Goal: Task Accomplishment & Management: Complete application form

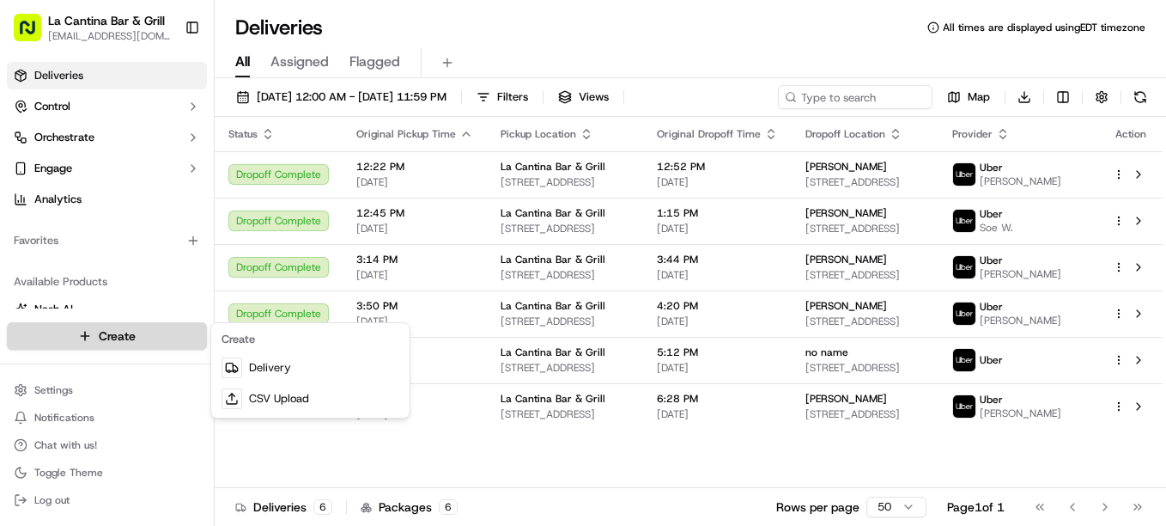
click at [117, 332] on html "La Cantina Bar & Grill [EMAIL_ADDRESS][DOMAIN_NAME] Toggle Sidebar Deliveries C…" at bounding box center [583, 263] width 1166 height 526
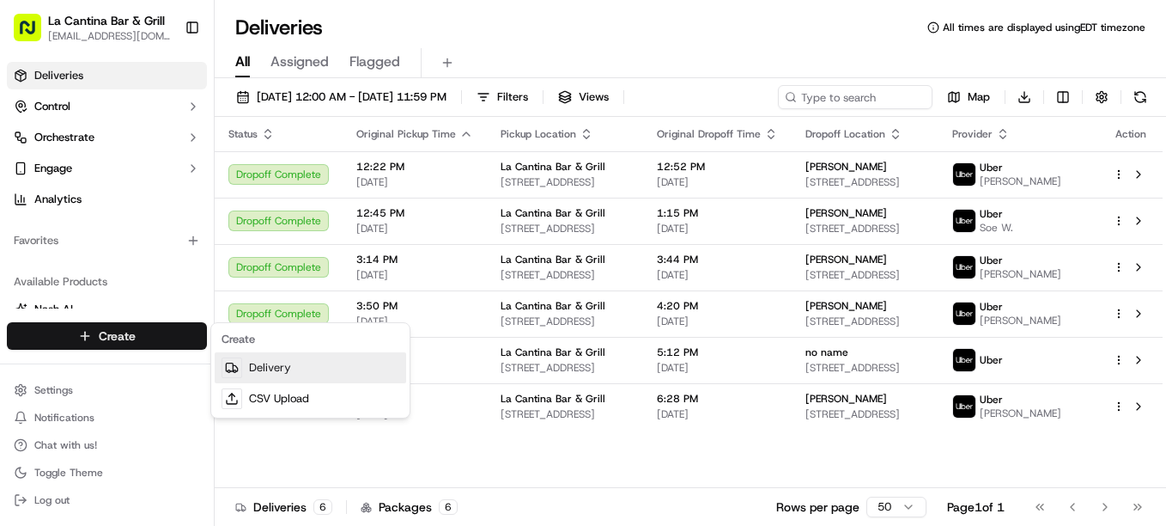
click at [252, 358] on link "Delivery" at bounding box center [311, 367] width 192 height 31
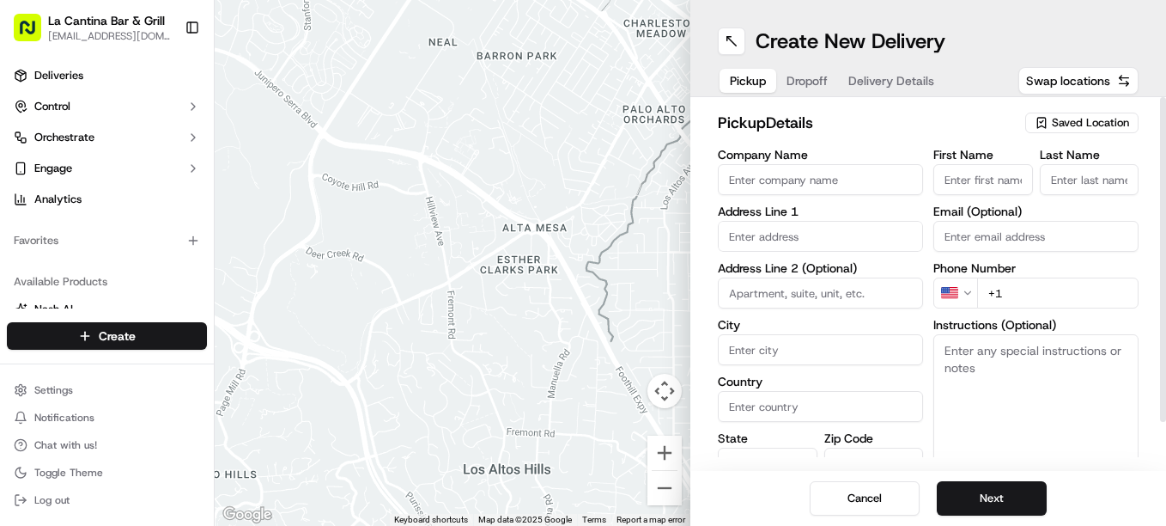
click at [765, 183] on input "Company Name" at bounding box center [820, 179] width 205 height 31
type input "La Cantina Bar & Grill"
type input "[STREET_ADDRESS]"
type input "Plainfield"
type input "[GEOGRAPHIC_DATA]"
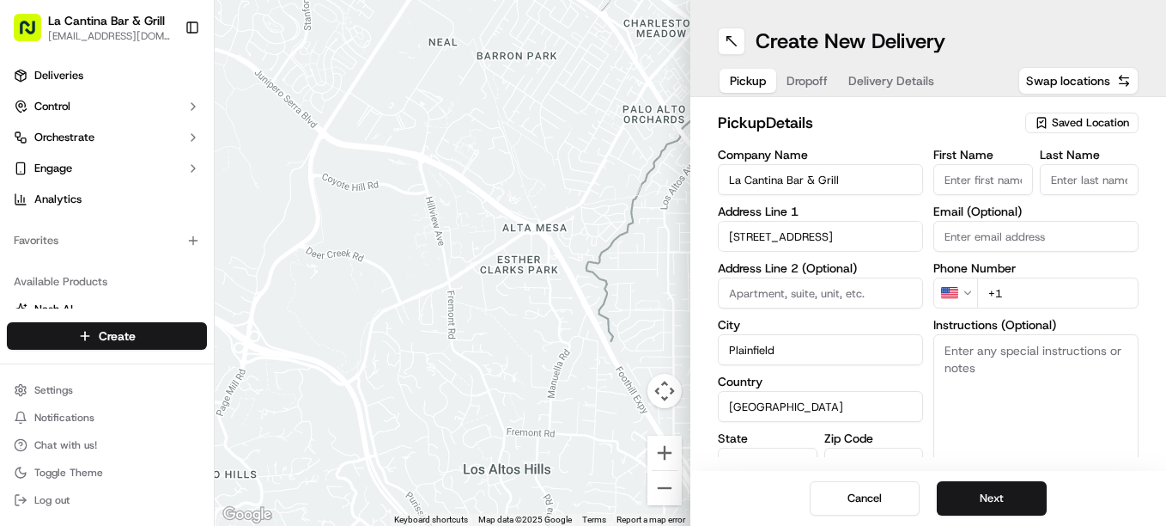
type input "CT"
type input "06374"
type input "[PERSON_NAME]"
type input "[EMAIL_ADDRESS][DOMAIN_NAME]"
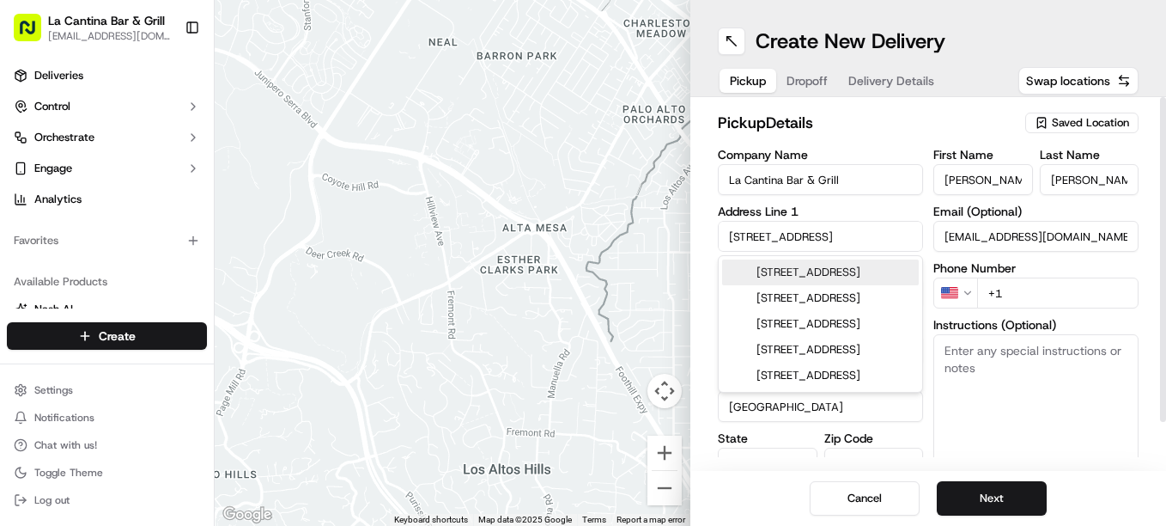
click at [1050, 277] on div "Phone Number US +1" at bounding box center [1036, 285] width 205 height 46
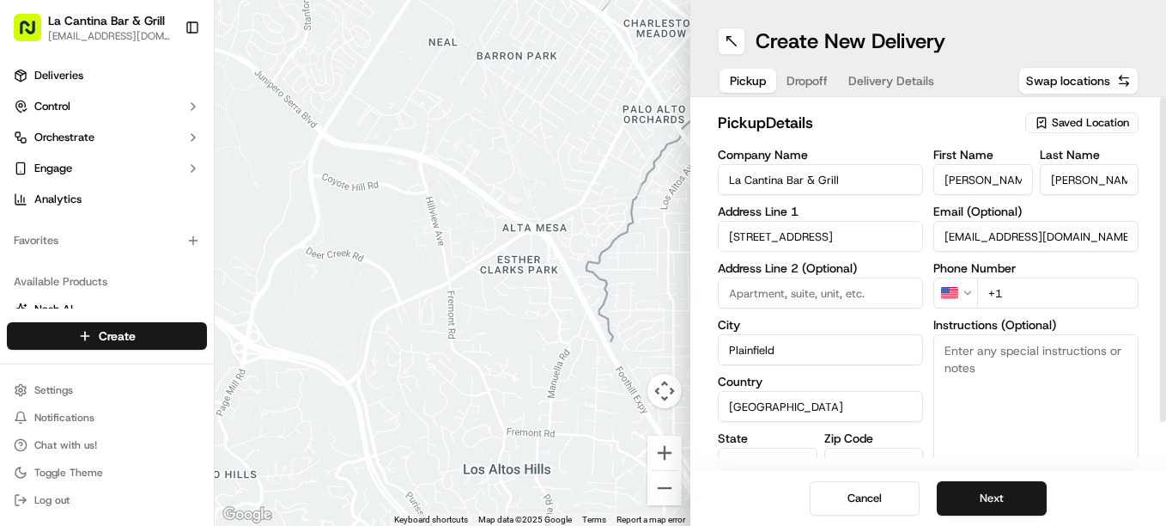
click at [1051, 284] on input "+1" at bounding box center [1057, 292] width 161 height 31
type input "[PHONE_NUMBER]"
click at [1008, 479] on div "Cancel Next" at bounding box center [929, 498] width 476 height 55
click at [1008, 489] on button "Next" at bounding box center [992, 498] width 110 height 34
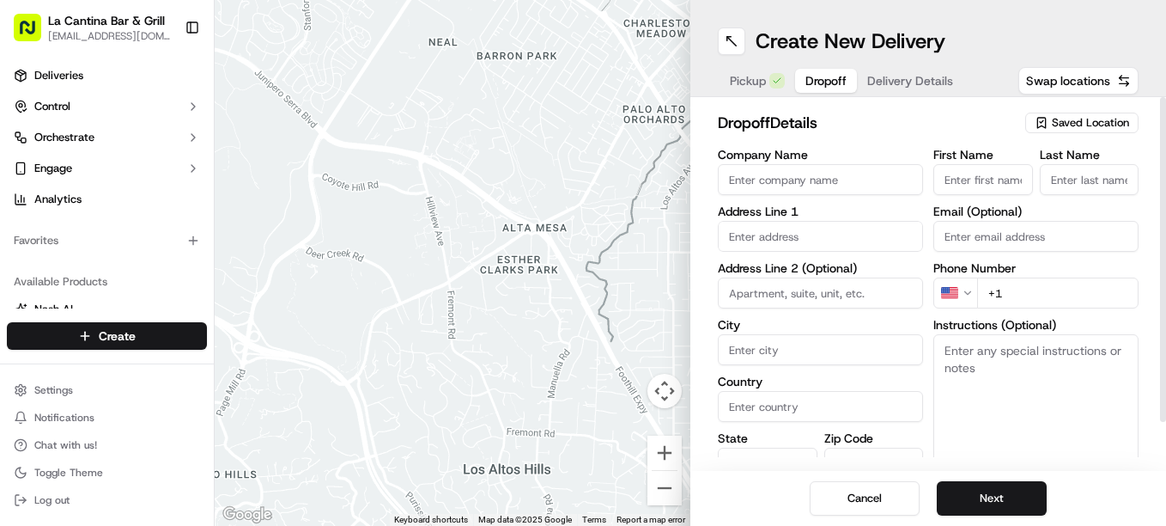
click at [788, 217] on label "Address Line 1" at bounding box center [820, 211] width 205 height 12
click at [790, 234] on input "text" at bounding box center [820, 236] width 205 height 31
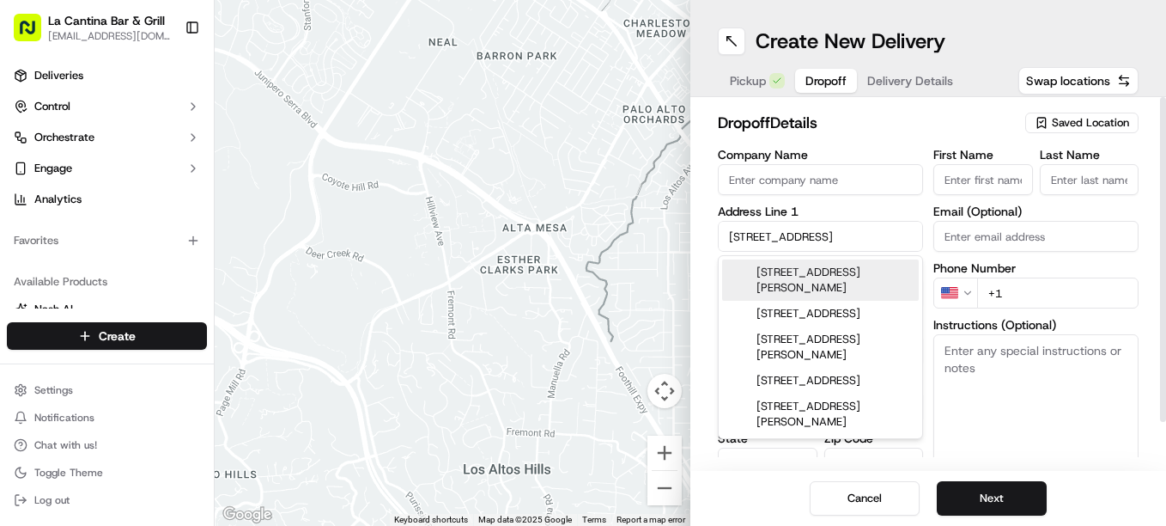
click at [810, 276] on div "[STREET_ADDRESS][PERSON_NAME]" at bounding box center [820, 279] width 197 height 41
type input "[STREET_ADDRESS][PERSON_NAME]"
type input "Killingly"
type input "[GEOGRAPHIC_DATA]"
type input "CT"
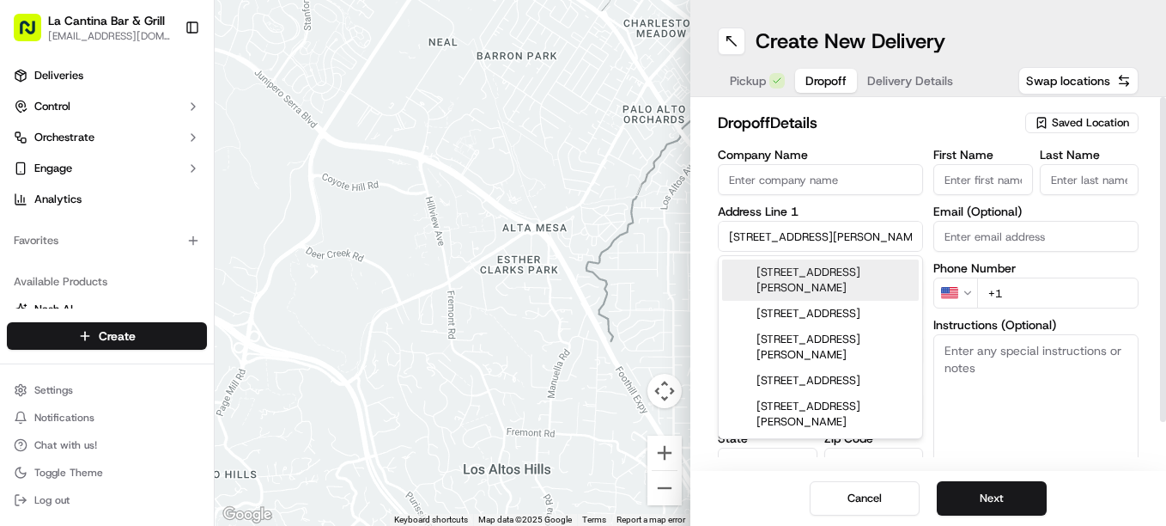
type input "06239"
type input "[STREET_ADDRESS]"
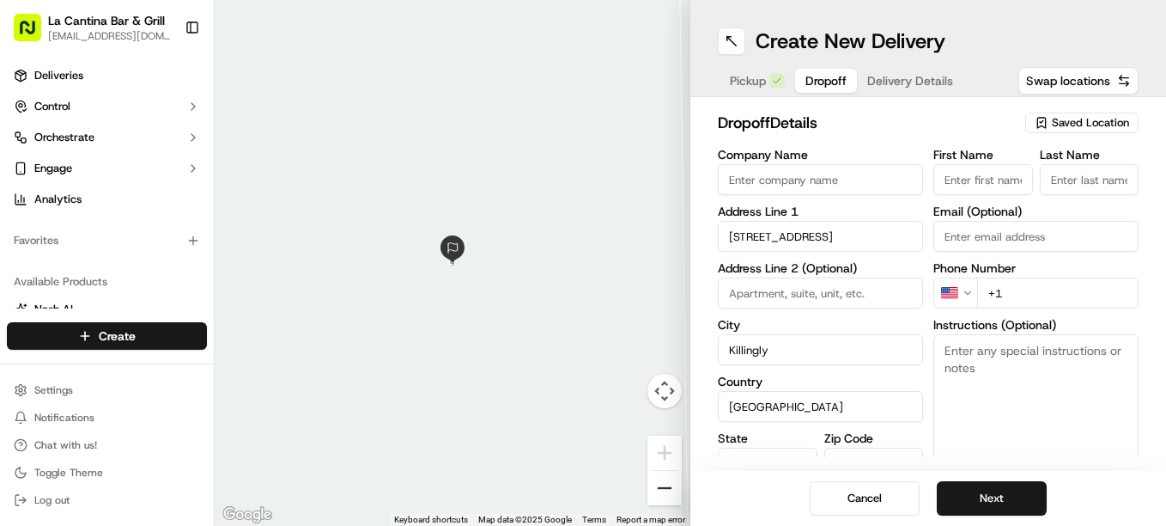
click at [673, 486] on button "Zoom out" at bounding box center [665, 488] width 34 height 34
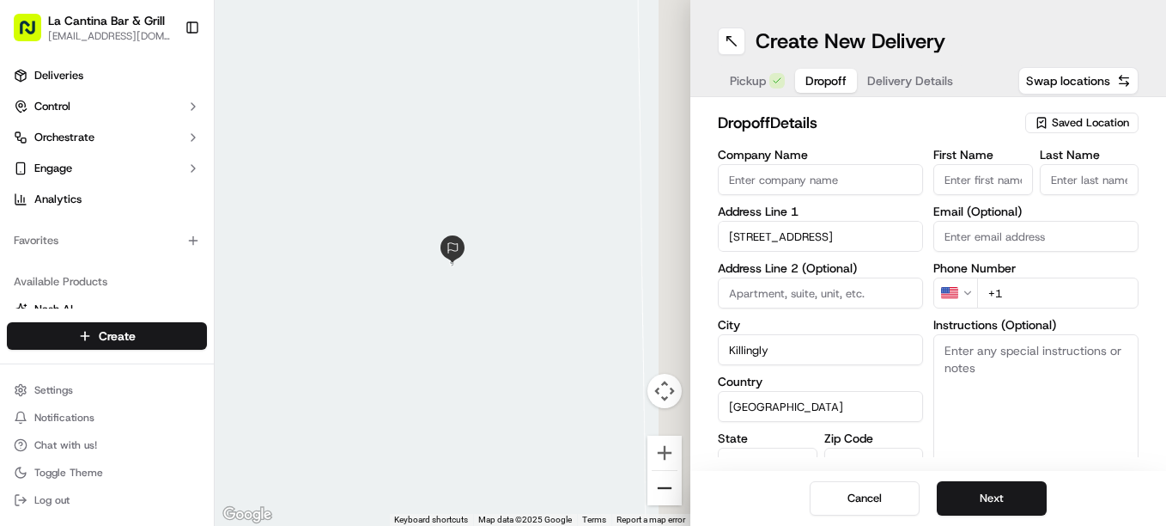
click at [673, 486] on button "Zoom out" at bounding box center [665, 488] width 34 height 34
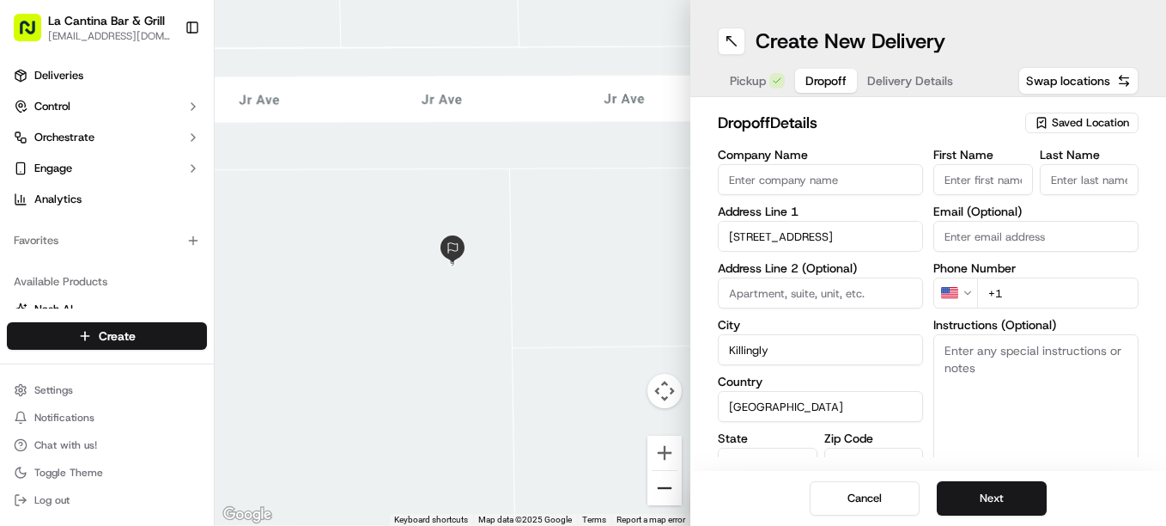
click at [673, 486] on button "Zoom out" at bounding box center [665, 488] width 34 height 34
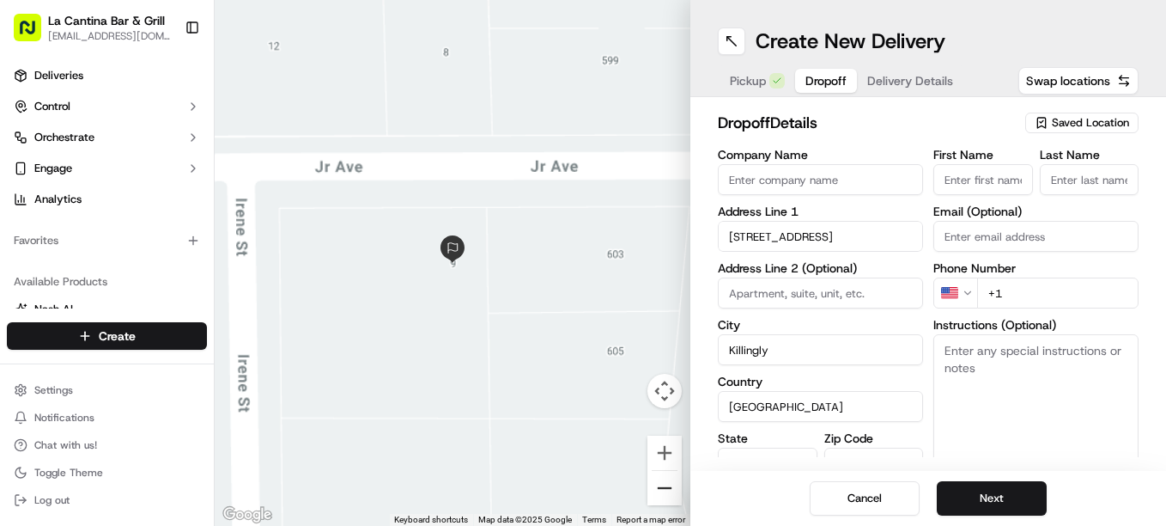
click at [673, 486] on button "Zoom out" at bounding box center [665, 488] width 34 height 34
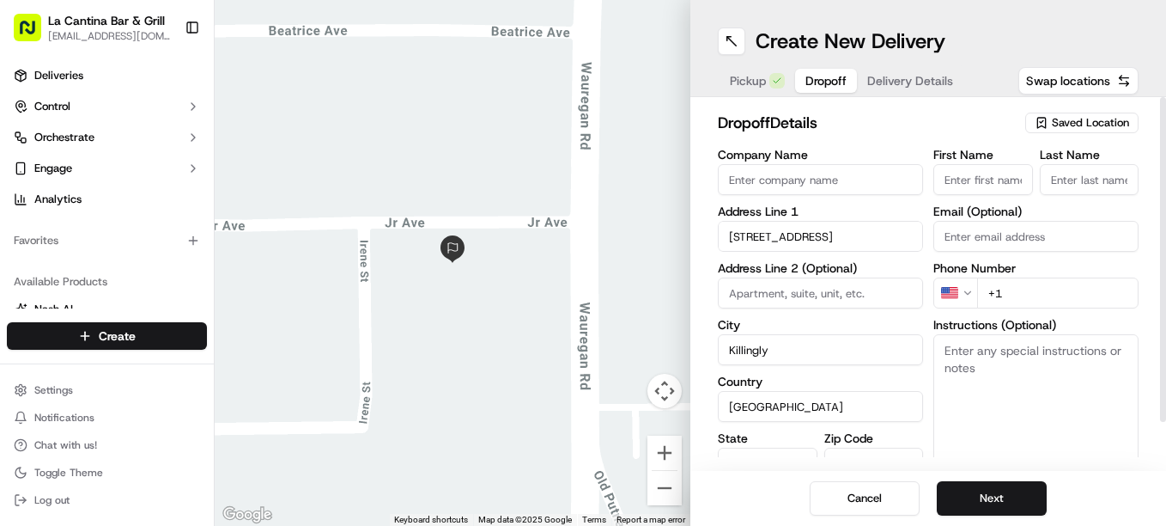
click at [999, 178] on input "First Name" at bounding box center [984, 179] width 100 height 31
type input "[PERSON_NAME]"
click at [1028, 295] on input "+1" at bounding box center [1057, 292] width 161 height 31
type input "[PHONE_NUMBER]"
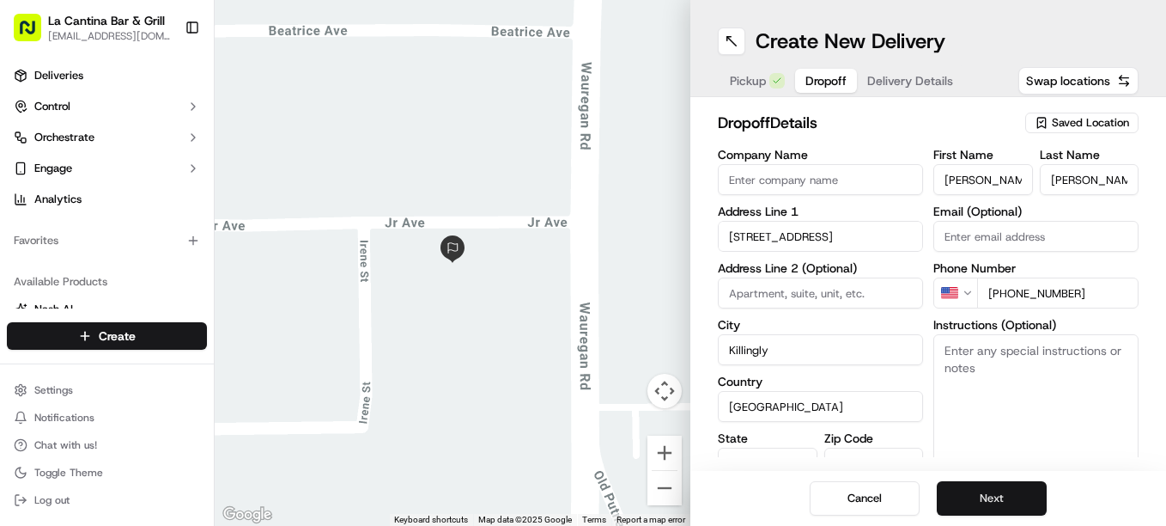
click at [971, 492] on button "Next" at bounding box center [992, 498] width 110 height 34
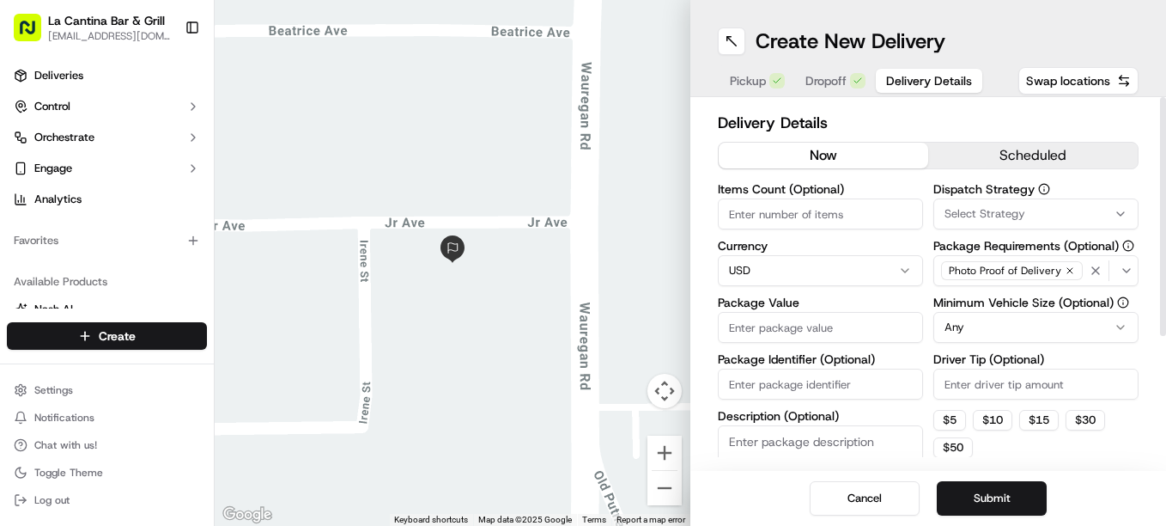
click at [820, 335] on input "Package Value" at bounding box center [820, 327] width 205 height 31
type input "43.12"
click at [966, 385] on input "Driver Tip (Optional)" at bounding box center [1036, 383] width 205 height 31
type input "5.55"
click at [981, 489] on button "Submit" at bounding box center [992, 498] width 110 height 34
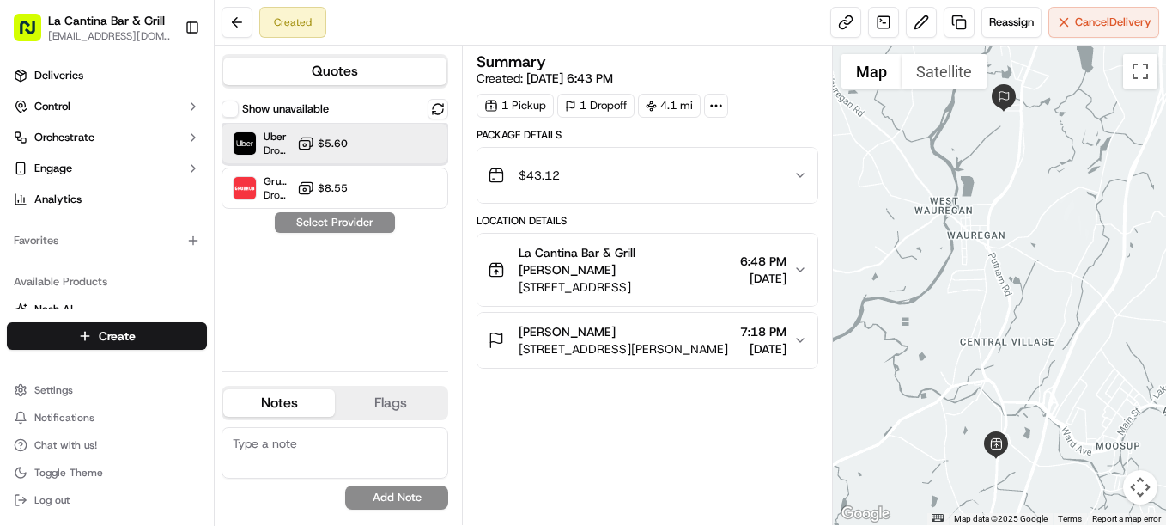
click at [374, 141] on div "Uber Dropoff ETA 33 minutes $5.60" at bounding box center [335, 143] width 227 height 41
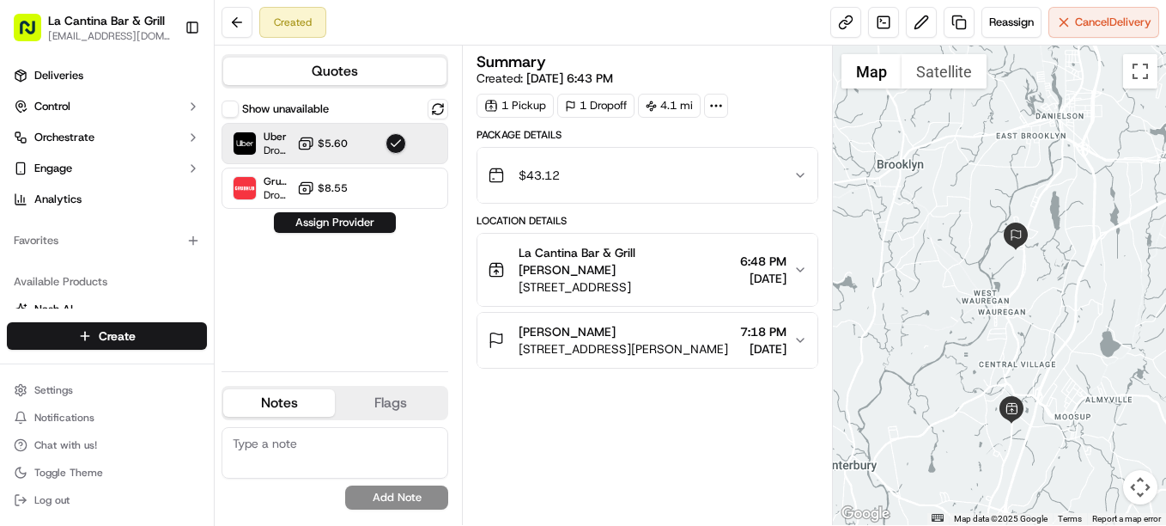
drag, startPoint x: 1007, startPoint y: 238, endPoint x: 1003, endPoint y: 350, distance: 112.6
click at [1003, 350] on div at bounding box center [999, 285] width 333 height 479
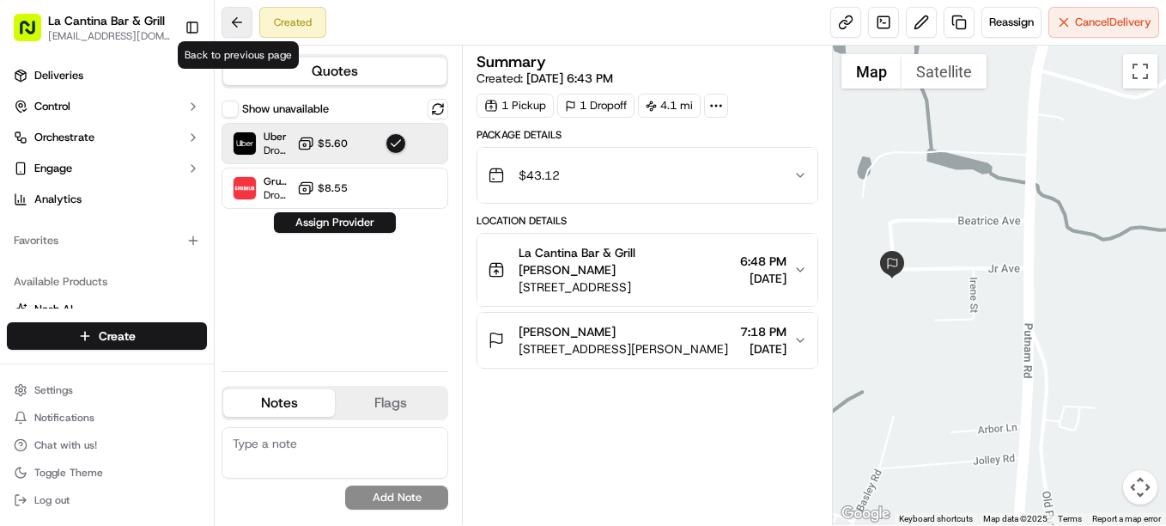
click at [240, 24] on button at bounding box center [237, 22] width 31 height 31
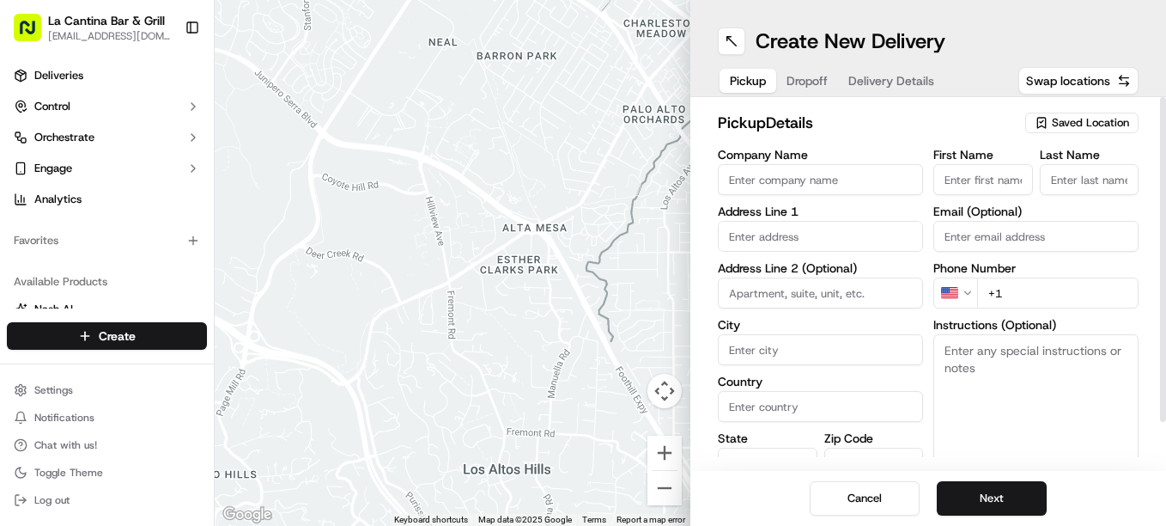
click at [814, 185] on input "Company Name" at bounding box center [820, 179] width 205 height 31
type input "La Cantina Bar & Grill"
type input "[STREET_ADDRESS]"
type input "Plainfield"
type input "[GEOGRAPHIC_DATA]"
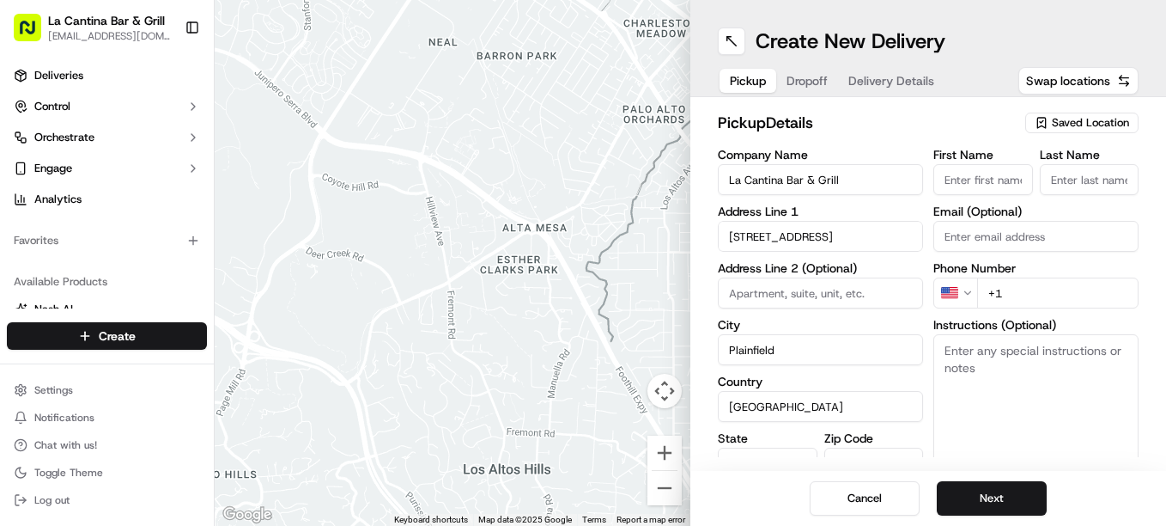
type input "CT"
type input "06374"
type input "[PERSON_NAME]"
type input "[EMAIL_ADDRESS][DOMAIN_NAME]"
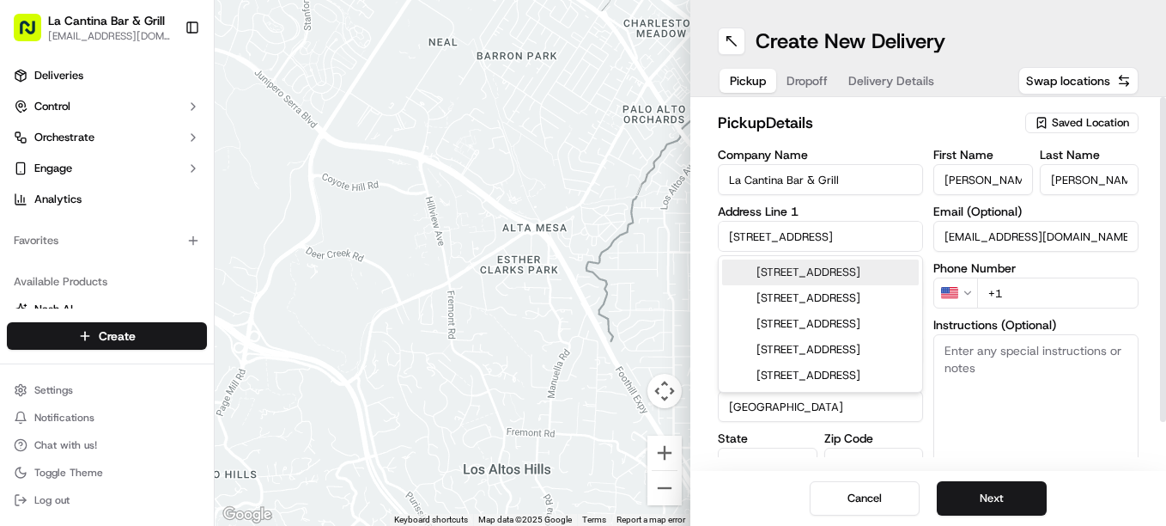
click at [1029, 295] on input "+1" at bounding box center [1057, 292] width 161 height 31
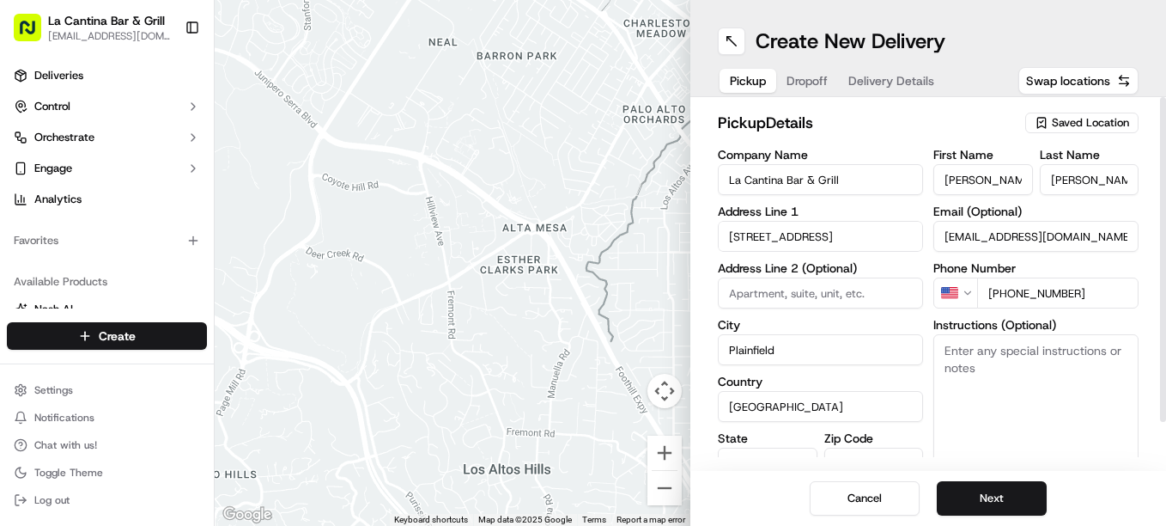
type input "[PHONE_NUMBER]"
click at [969, 522] on div "Cancel Next" at bounding box center [929, 498] width 476 height 55
click at [969, 498] on button "Next" at bounding box center [992, 498] width 110 height 34
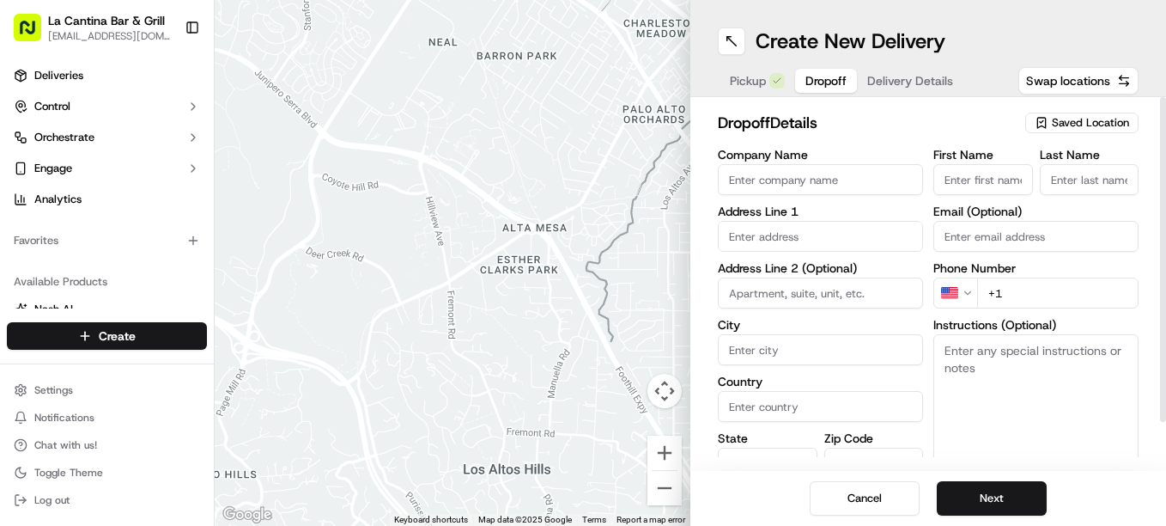
click at [807, 233] on input "text" at bounding box center [820, 236] width 205 height 31
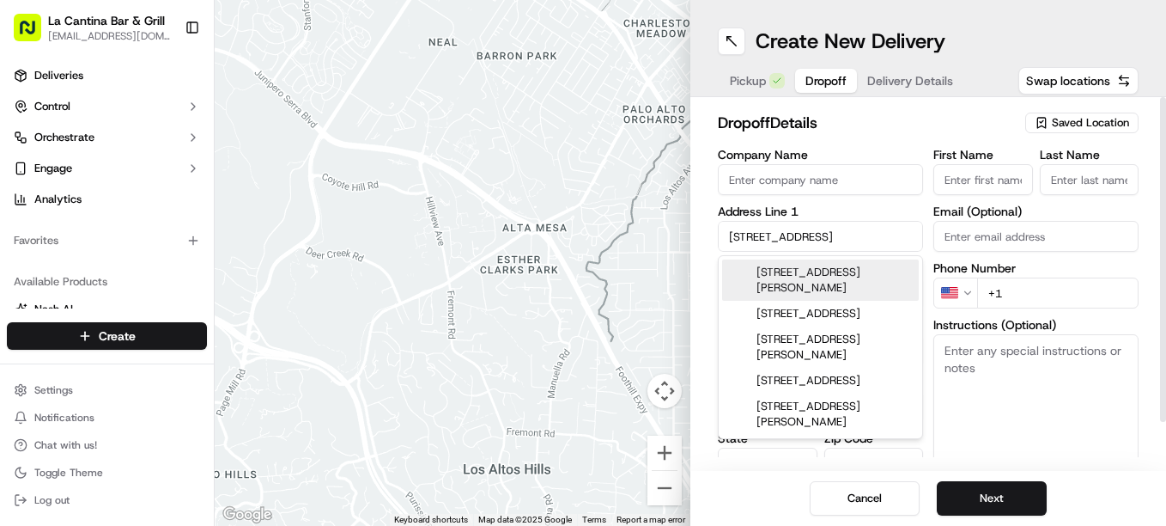
click at [803, 262] on div "[STREET_ADDRESS][PERSON_NAME]" at bounding box center [820, 279] width 197 height 41
type input "[STREET_ADDRESS][PERSON_NAME]"
type input "Killingly"
type input "[GEOGRAPHIC_DATA]"
type input "CT"
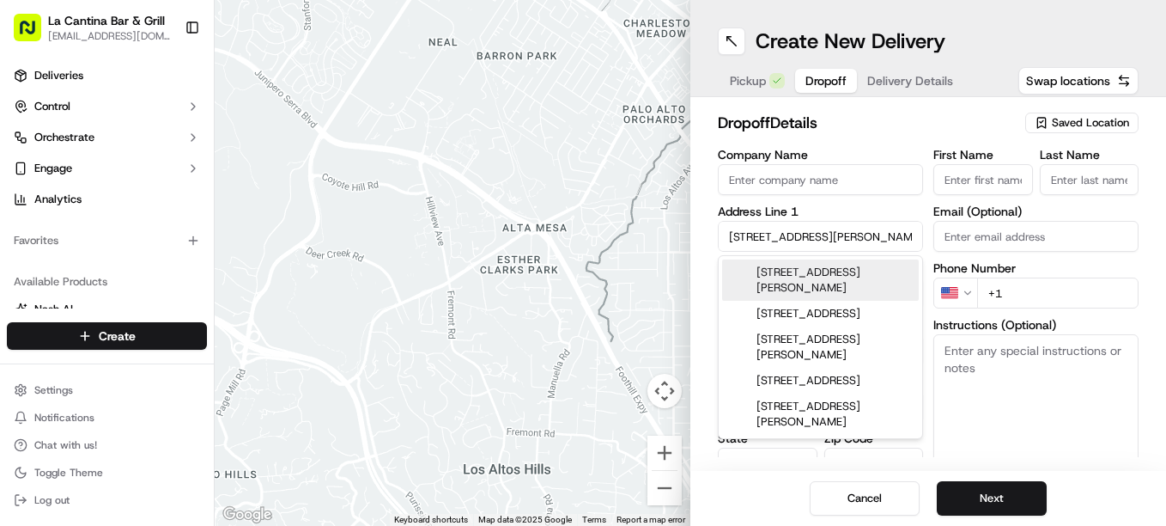
type input "06239"
type input "[STREET_ADDRESS]"
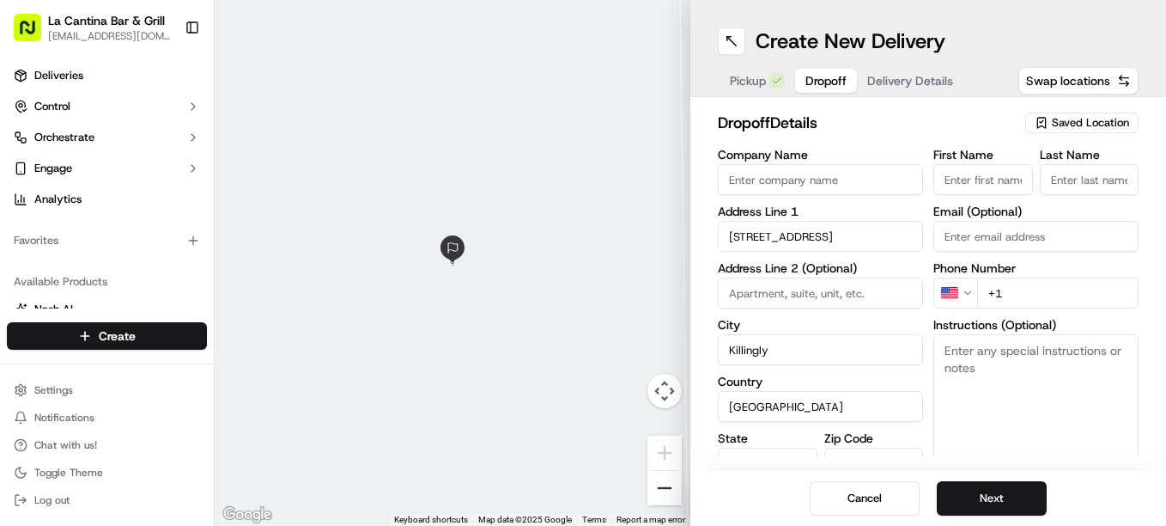
click at [667, 484] on button "Zoom out" at bounding box center [665, 488] width 34 height 34
click at [667, 478] on button "Zoom out" at bounding box center [665, 488] width 34 height 34
click at [667, 477] on button "Zoom out" at bounding box center [665, 488] width 34 height 34
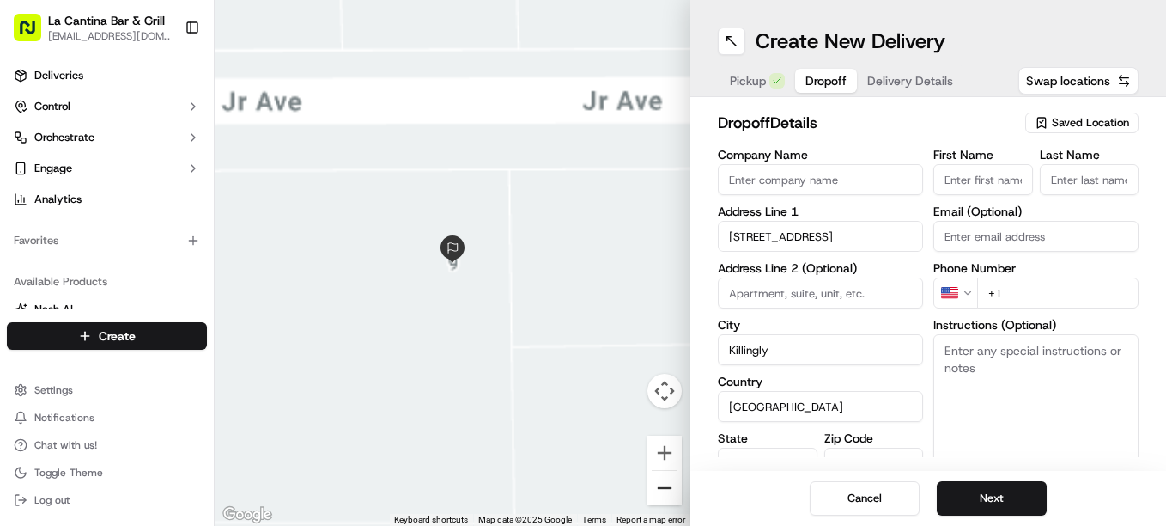
click at [667, 477] on button "Zoom out" at bounding box center [665, 488] width 34 height 34
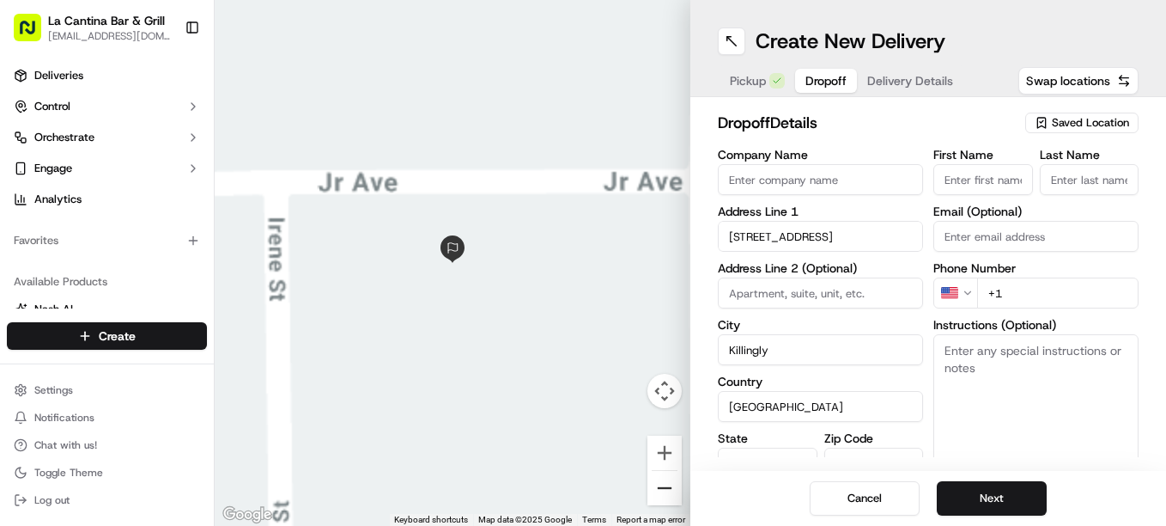
click at [667, 477] on button "Zoom out" at bounding box center [665, 488] width 34 height 34
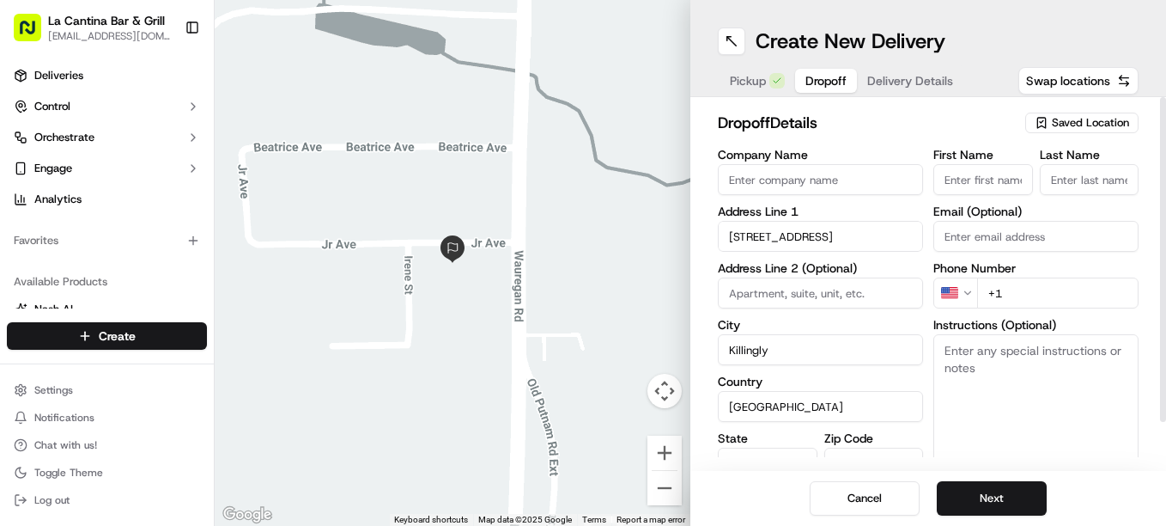
click at [950, 185] on input "First Name" at bounding box center [984, 179] width 100 height 31
type input "[PERSON_NAME]"
click at [1087, 168] on input "Last Name" at bounding box center [1090, 179] width 100 height 31
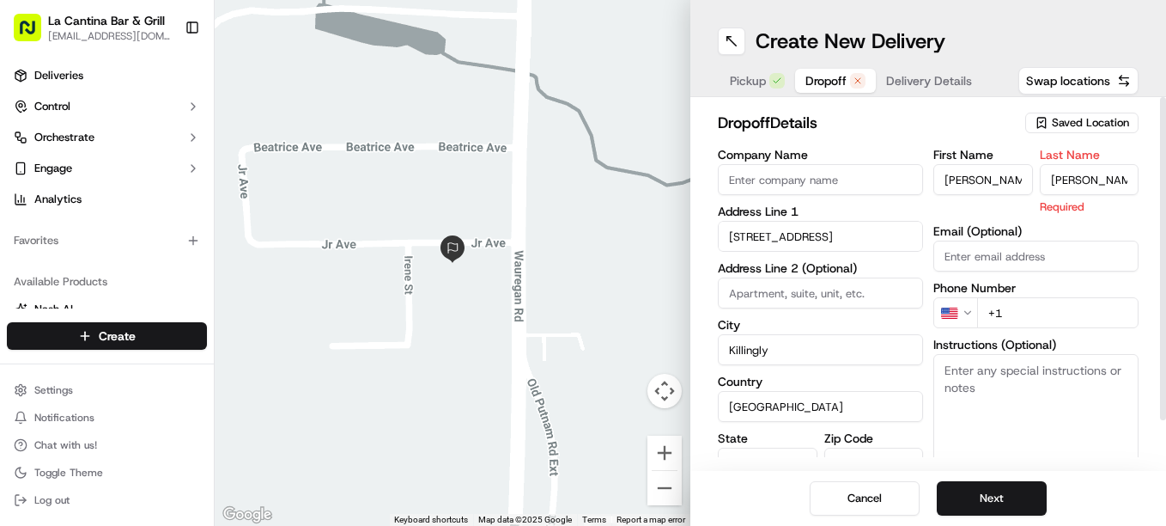
type input "[PERSON_NAME]"
click at [1093, 322] on div "First Name [PERSON_NAME] Last Name [PERSON_NAME] Required Email (Optional) Phon…" at bounding box center [1036, 330] width 205 height 362
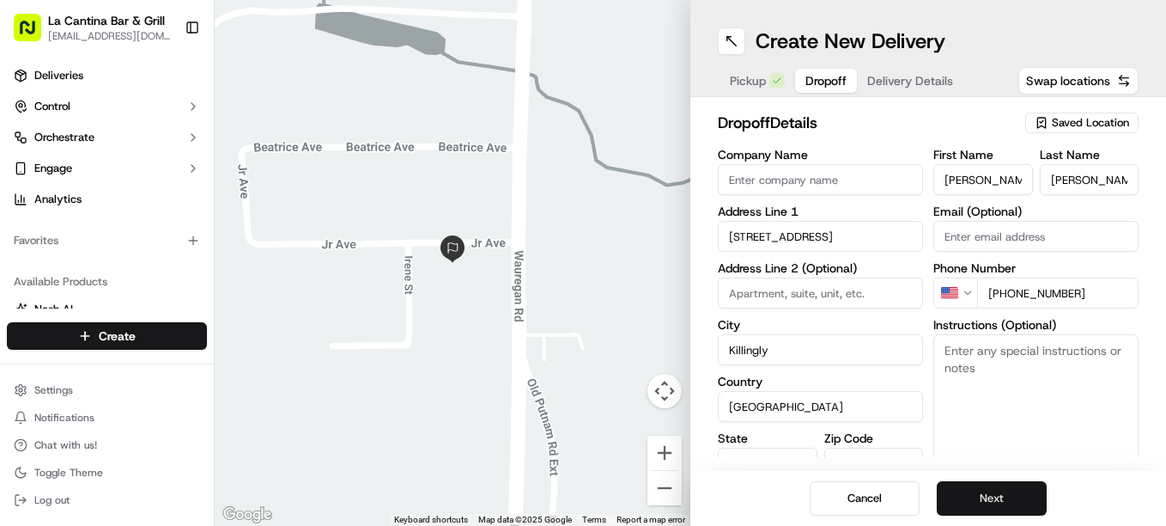
type input "[PHONE_NUMBER]"
click at [992, 507] on button "Next" at bounding box center [992, 498] width 110 height 34
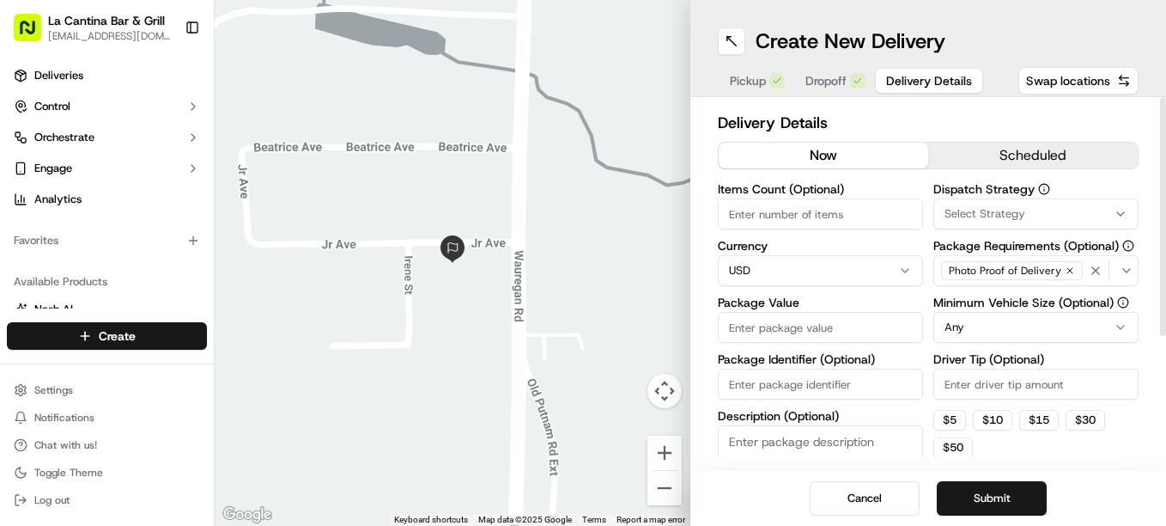
click at [824, 326] on input "Package Value" at bounding box center [820, 327] width 205 height 31
type input "43.12"
click at [960, 377] on input "Driver Tip (Optional)" at bounding box center [1036, 383] width 205 height 31
type input "5.55"
click at [976, 499] on button "Submit" at bounding box center [992, 498] width 110 height 34
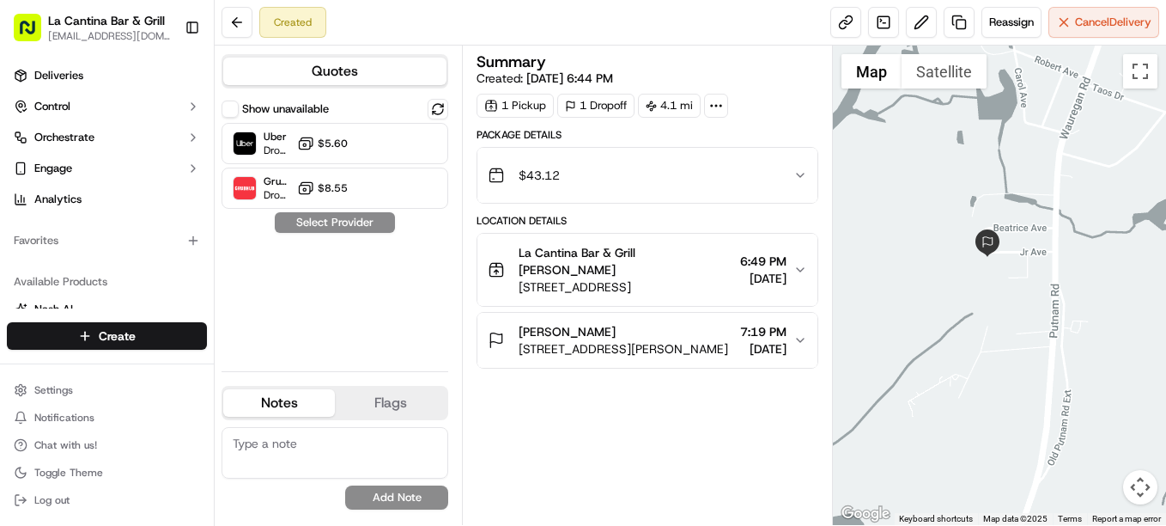
drag, startPoint x: 963, startPoint y: 117, endPoint x: 1082, endPoint y: 399, distance: 306.0
click at [1082, 399] on div at bounding box center [999, 285] width 333 height 479
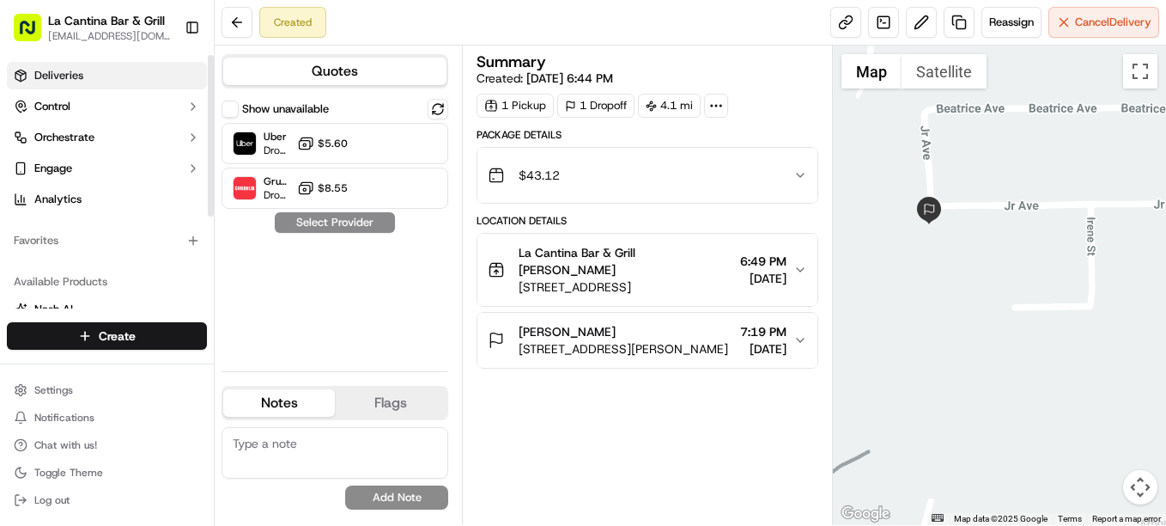
click at [116, 85] on link "Deliveries" at bounding box center [107, 75] width 200 height 27
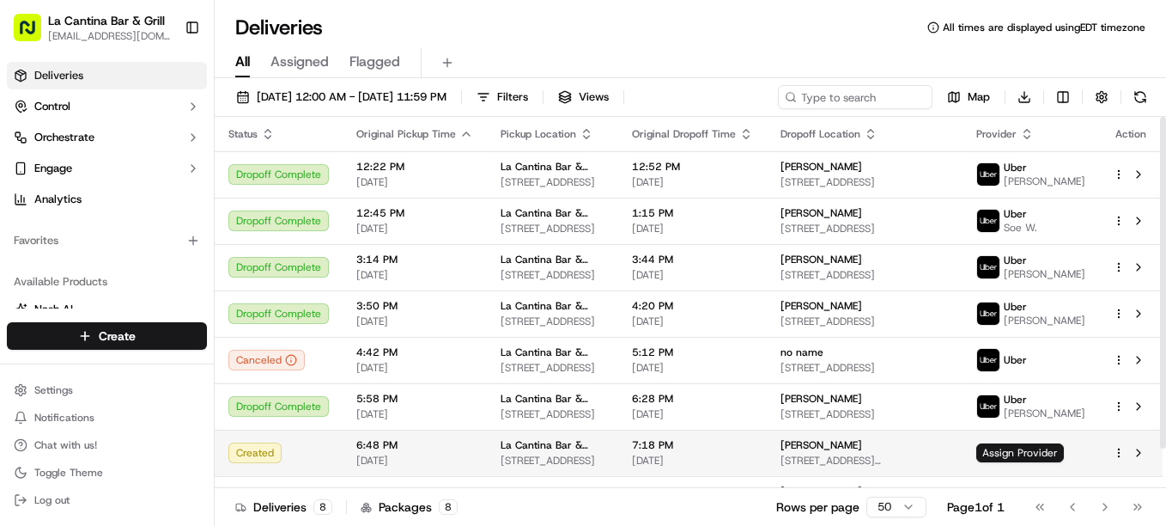
click at [1117, 463] on html "La Cantina Bar & Grill [EMAIL_ADDRESS][DOMAIN_NAME] Toggle Sidebar Deliveries C…" at bounding box center [583, 263] width 1166 height 526
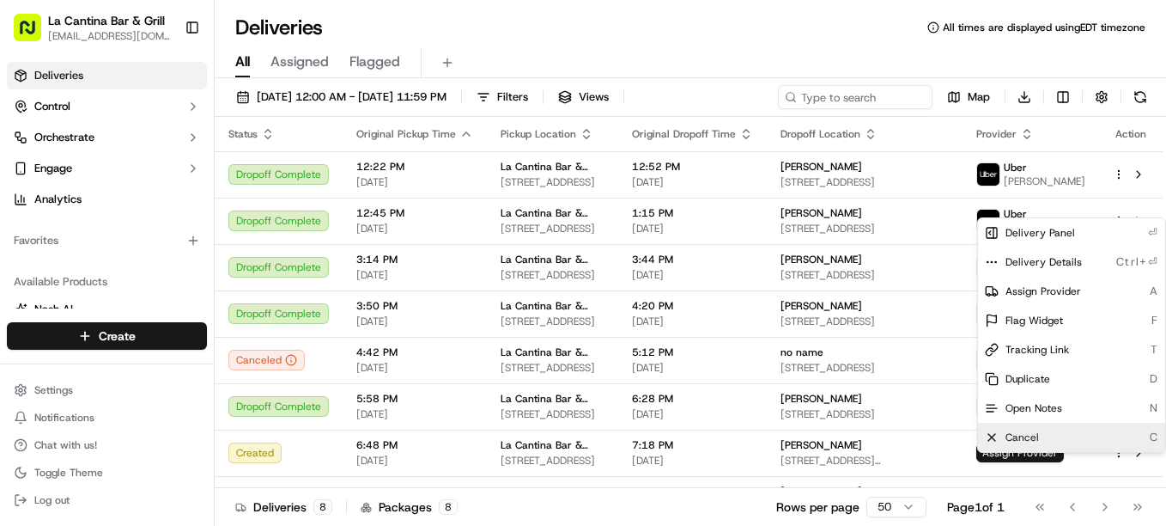
click at [1050, 431] on div "Cancel C" at bounding box center [1071, 437] width 187 height 29
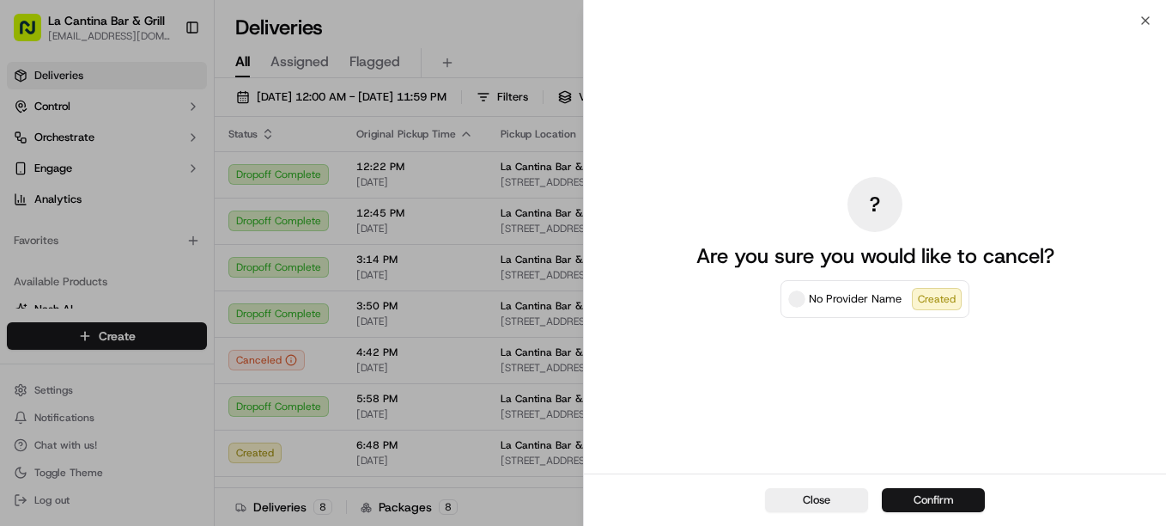
click at [971, 490] on button "Confirm" at bounding box center [933, 500] width 103 height 24
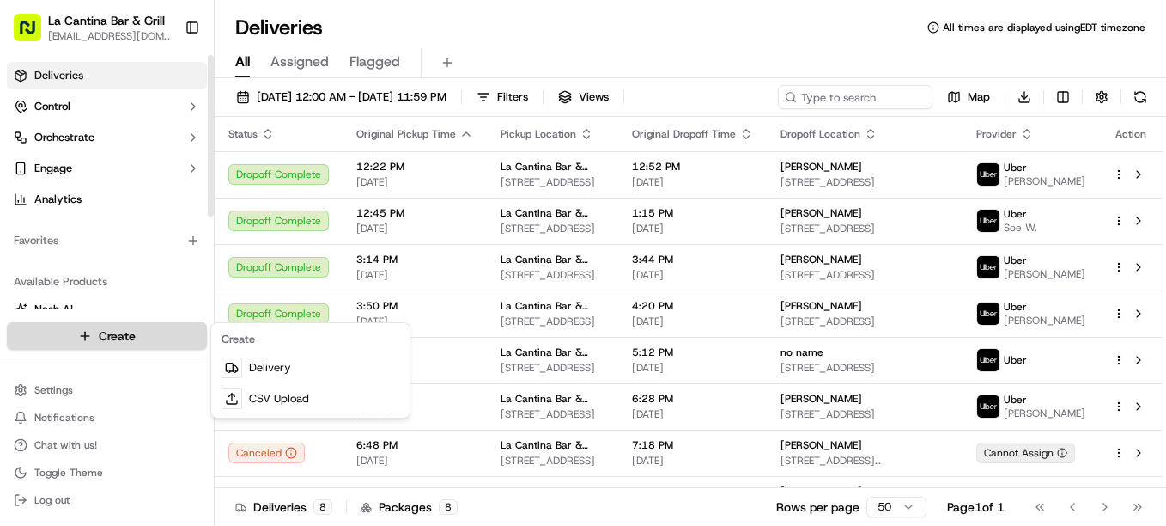
click at [151, 330] on html "La Cantina Bar & Grill [EMAIL_ADDRESS][DOMAIN_NAME] Toggle Sidebar Deliveries C…" at bounding box center [583, 263] width 1166 height 526
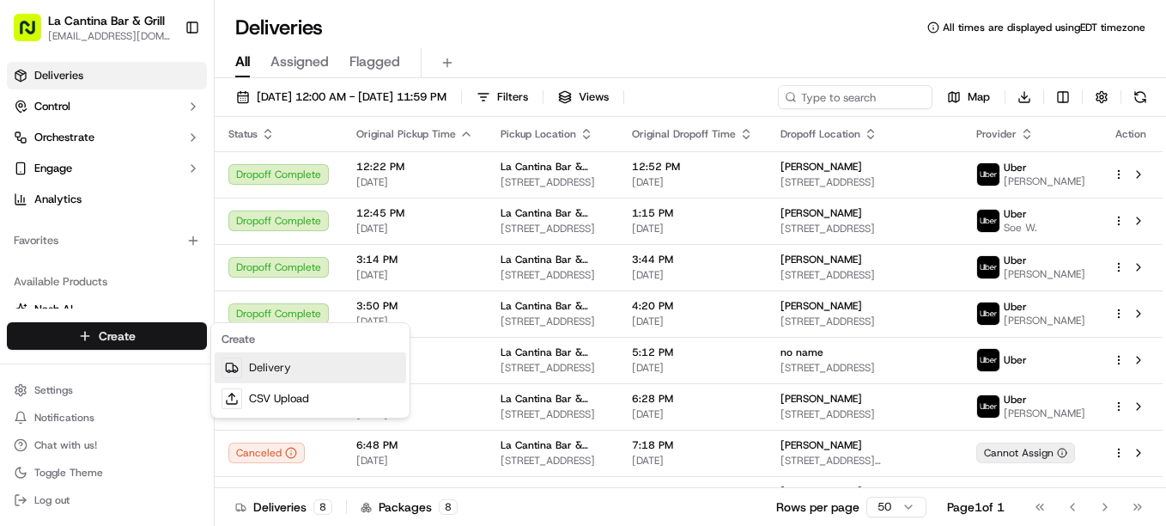
click at [334, 366] on link "Delivery" at bounding box center [311, 367] width 192 height 31
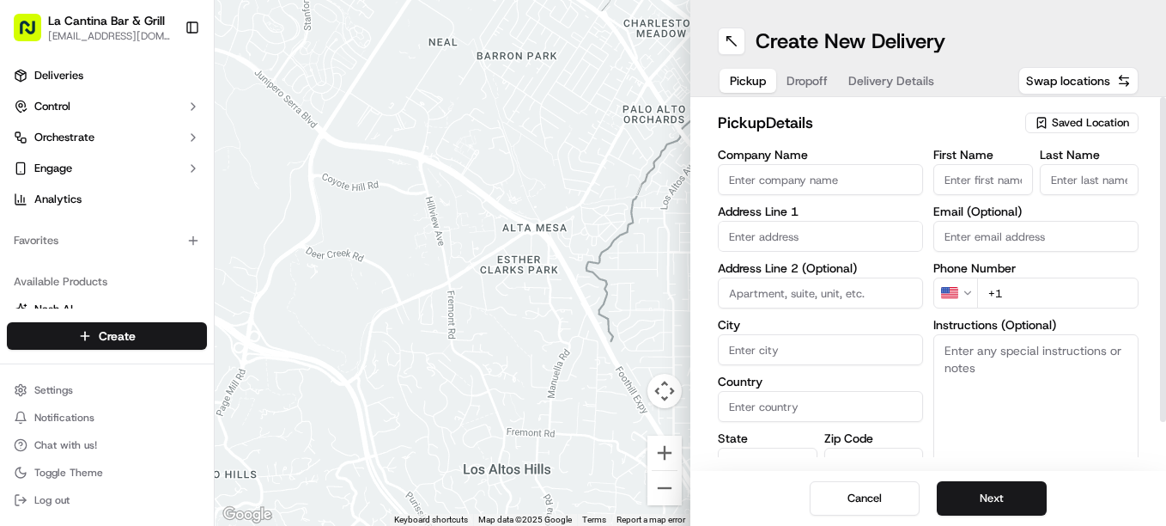
click at [809, 185] on input "Company Name" at bounding box center [820, 179] width 205 height 31
type input "La Cantina Bar & Grill"
type input "[STREET_ADDRESS]"
type input "Plainfield"
type input "[GEOGRAPHIC_DATA]"
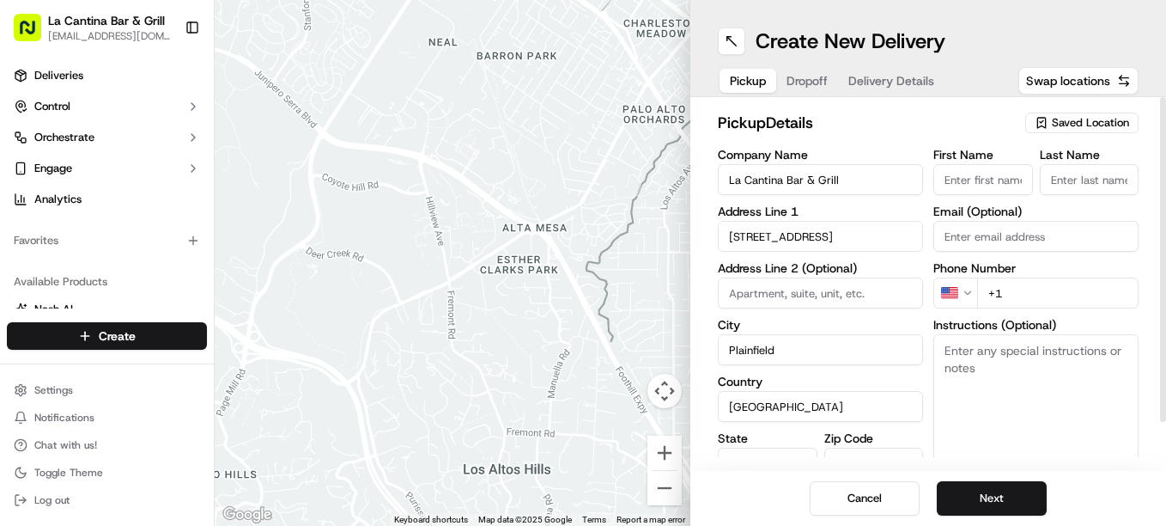
type input "CT"
type input "06374"
type input "[PERSON_NAME]"
type input "[EMAIL_ADDRESS][DOMAIN_NAME]"
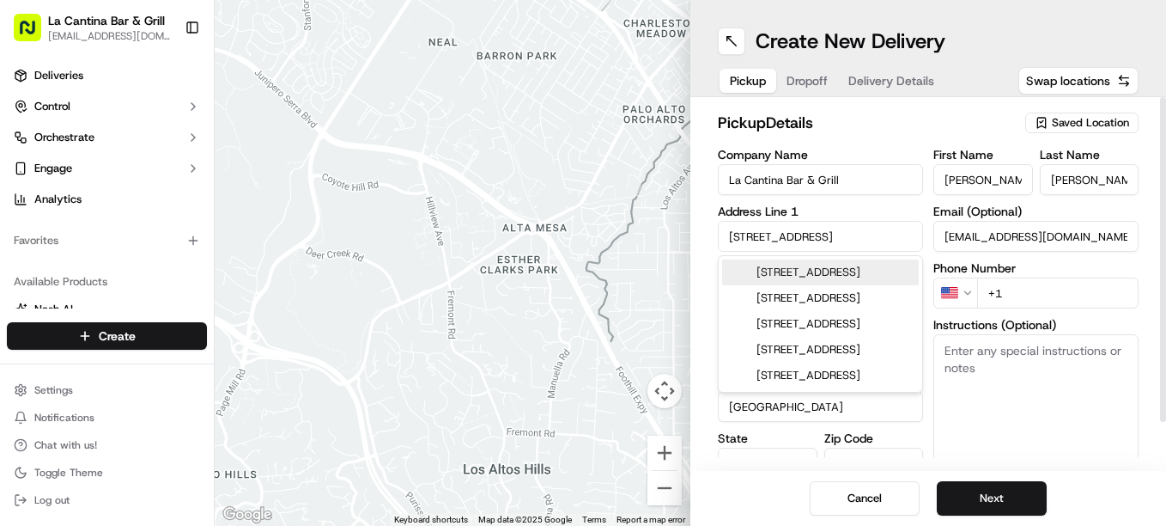
click at [1015, 293] on input "+1" at bounding box center [1057, 292] width 161 height 31
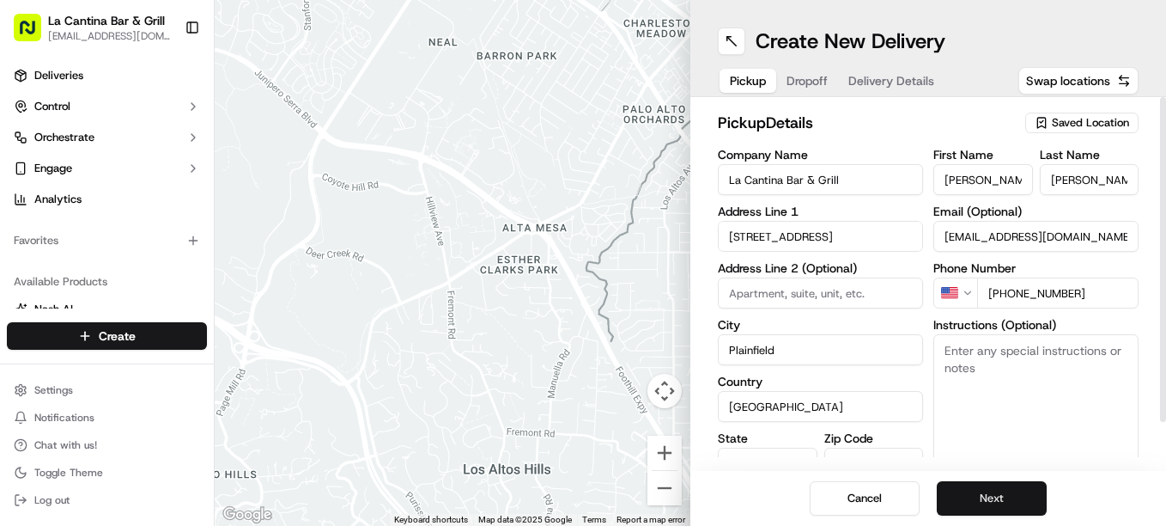
type input "[PHONE_NUMBER]"
click at [984, 507] on button "Next" at bounding box center [992, 498] width 110 height 34
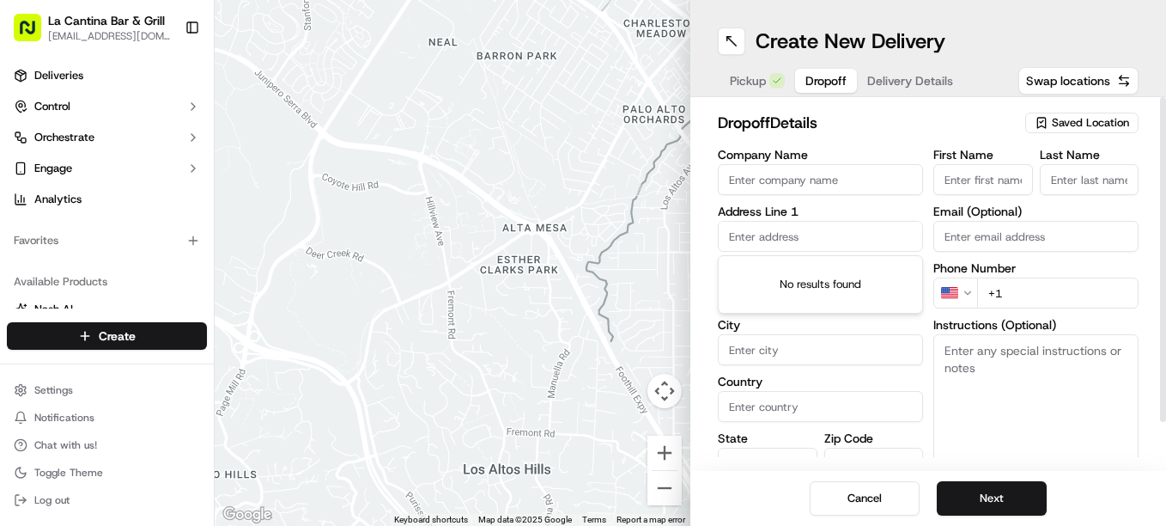
click at [793, 233] on input "text" at bounding box center [820, 236] width 205 height 31
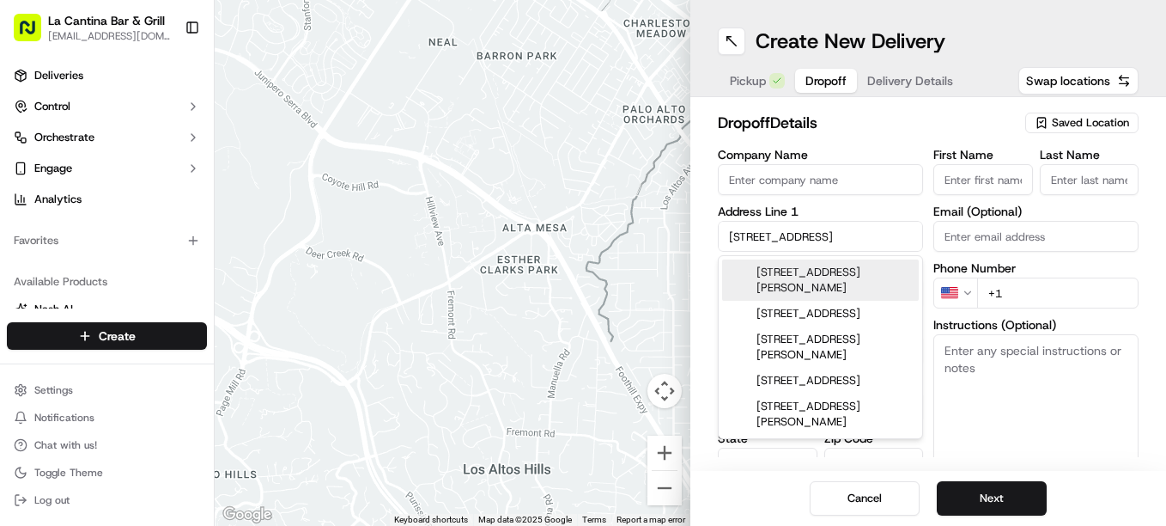
click at [886, 280] on div "[STREET_ADDRESS][PERSON_NAME]" at bounding box center [820, 279] width 197 height 41
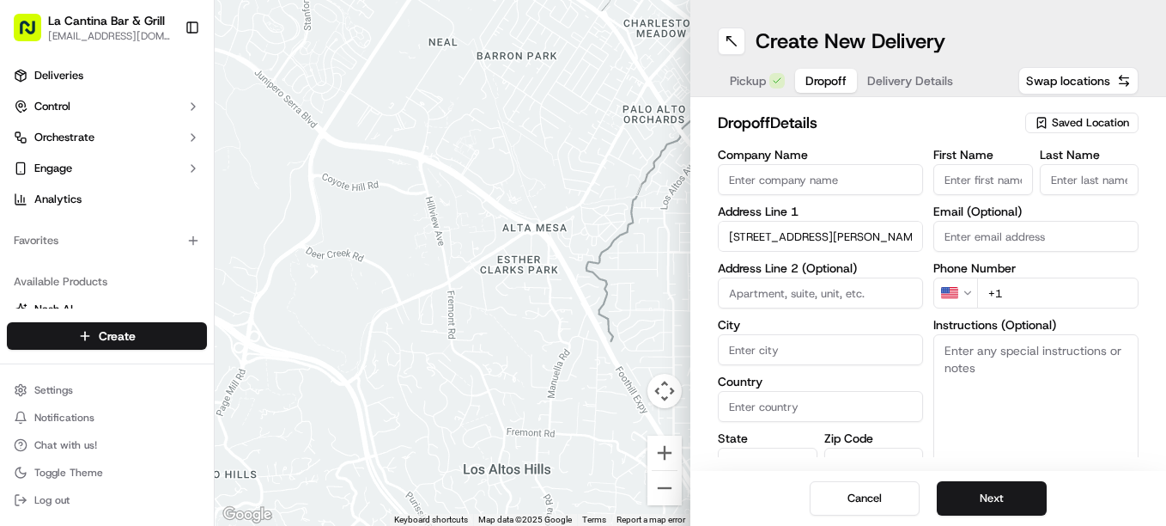
type input "[STREET_ADDRESS][PERSON_NAME]"
type input "Killingly"
type input "[GEOGRAPHIC_DATA]"
type input "CT"
type input "06239"
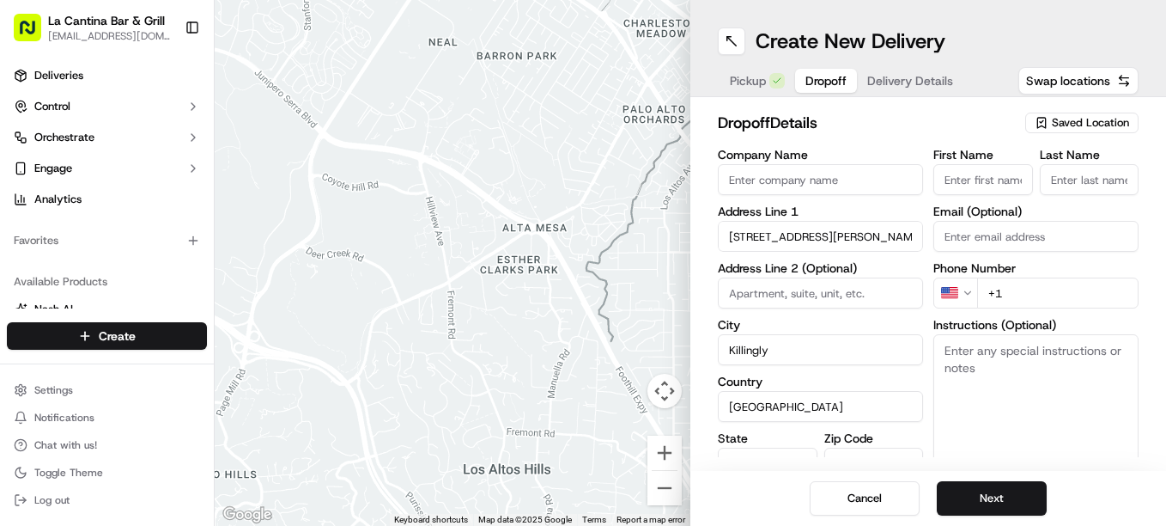
type input "[STREET_ADDRESS]"
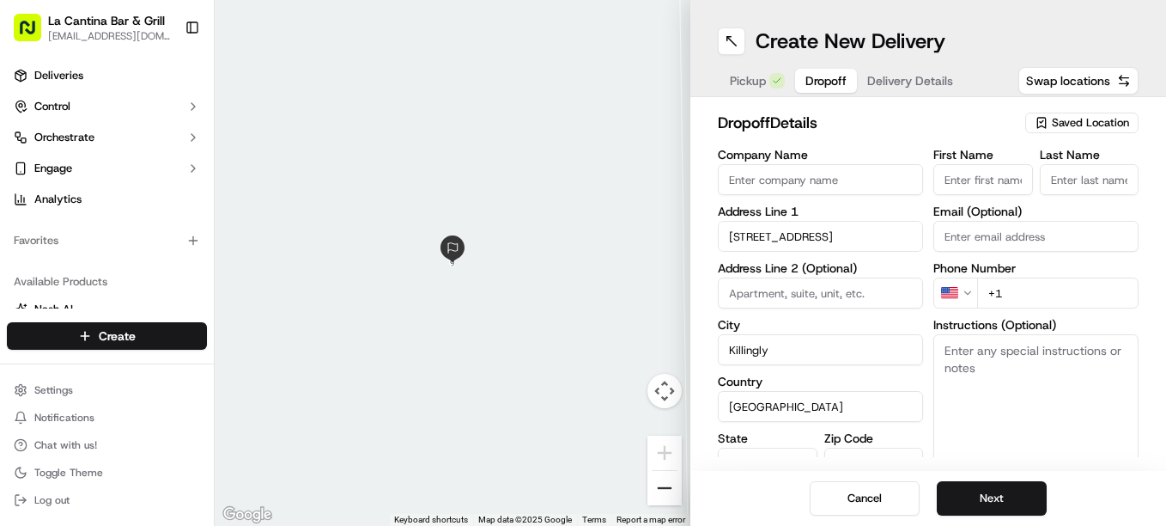
click at [665, 472] on button "Zoom out" at bounding box center [665, 488] width 34 height 34
click at [658, 492] on button "Zoom out" at bounding box center [665, 488] width 34 height 34
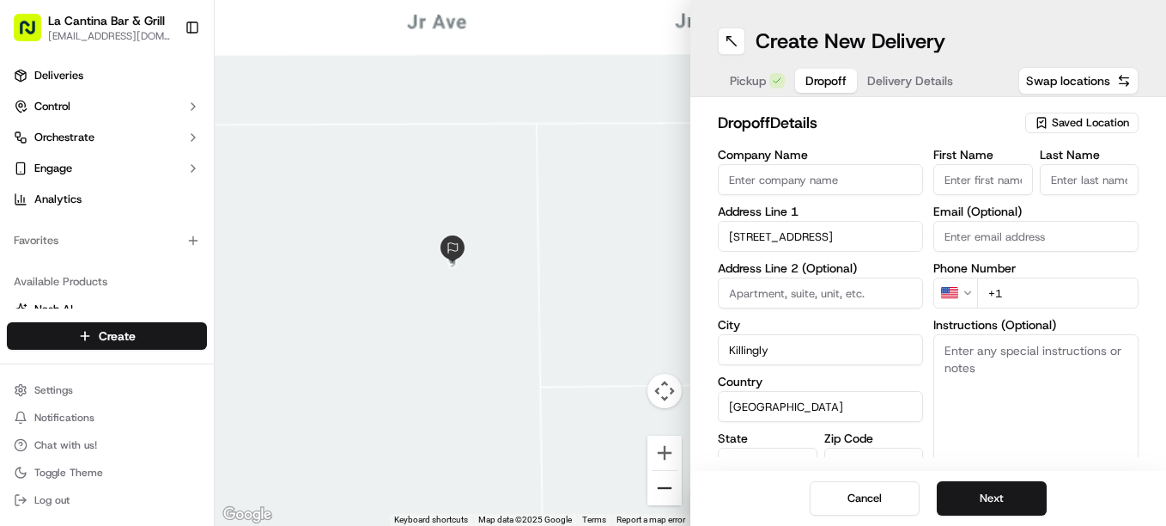
click at [658, 492] on button "Zoom out" at bounding box center [665, 488] width 34 height 34
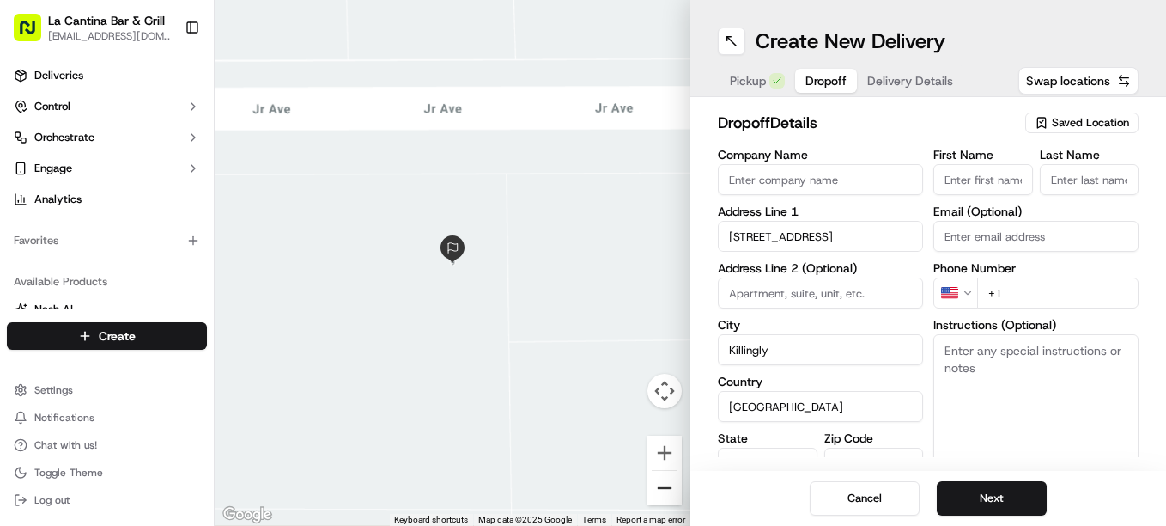
click at [658, 490] on button "Zoom out" at bounding box center [665, 488] width 34 height 34
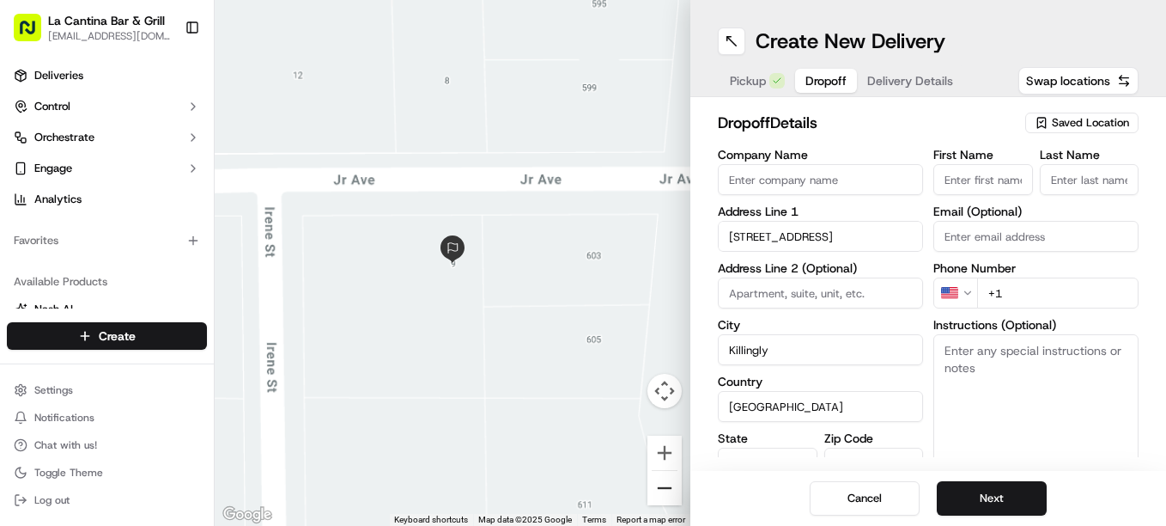
click at [658, 484] on button "Zoom out" at bounding box center [665, 488] width 34 height 34
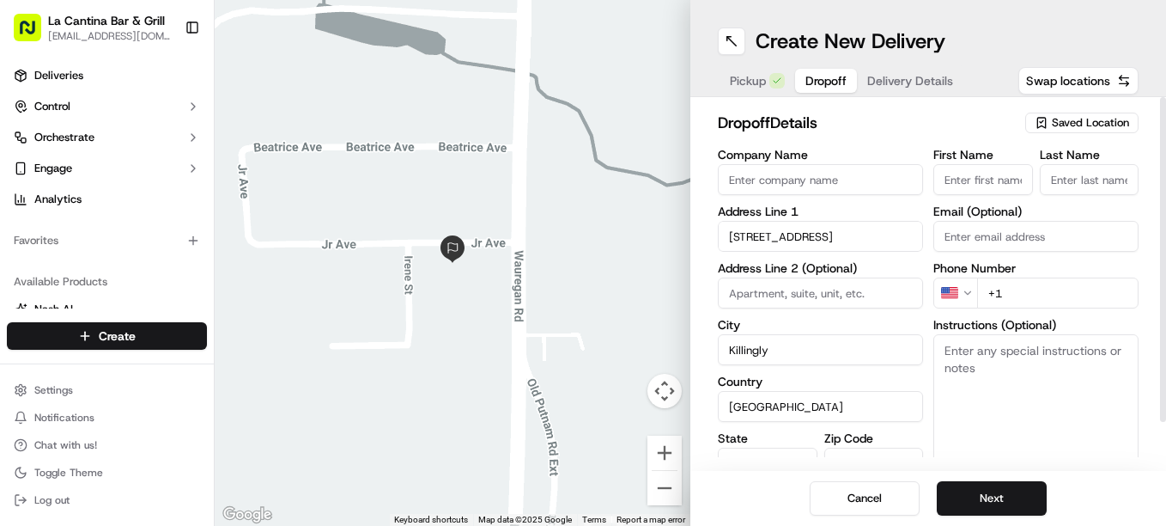
click at [985, 167] on input "First Name" at bounding box center [984, 179] width 100 height 31
type input "[PERSON_NAME]"
click at [1085, 184] on input "Last Name" at bounding box center [1090, 179] width 100 height 31
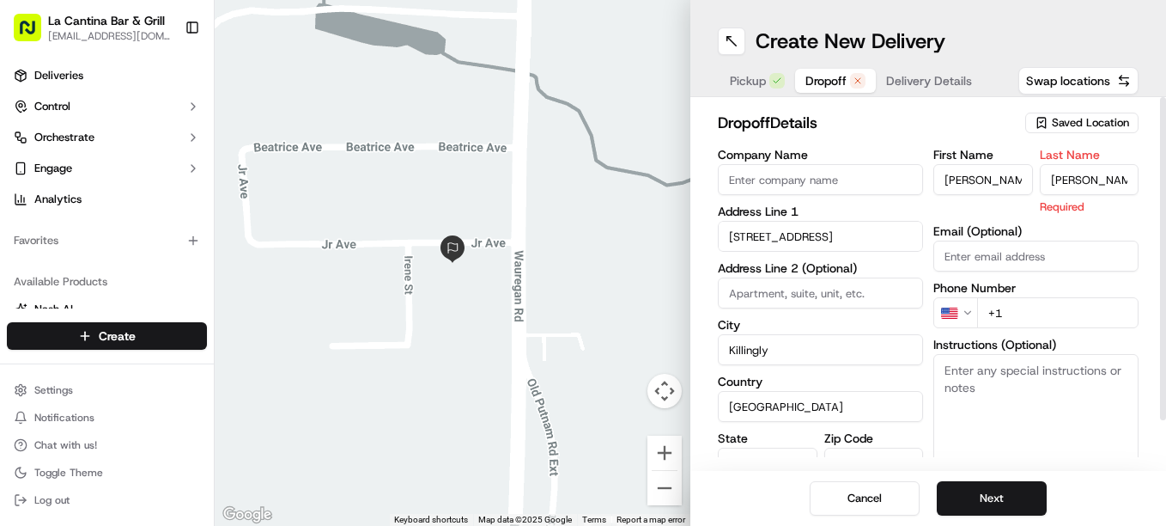
type input "[PERSON_NAME]"
click at [1081, 314] on div "First Name [PERSON_NAME] Last Name [PERSON_NAME] Required Email (Optional) Phon…" at bounding box center [1036, 330] width 205 height 362
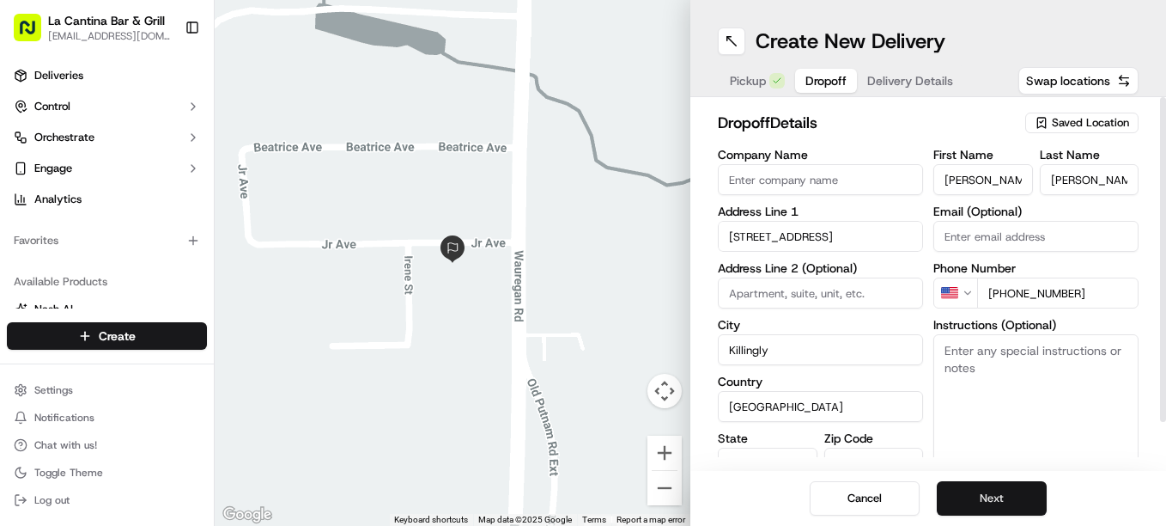
type input "[PHONE_NUMBER]"
click at [978, 498] on button "Next" at bounding box center [992, 498] width 110 height 34
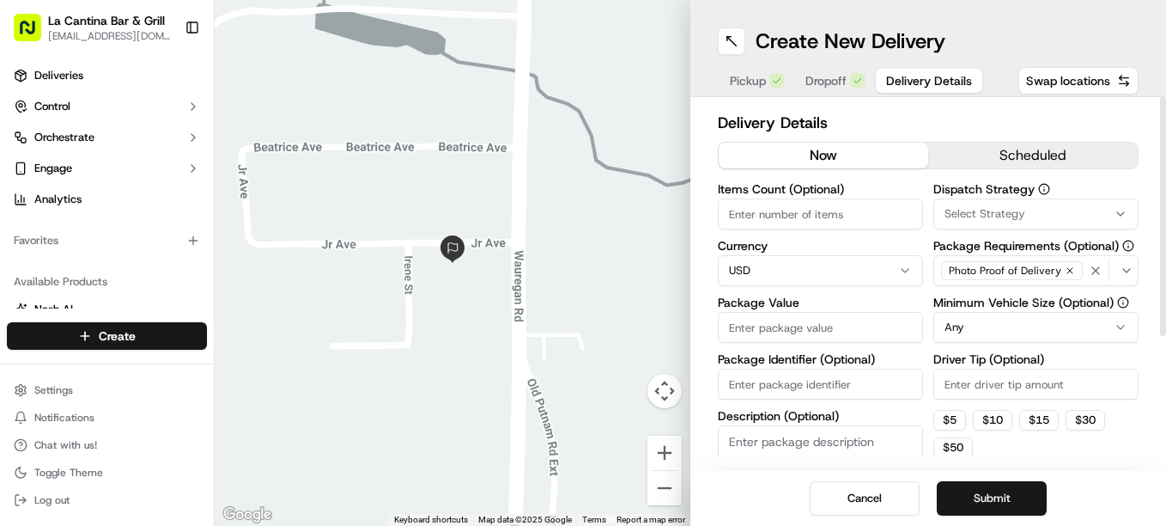
click at [736, 323] on input "Package Value" at bounding box center [820, 327] width 205 height 31
type input "43.12"
click at [1069, 389] on input "Driver Tip (Optional)" at bounding box center [1036, 383] width 205 height 31
type input "5.55"
click at [989, 486] on button "Submit" at bounding box center [992, 498] width 110 height 34
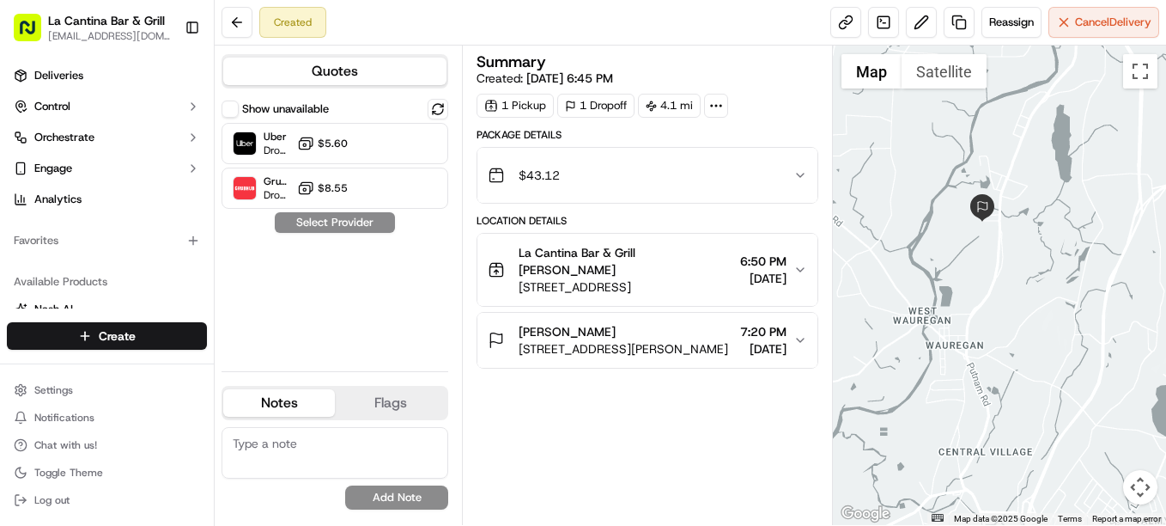
drag, startPoint x: 1002, startPoint y: 211, endPoint x: 975, endPoint y: 344, distance: 135.1
click at [977, 344] on div at bounding box center [999, 285] width 333 height 479
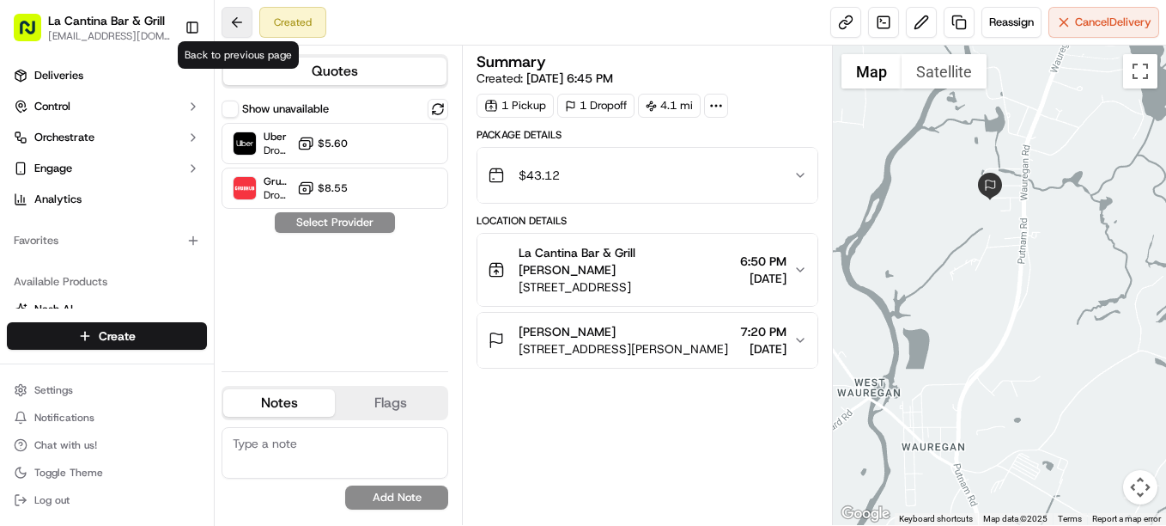
click at [241, 27] on button at bounding box center [237, 22] width 31 height 31
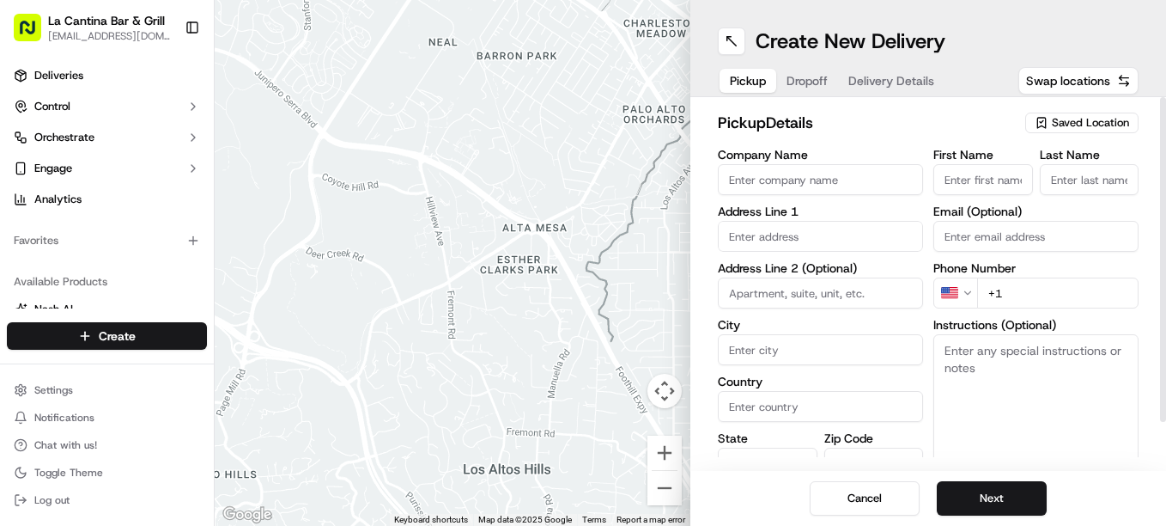
click at [770, 177] on input "Company Name" at bounding box center [820, 179] width 205 height 31
type input "La Cantina Bar & Grill"
type input "[STREET_ADDRESS]"
type input "Plainfield"
type input "[GEOGRAPHIC_DATA]"
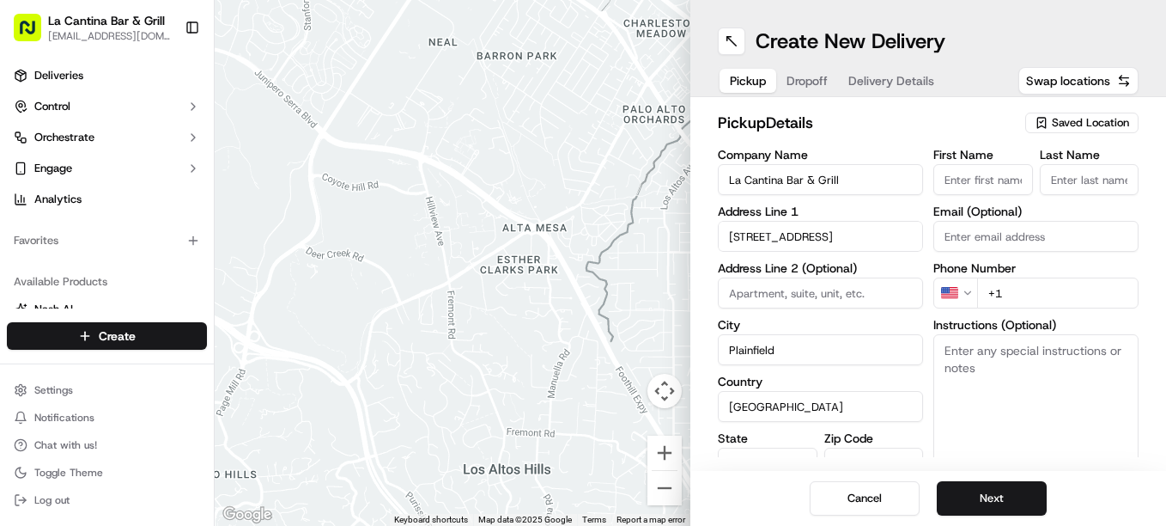
type input "CT"
type input "06374"
type input "[PERSON_NAME]"
type input "[EMAIL_ADDRESS][DOMAIN_NAME]"
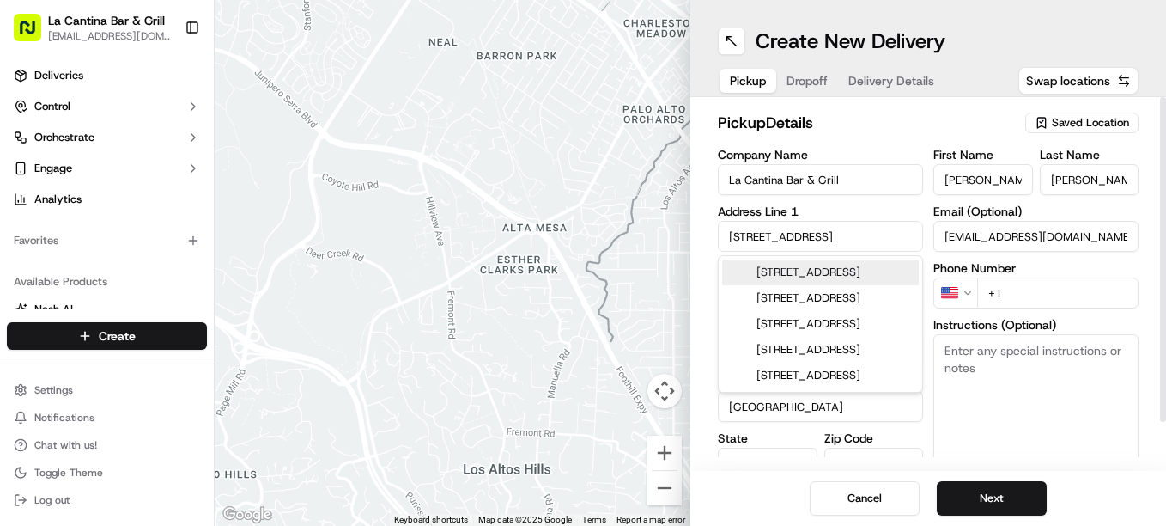
click at [1019, 287] on input "+1" at bounding box center [1057, 292] width 161 height 31
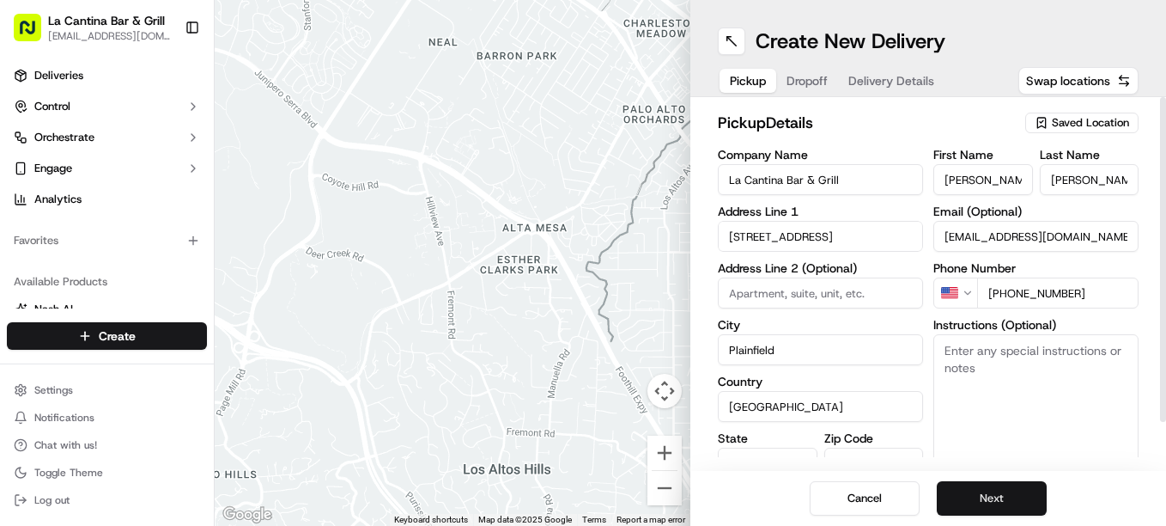
type input "[PHONE_NUMBER]"
click at [1008, 511] on button "Next" at bounding box center [992, 498] width 110 height 34
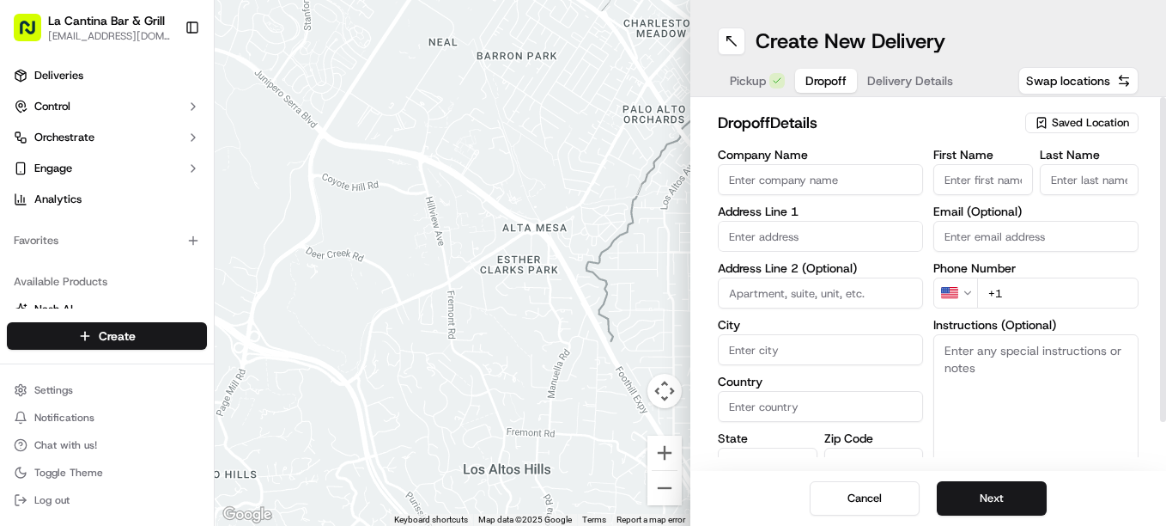
click at [825, 240] on input "text" at bounding box center [820, 236] width 205 height 31
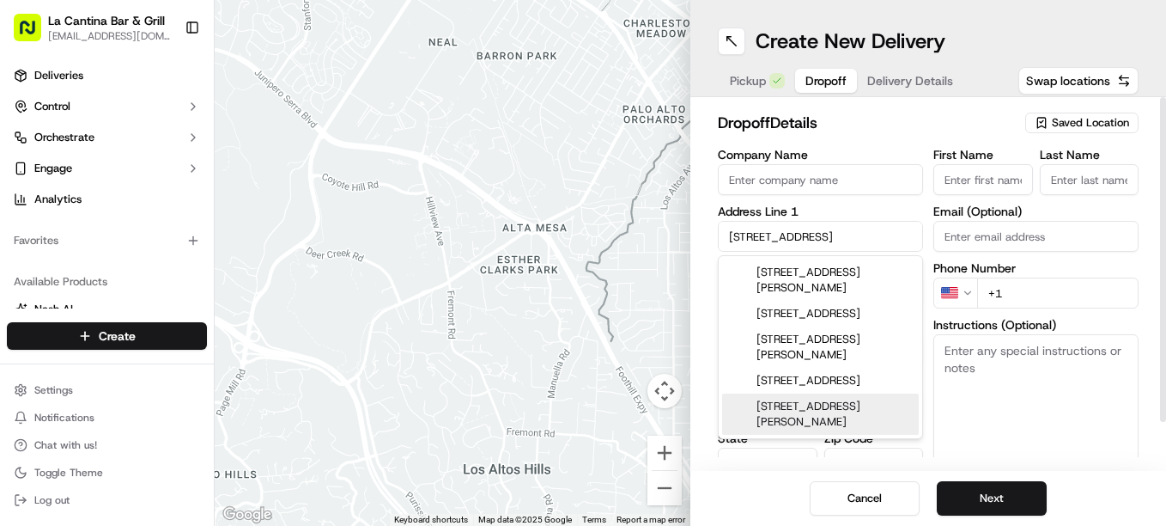
type input "[STREET_ADDRESS]"
click at [787, 426] on div "Company Name Address Line 1 9 jr ave Address Line 2 (Optional) City Country Sta…" at bounding box center [820, 329] width 205 height 361
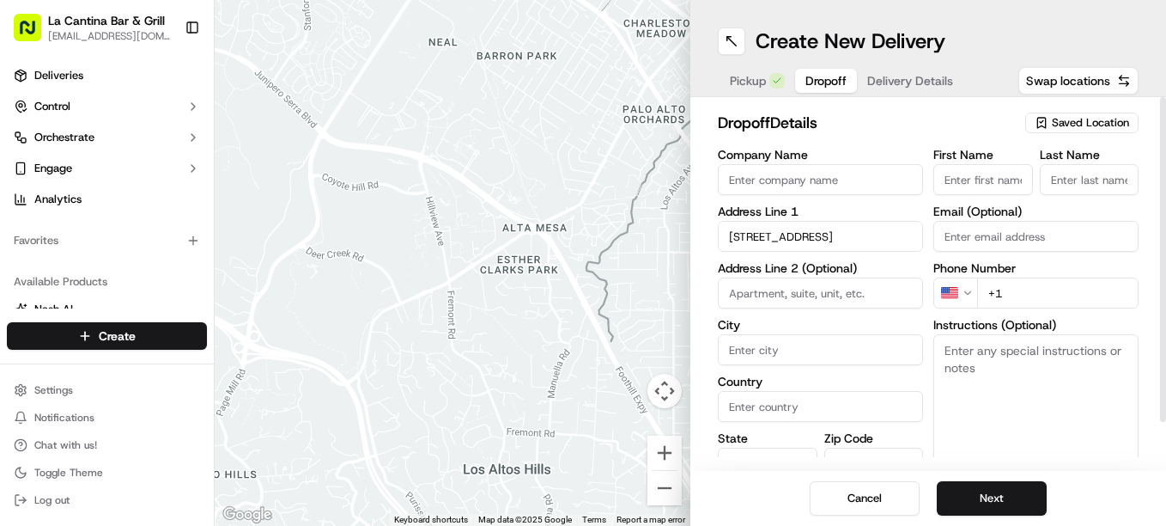
click at [767, 354] on input "City" at bounding box center [820, 349] width 205 height 31
type input "[PERSON_NAME]"
type input "[GEOGRAPHIC_DATA]"
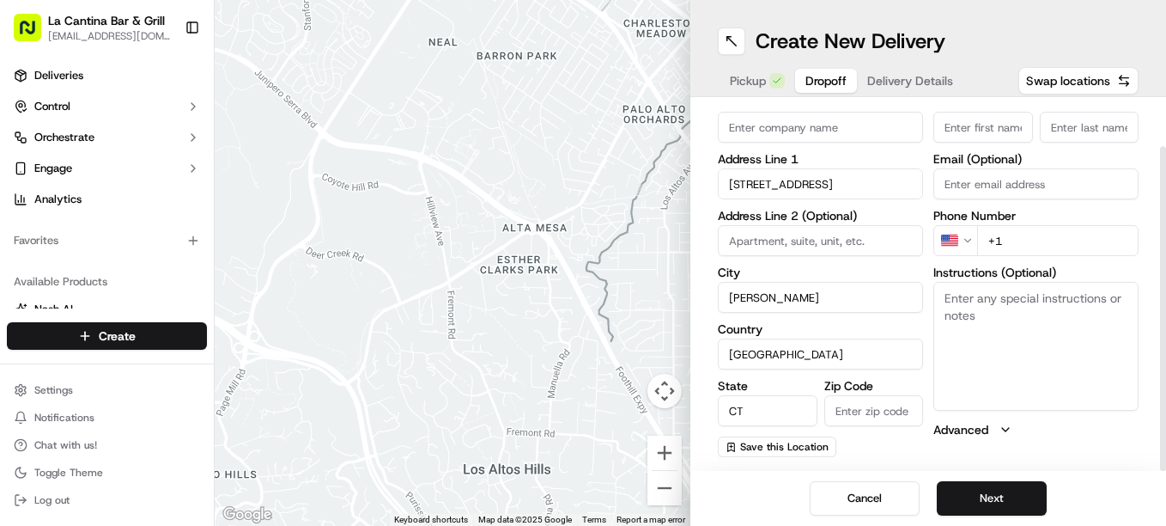
type input "CT"
click at [862, 406] on input "Zip Code" at bounding box center [875, 410] width 100 height 31
type input "06239"
click at [1010, 131] on input "First Name" at bounding box center [984, 127] width 100 height 31
type input "[PERSON_NAME]"
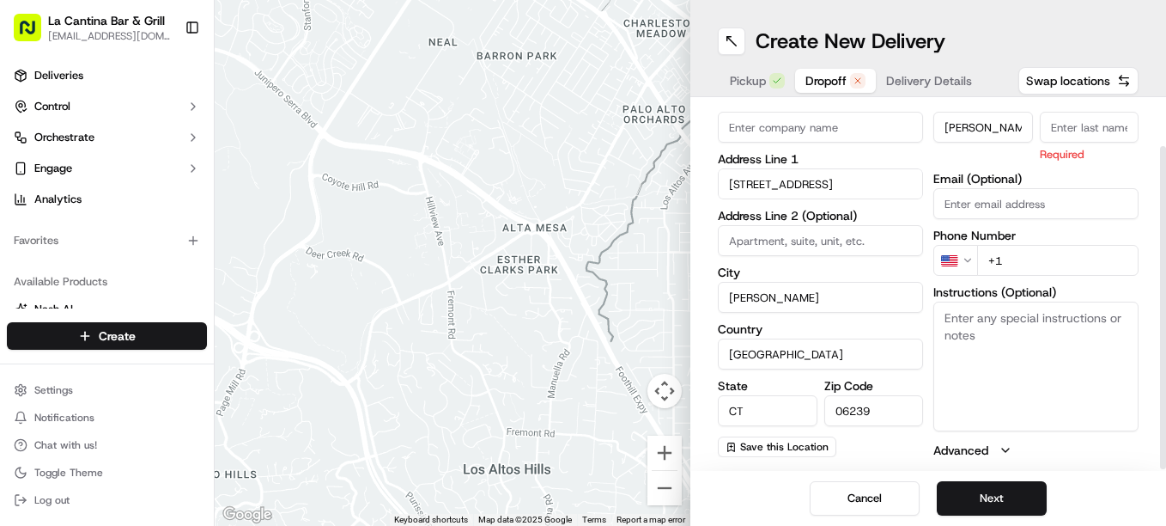
click at [1075, 119] on input "Last Name" at bounding box center [1090, 127] width 100 height 31
type input "[PERSON_NAME]"
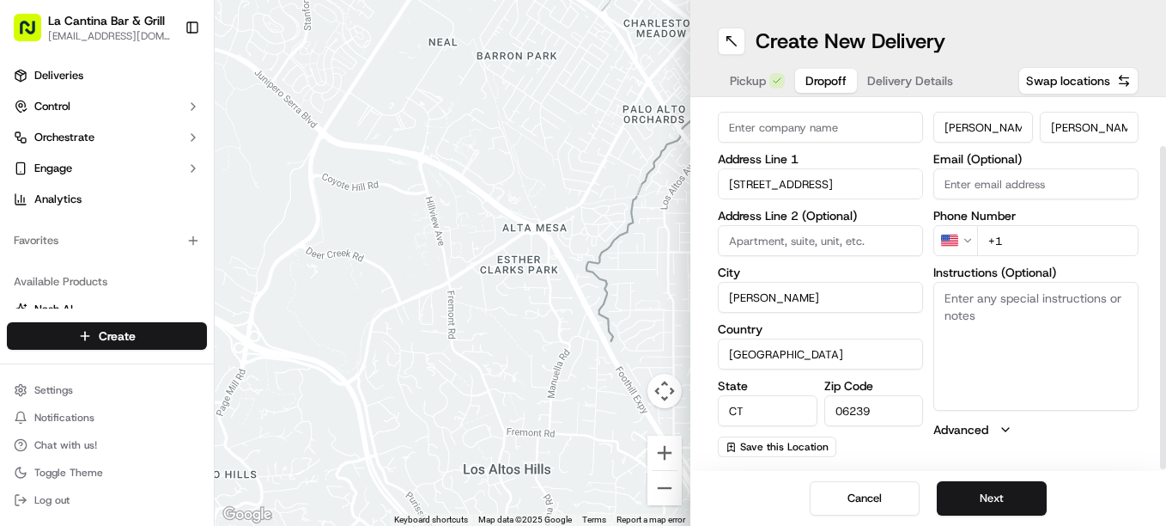
click at [1094, 253] on input "+1" at bounding box center [1057, 240] width 161 height 31
type input "[PHONE_NUMBER]"
click at [995, 495] on button "Next" at bounding box center [992, 498] width 110 height 34
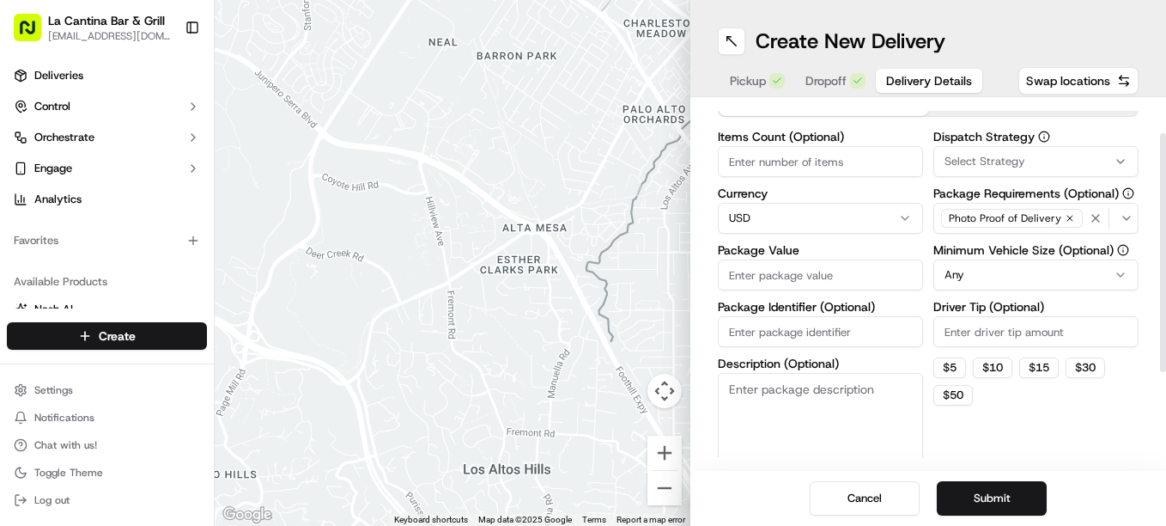
click at [759, 264] on input "Package Value" at bounding box center [820, 274] width 205 height 31
type input "43.12"
click at [1005, 338] on input "Driver Tip (Optional)" at bounding box center [1036, 331] width 205 height 31
type input "5.55"
click at [989, 492] on button "Submit" at bounding box center [992, 498] width 110 height 34
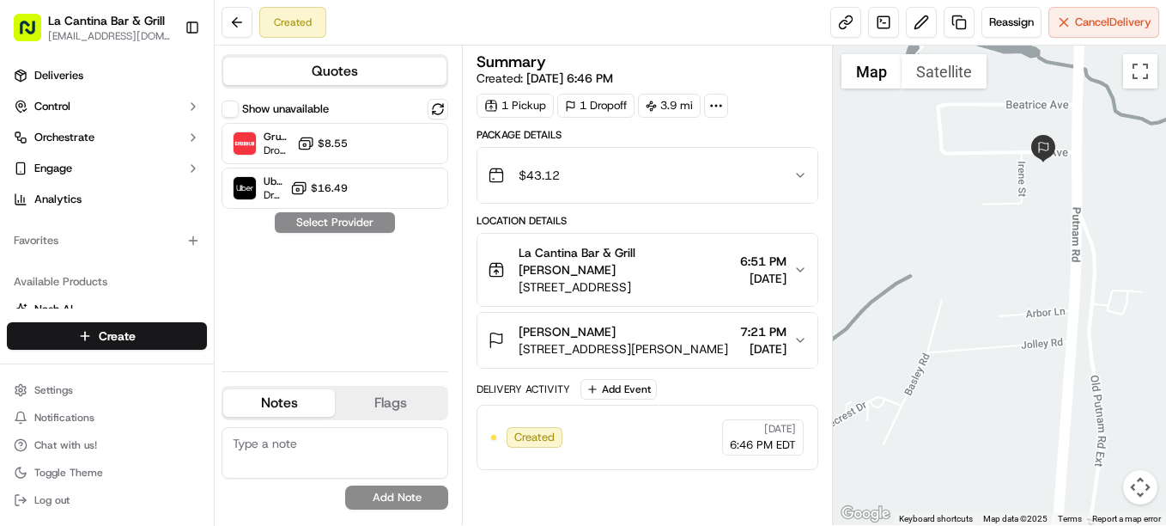
click at [1143, 500] on button "Map camera controls" at bounding box center [1140, 487] width 34 height 34
click at [1105, 504] on div at bounding box center [999, 285] width 333 height 479
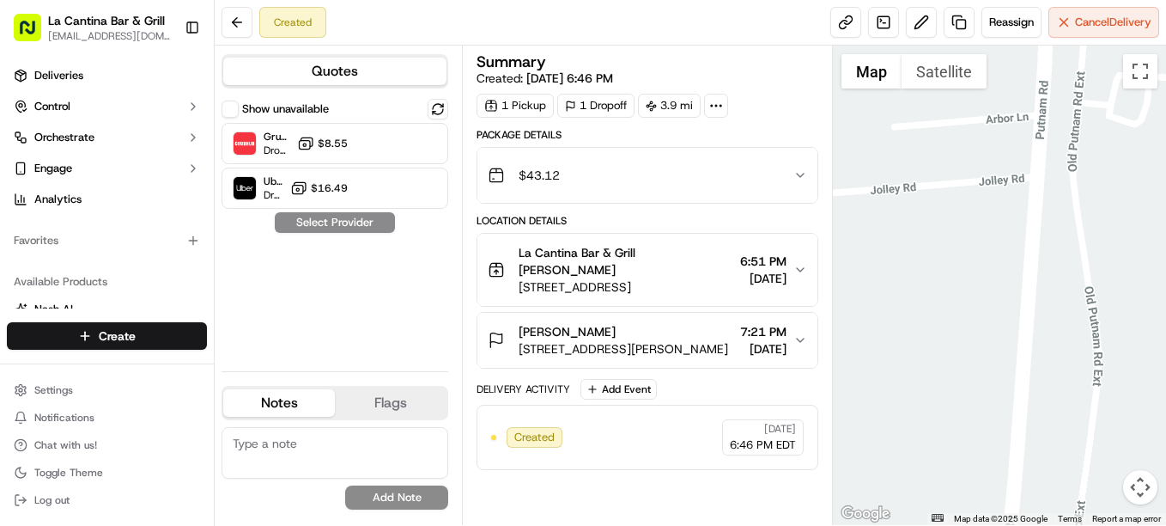
click at [1142, 505] on div at bounding box center [999, 285] width 333 height 479
click at [1144, 495] on button "Map camera controls" at bounding box center [1140, 487] width 34 height 34
click at [1091, 483] on button "Zoom out" at bounding box center [1098, 487] width 34 height 34
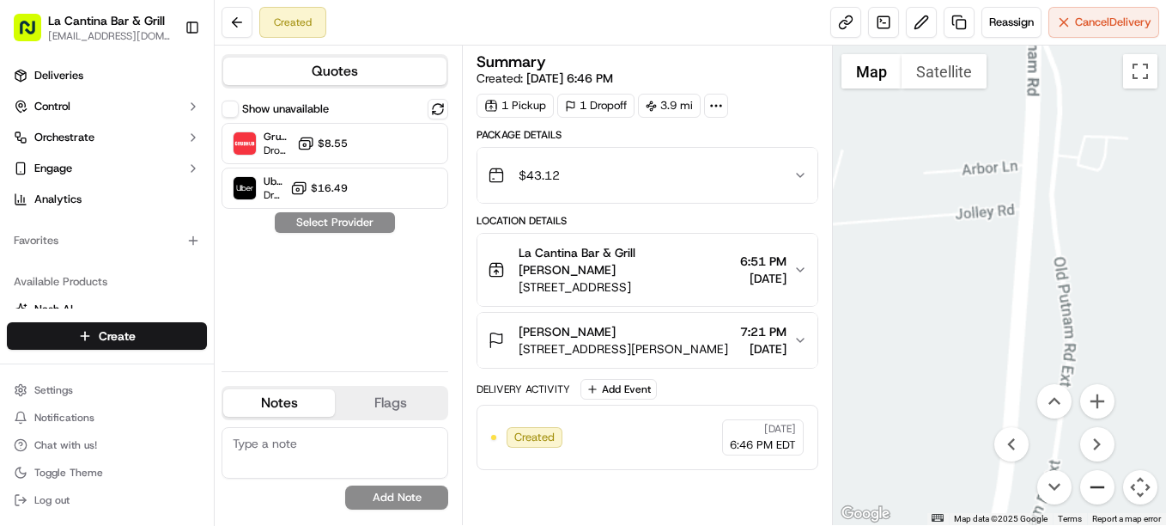
click at [1091, 483] on button "Zoom out" at bounding box center [1098, 487] width 34 height 34
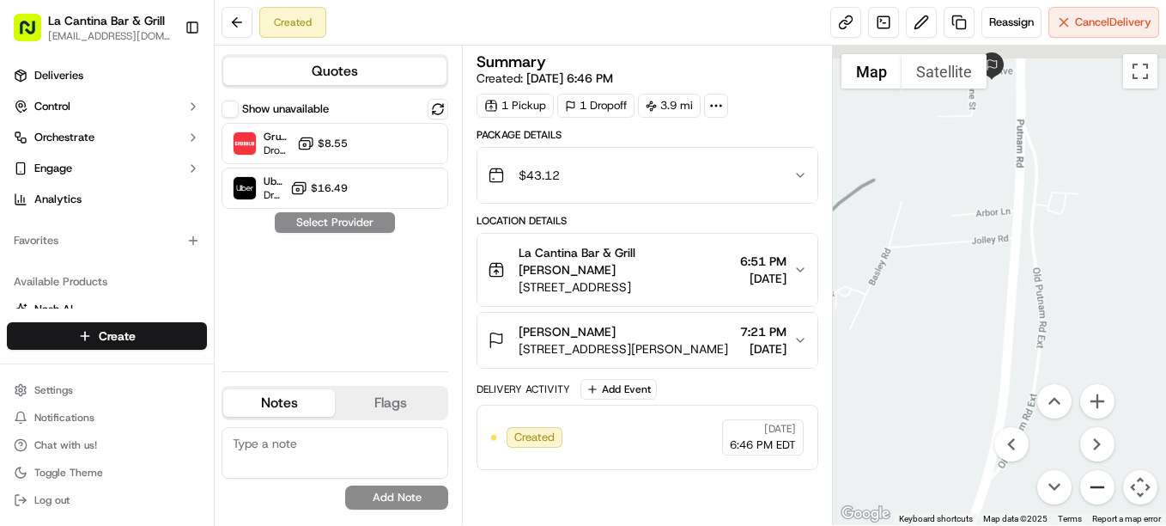
click at [1091, 483] on button "Zoom out" at bounding box center [1098, 487] width 34 height 34
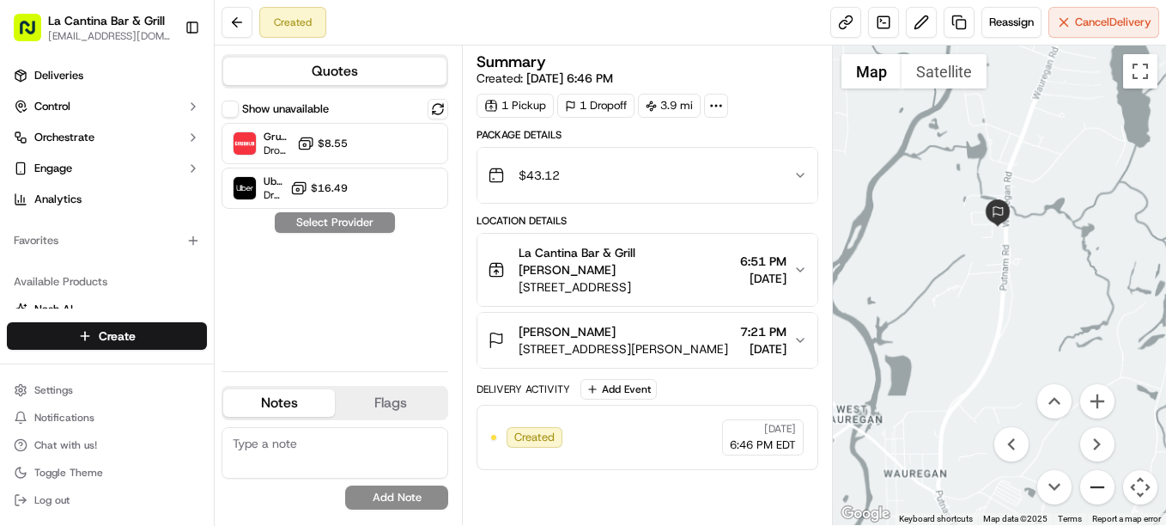
click at [1091, 483] on button "Zoom out" at bounding box center [1098, 487] width 34 height 34
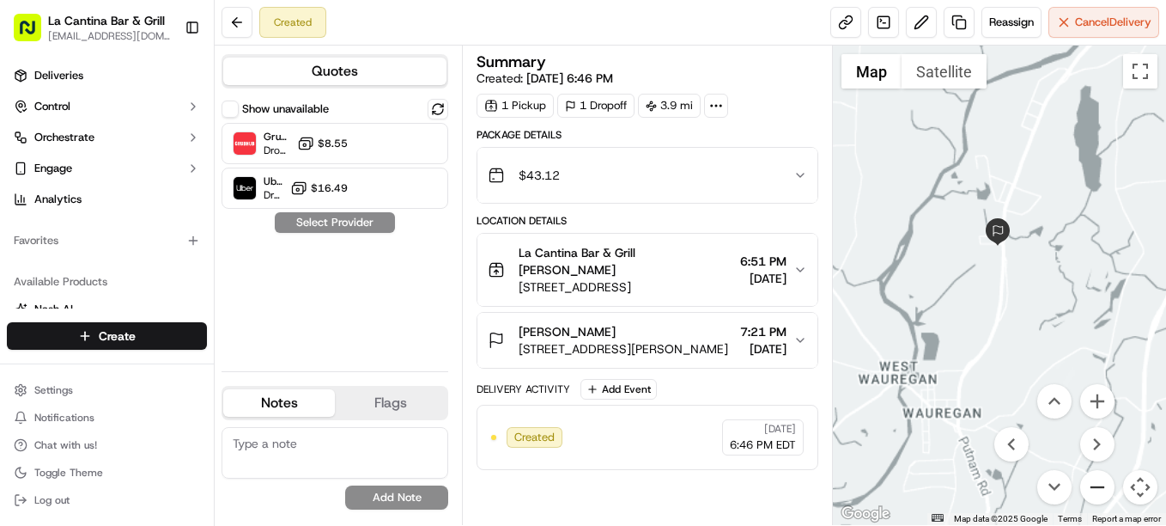
click at [1091, 483] on button "Zoom out" at bounding box center [1098, 487] width 34 height 34
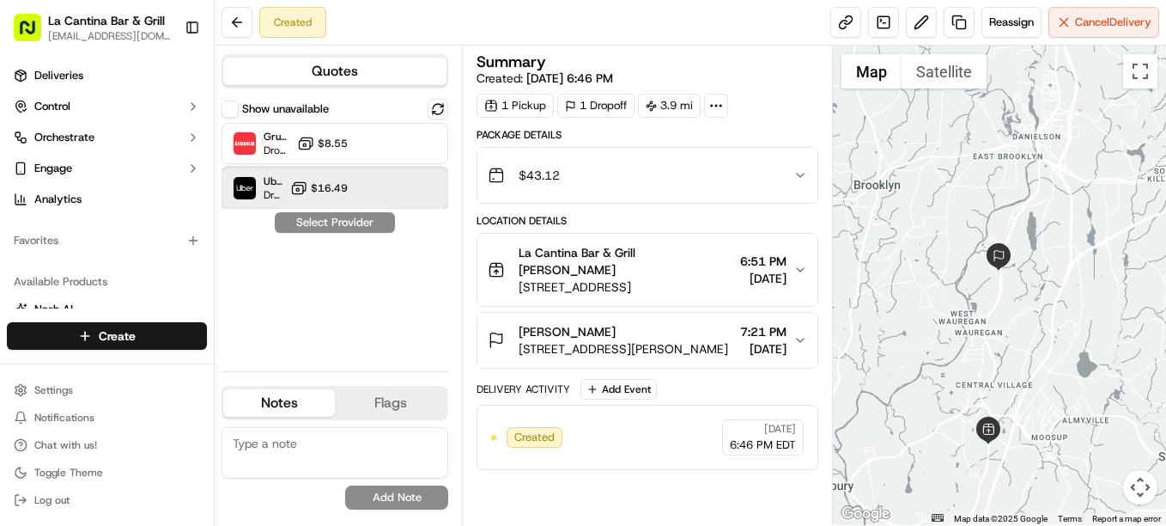
click at [262, 182] on div "Uber Dropoff ETA 1 hour" at bounding box center [258, 187] width 51 height 27
click at [331, 216] on button "Assign Provider" at bounding box center [335, 222] width 122 height 21
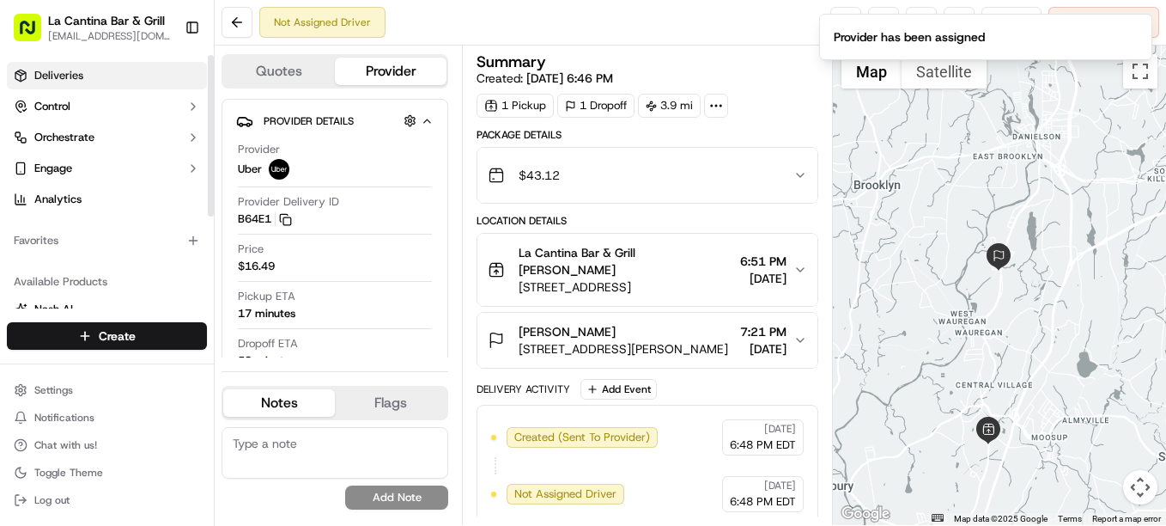
click at [89, 84] on link "Deliveries" at bounding box center [107, 75] width 200 height 27
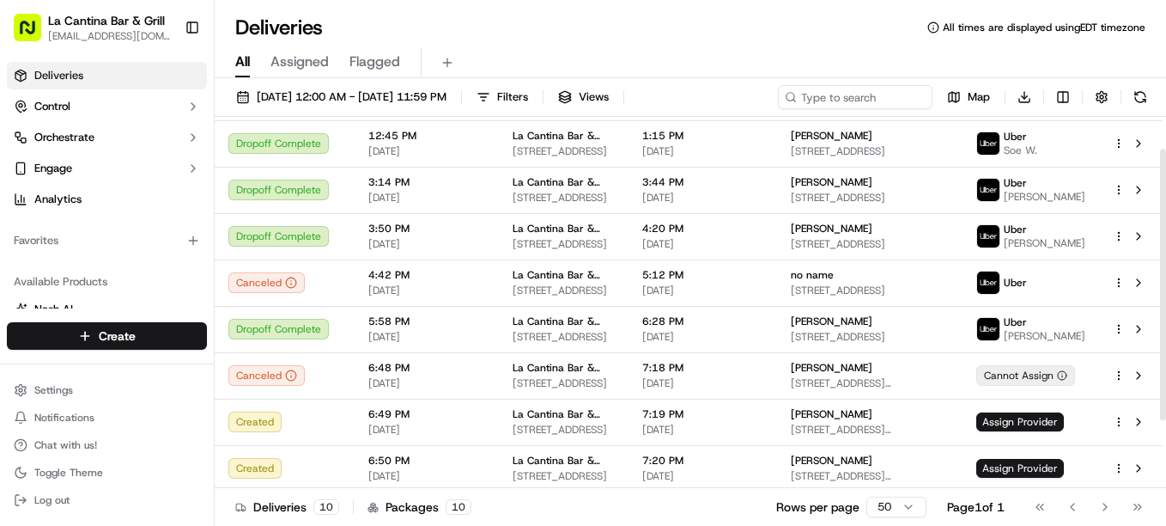
scroll to position [137, 0]
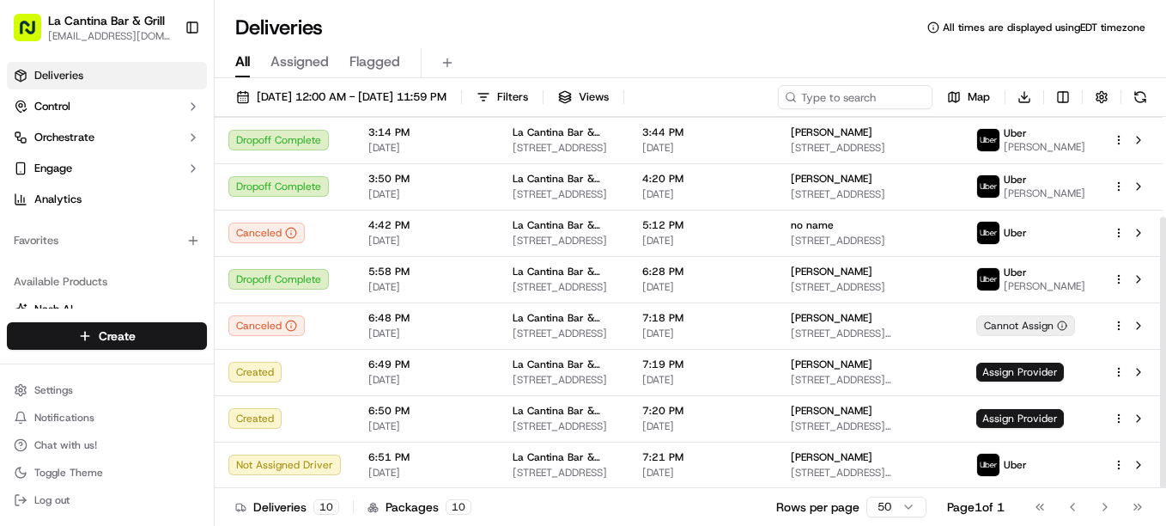
drag, startPoint x: 1166, startPoint y: 283, endPoint x: 1169, endPoint y: 485, distance: 202.7
click at [1166, 485] on div at bounding box center [1163, 351] width 6 height 271
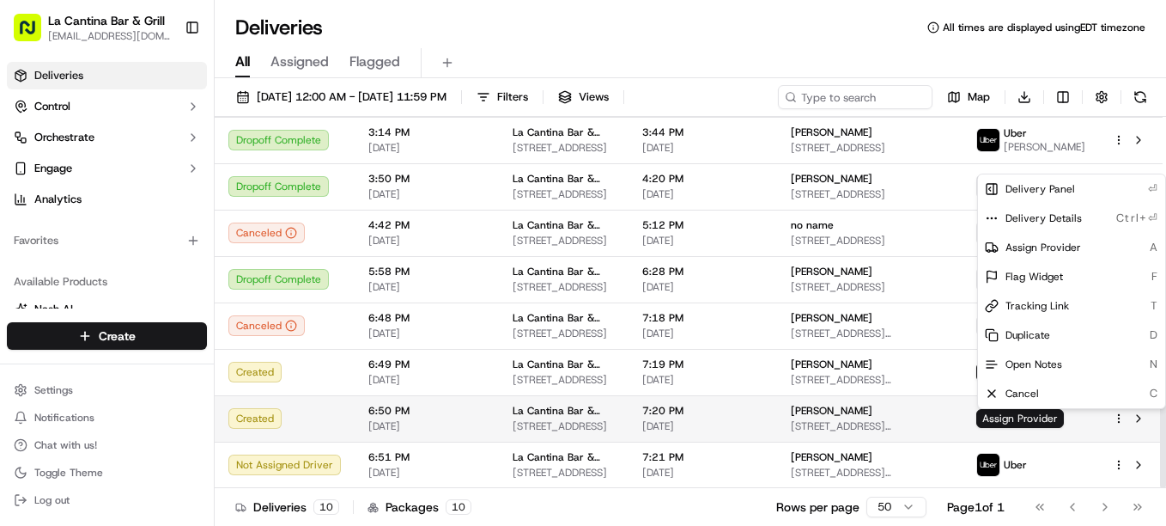
click at [1117, 418] on html "La Cantina Bar & Grill [EMAIL_ADDRESS][DOMAIN_NAME] Toggle Sidebar Deliveries C…" at bounding box center [583, 263] width 1166 height 526
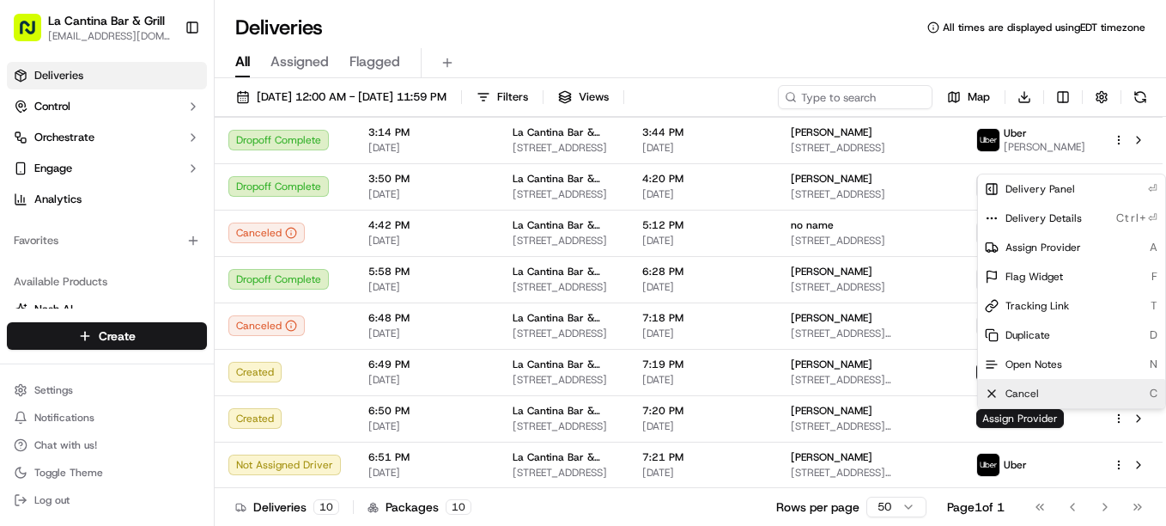
click at [1034, 402] on div "Cancel C" at bounding box center [1071, 393] width 187 height 29
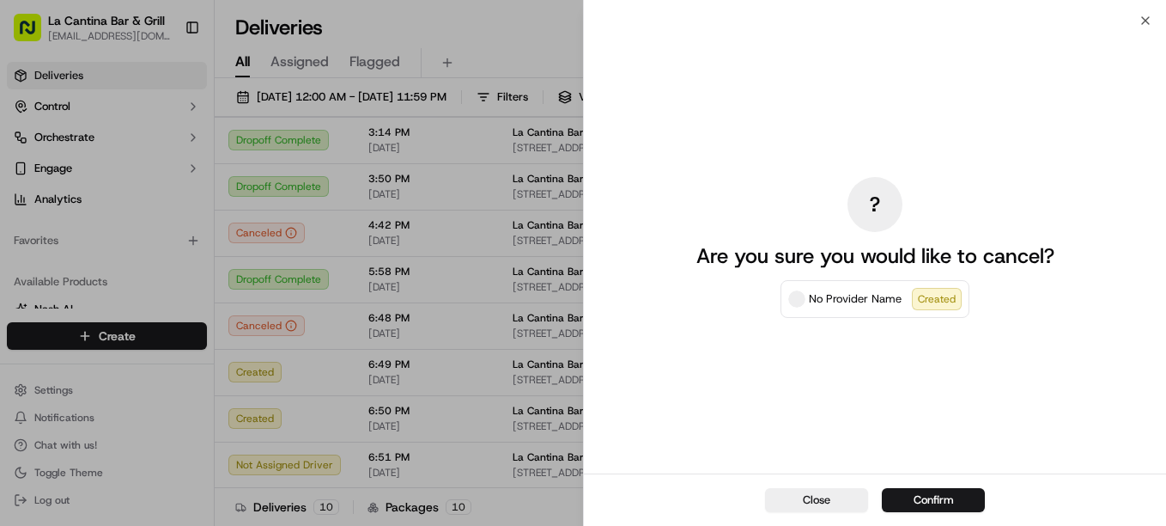
click at [938, 487] on div "Close Confirm" at bounding box center [875, 499] width 582 height 52
click at [938, 490] on button "Confirm" at bounding box center [933, 500] width 103 height 24
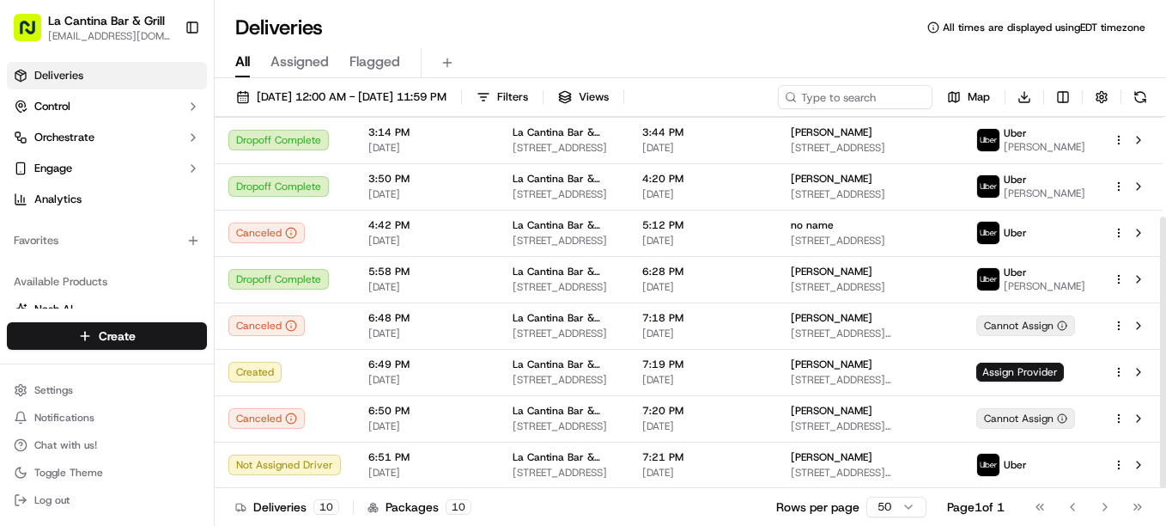
drag, startPoint x: 1166, startPoint y: 356, endPoint x: 1169, endPoint y: 504, distance: 148.6
click at [1166, 488] on div at bounding box center [1163, 351] width 6 height 271
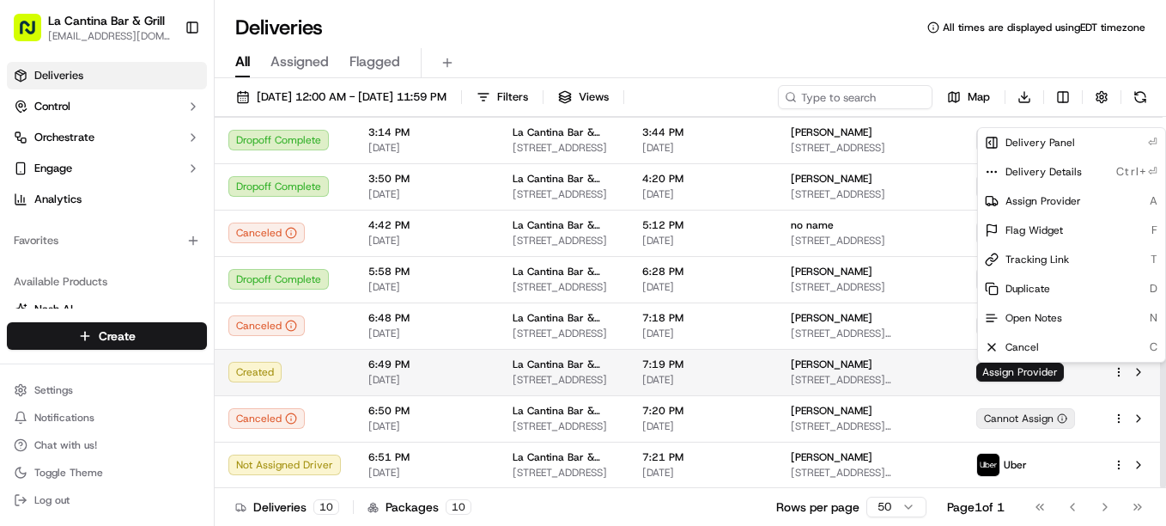
click at [1120, 367] on html "La Cantina Bar & Grill [EMAIL_ADDRESS][DOMAIN_NAME] Toggle Sidebar Deliveries C…" at bounding box center [583, 263] width 1166 height 526
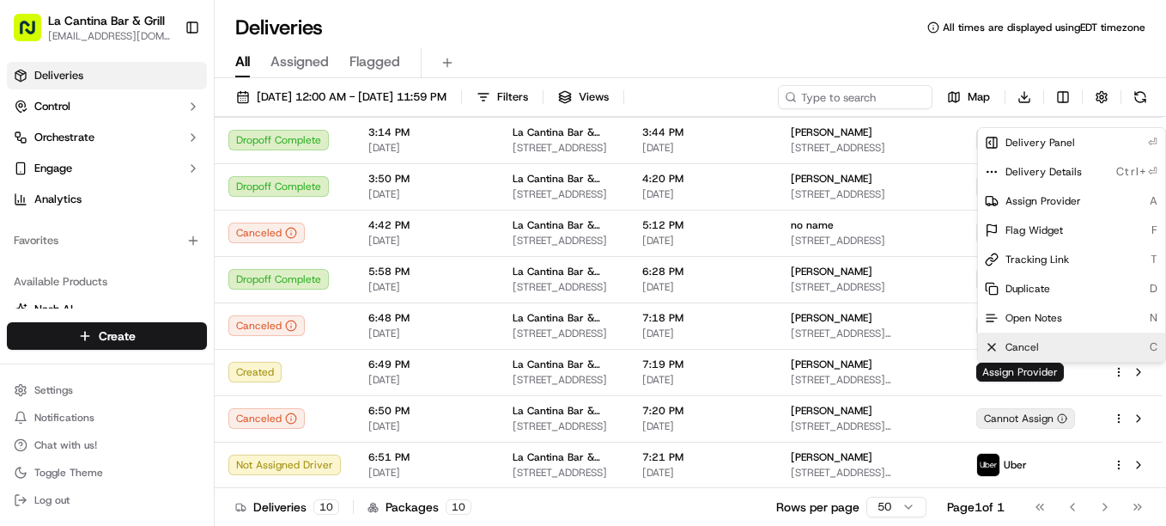
click at [1039, 352] on div "Cancel C" at bounding box center [1071, 346] width 187 height 29
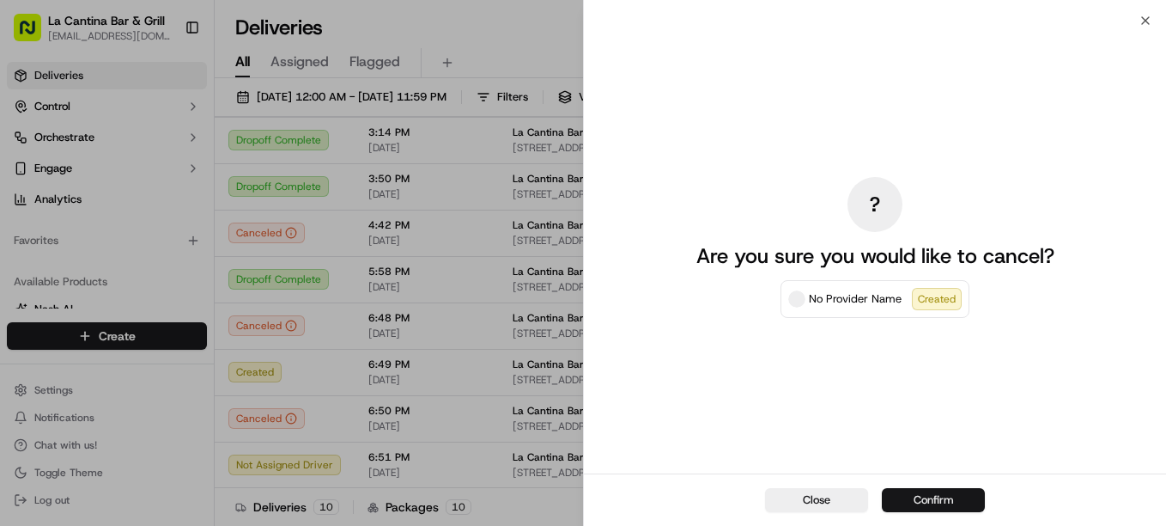
click at [955, 492] on button "Confirm" at bounding box center [933, 500] width 103 height 24
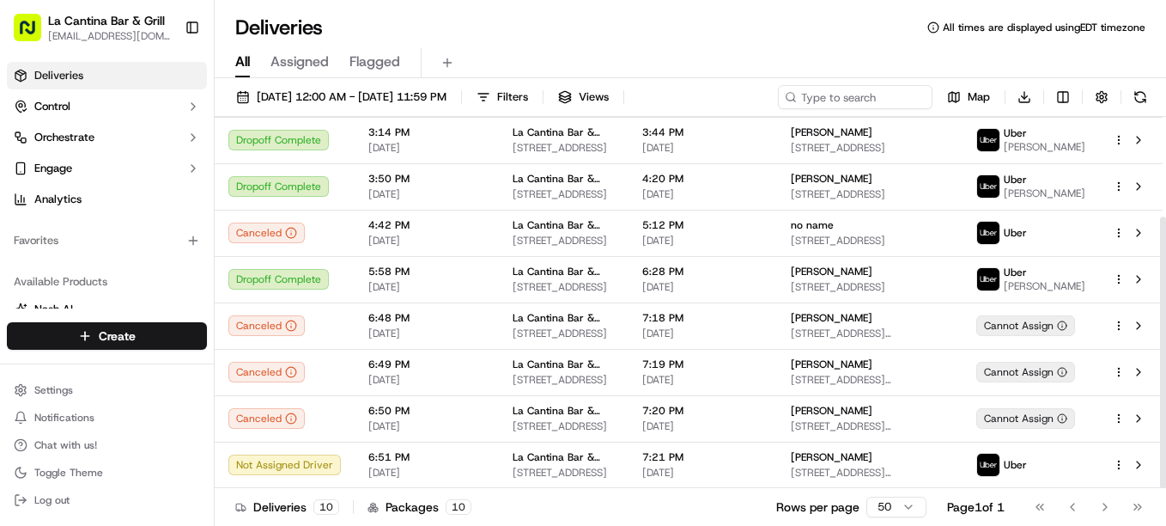
drag, startPoint x: 1166, startPoint y: 265, endPoint x: 1169, endPoint y: 471, distance: 205.3
click at [1166, 471] on div at bounding box center [1163, 351] width 6 height 271
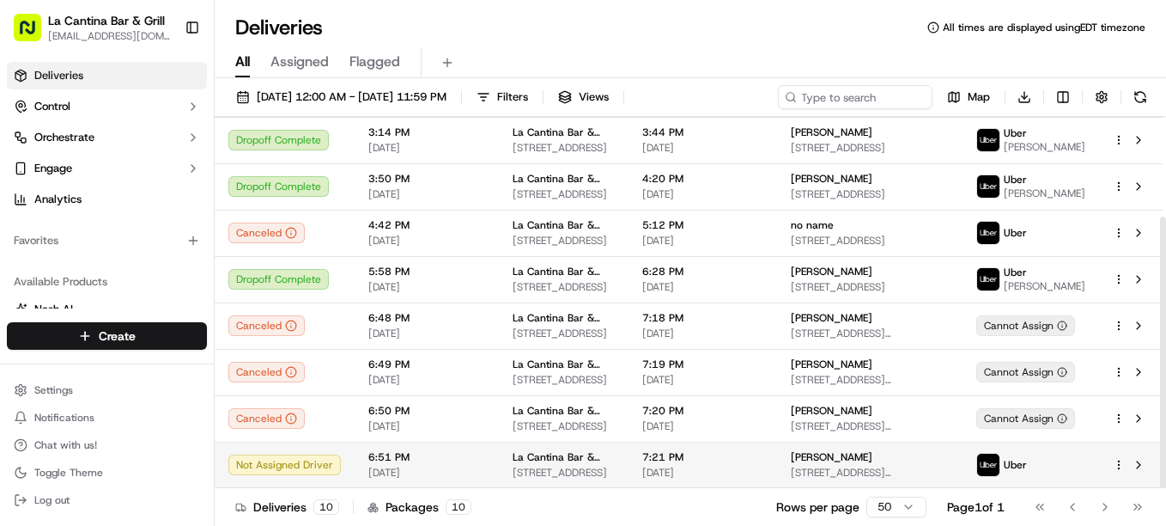
click at [777, 476] on td "7:21 PM [DATE]" at bounding box center [703, 464] width 149 height 46
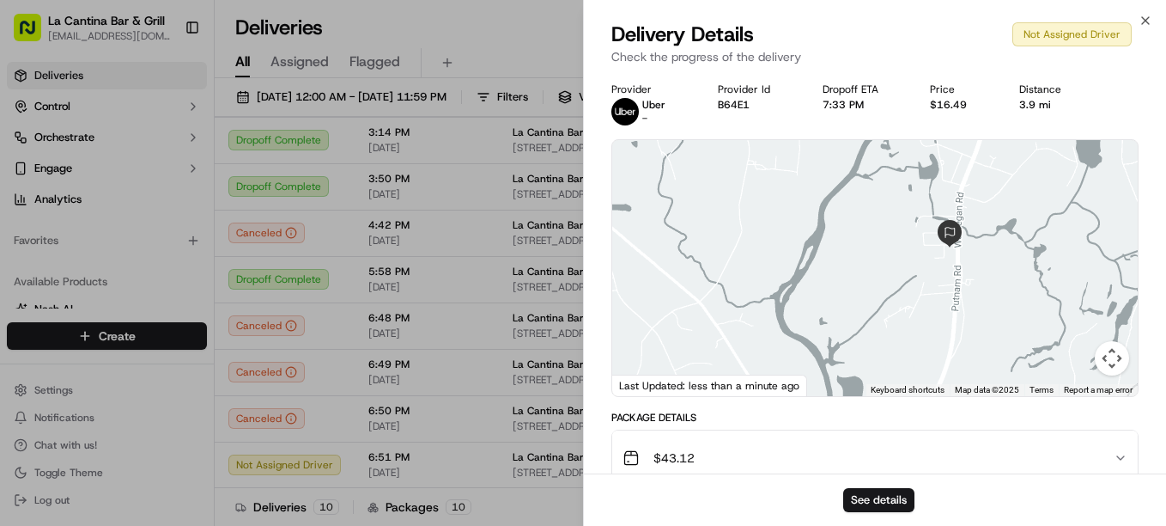
drag, startPoint x: 927, startPoint y: 196, endPoint x: 895, endPoint y: 290, distance: 99.7
click at [895, 290] on div at bounding box center [875, 268] width 526 height 256
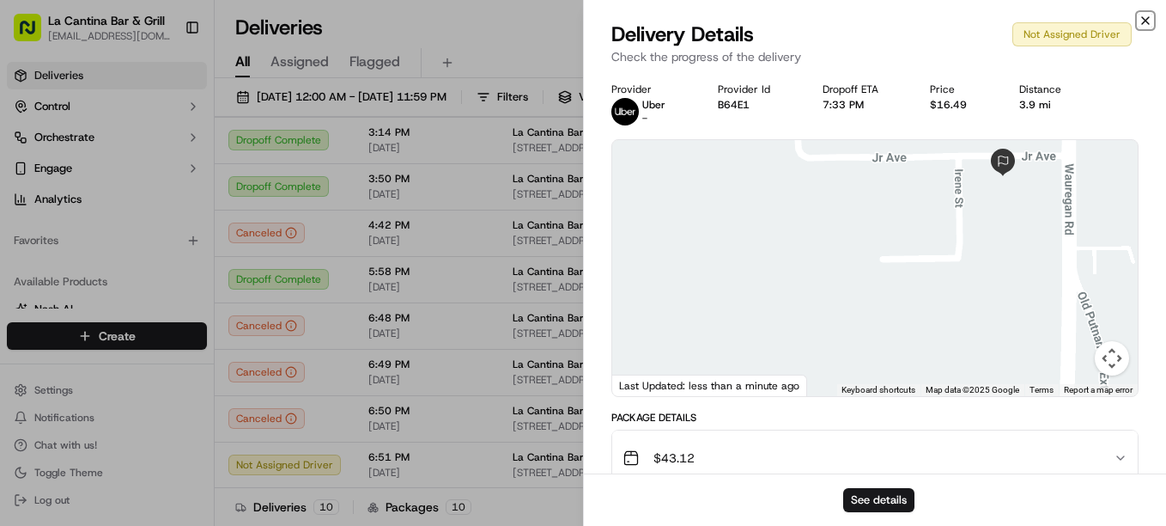
click at [1143, 16] on icon "button" at bounding box center [1146, 21] width 14 height 14
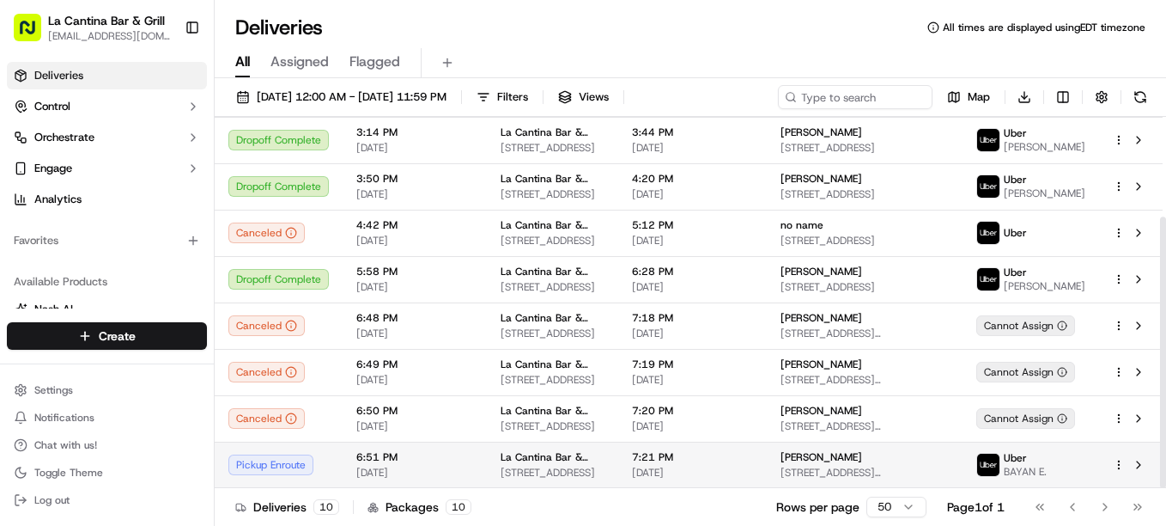
click at [739, 468] on span "[DATE]" at bounding box center [692, 473] width 121 height 14
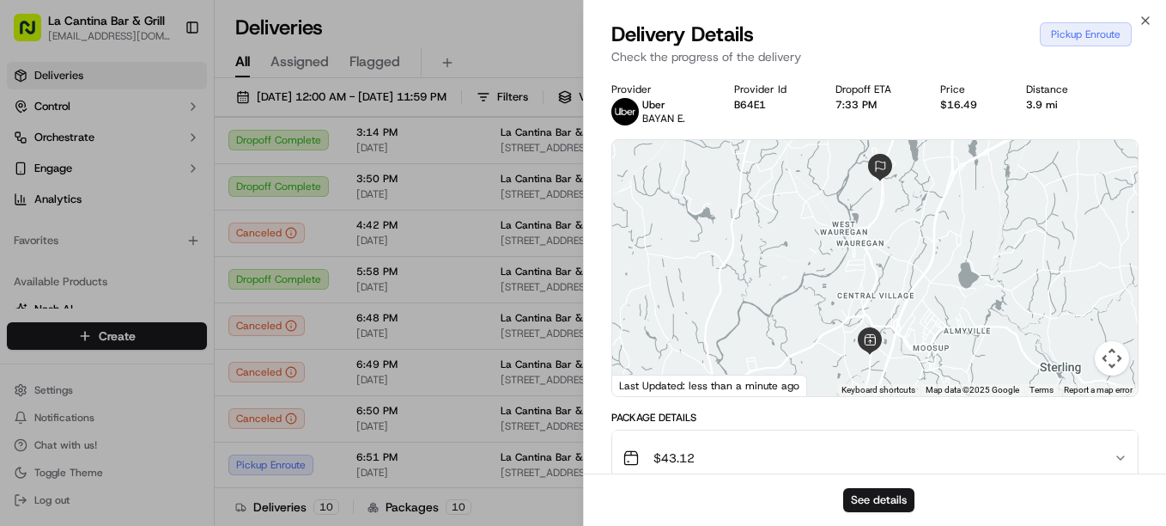
click at [1114, 361] on button "Map camera controls" at bounding box center [1112, 358] width 34 height 34
click at [1069, 352] on button "Zoom out" at bounding box center [1069, 358] width 34 height 34
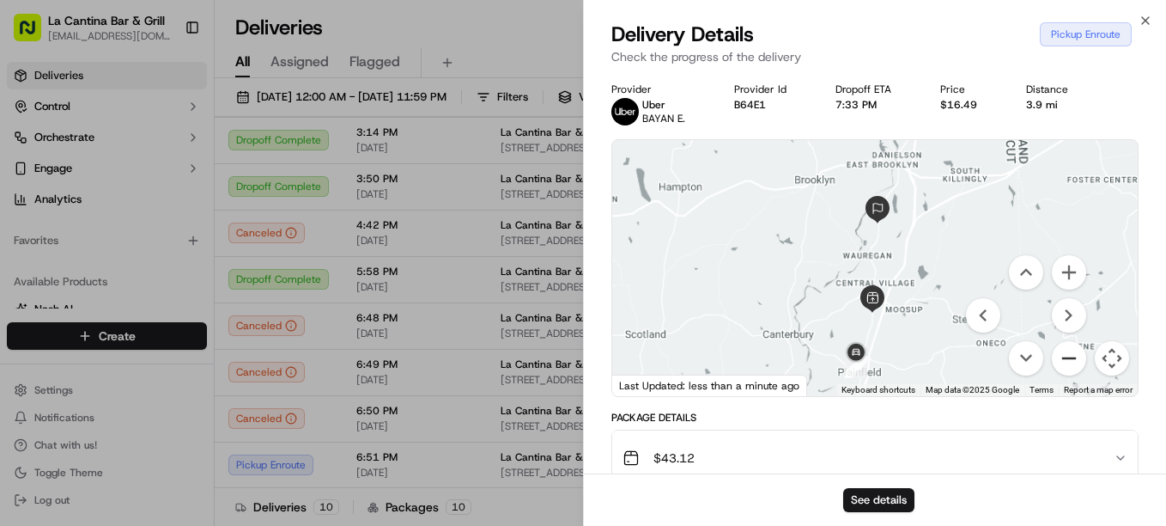
click at [1069, 352] on button "Zoom out" at bounding box center [1069, 358] width 34 height 34
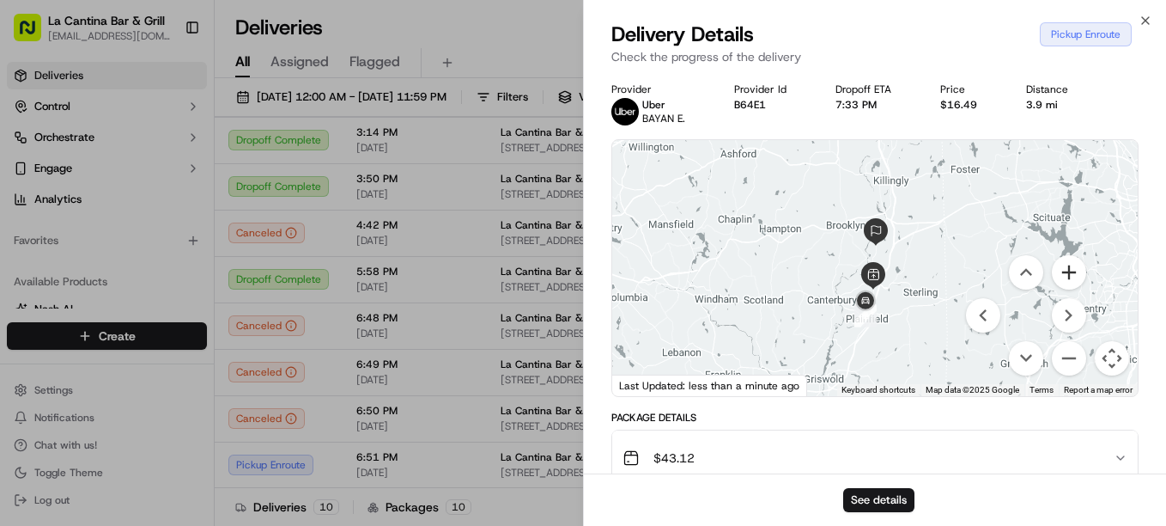
click at [1077, 268] on button "Zoom in" at bounding box center [1069, 272] width 34 height 34
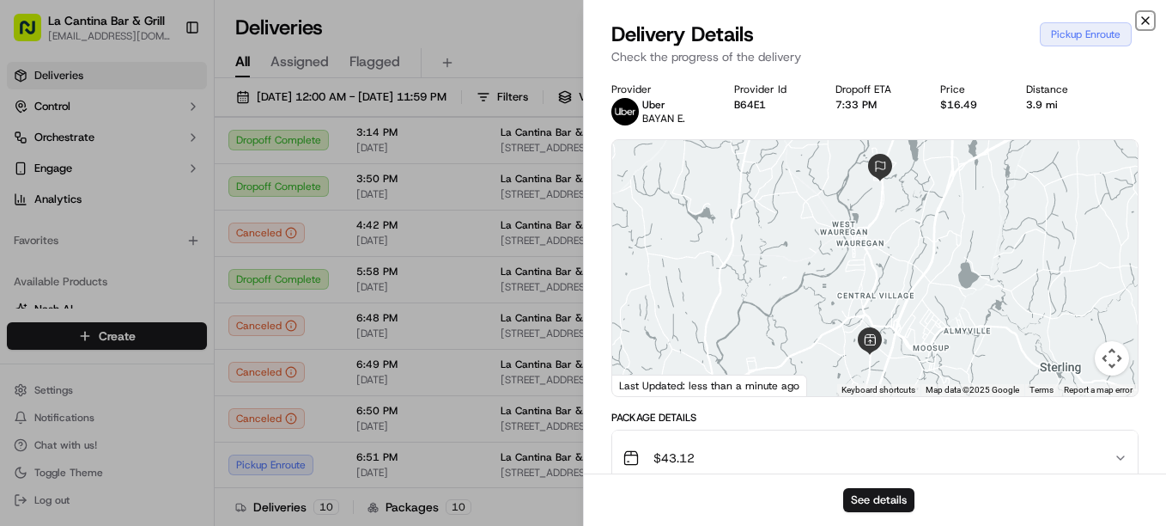
click at [1145, 25] on icon "button" at bounding box center [1146, 21] width 14 height 14
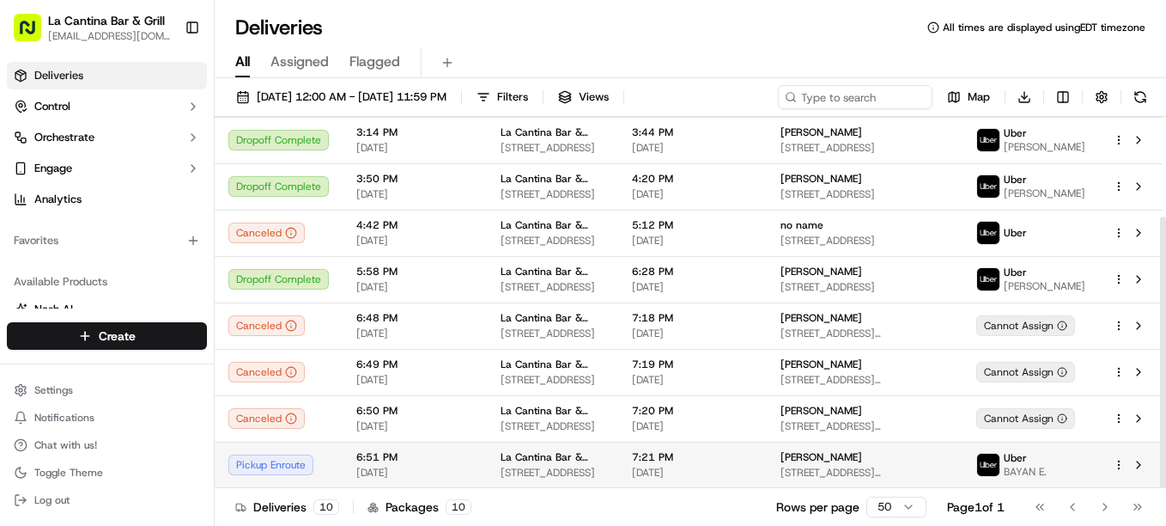
click at [753, 471] on span "[DATE]" at bounding box center [692, 473] width 121 height 14
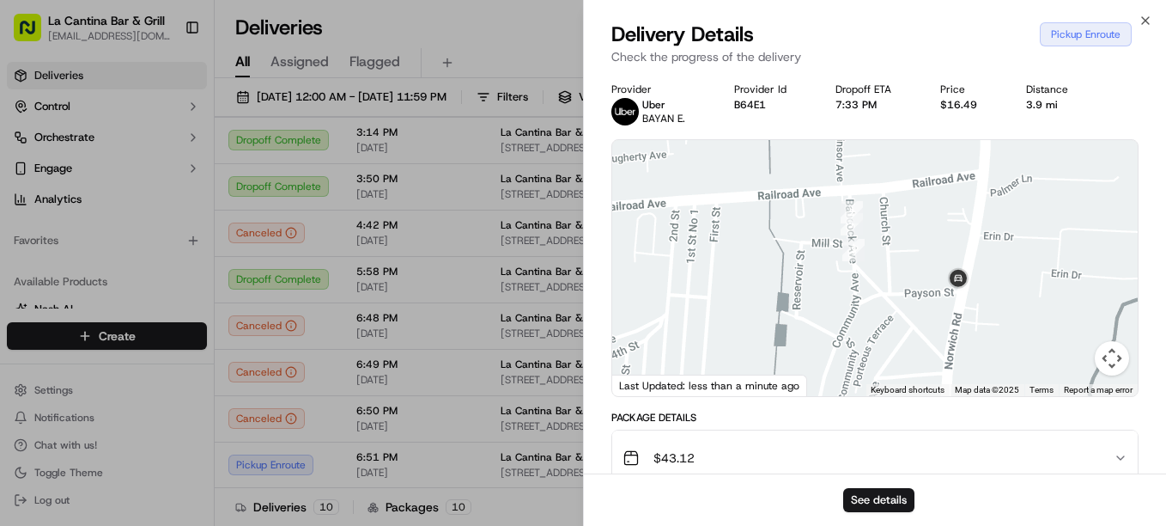
drag, startPoint x: 893, startPoint y: 194, endPoint x: 892, endPoint y: 318, distance: 123.7
click at [892, 318] on div at bounding box center [875, 268] width 526 height 256
click at [1136, 20] on div "Close Delivery Details Pickup Enroute Check the progress of the delivery Provid…" at bounding box center [874, 263] width 583 height 526
click at [1144, 20] on icon "button" at bounding box center [1146, 21] width 14 height 14
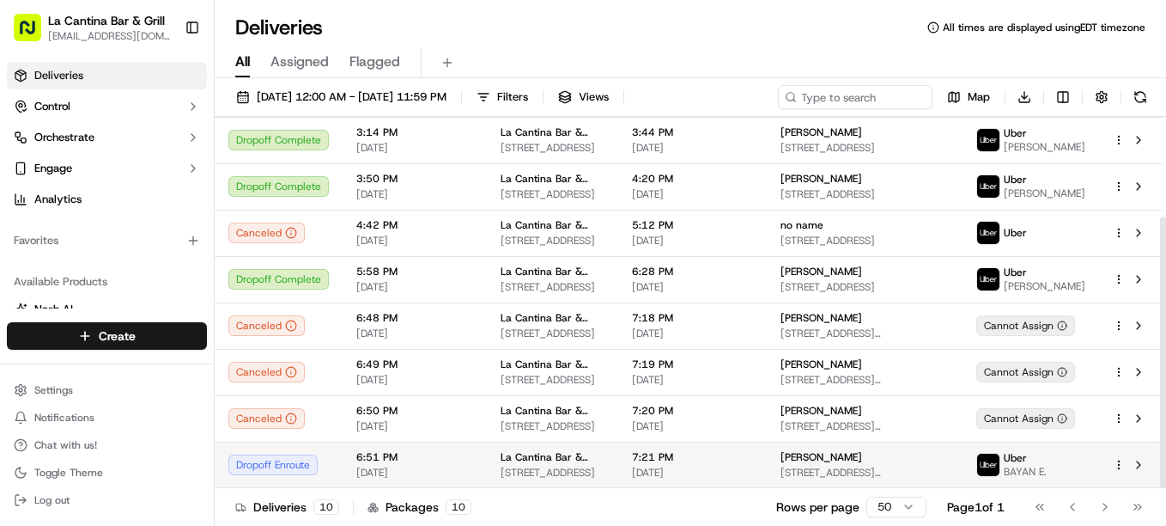
click at [753, 470] on span "[DATE]" at bounding box center [692, 473] width 121 height 14
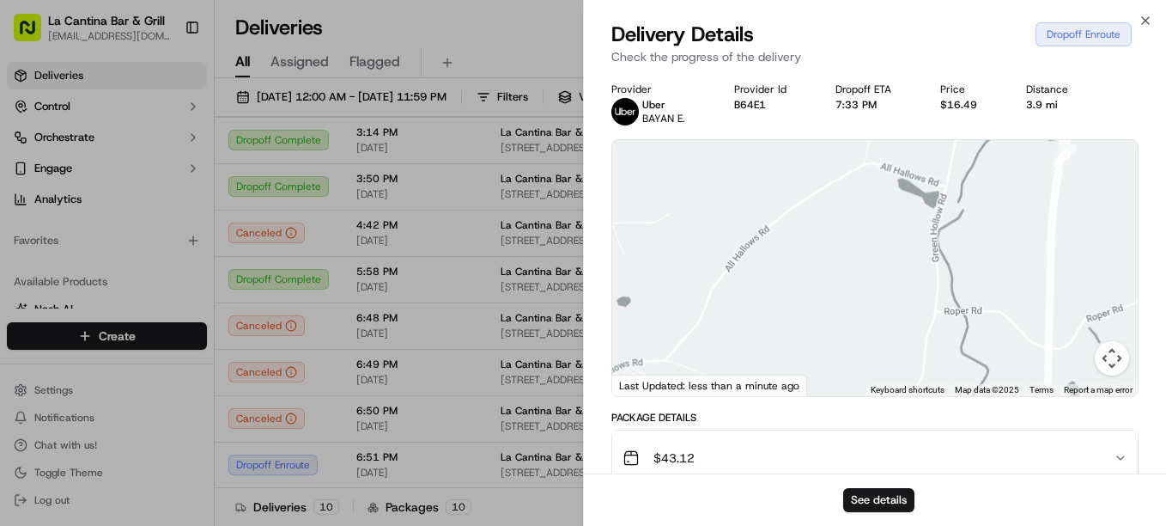
drag, startPoint x: 943, startPoint y: 348, endPoint x: 975, endPoint y: 397, distance: 58.4
click at [1109, 374] on button "Map camera controls" at bounding box center [1112, 358] width 34 height 34
click at [1075, 356] on button "Zoom out" at bounding box center [1069, 358] width 34 height 34
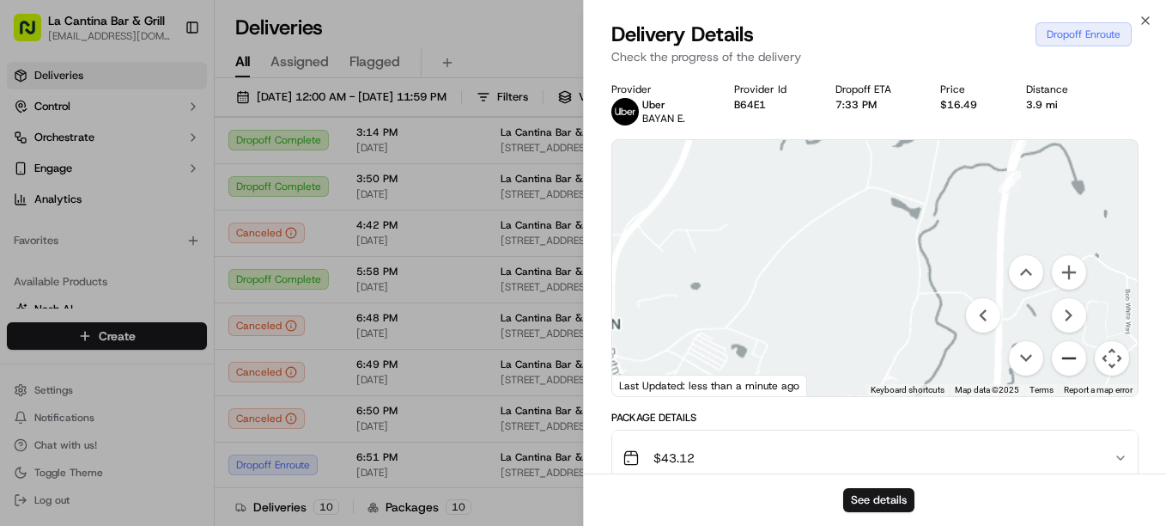
click at [1075, 356] on button "Zoom out" at bounding box center [1069, 358] width 34 height 34
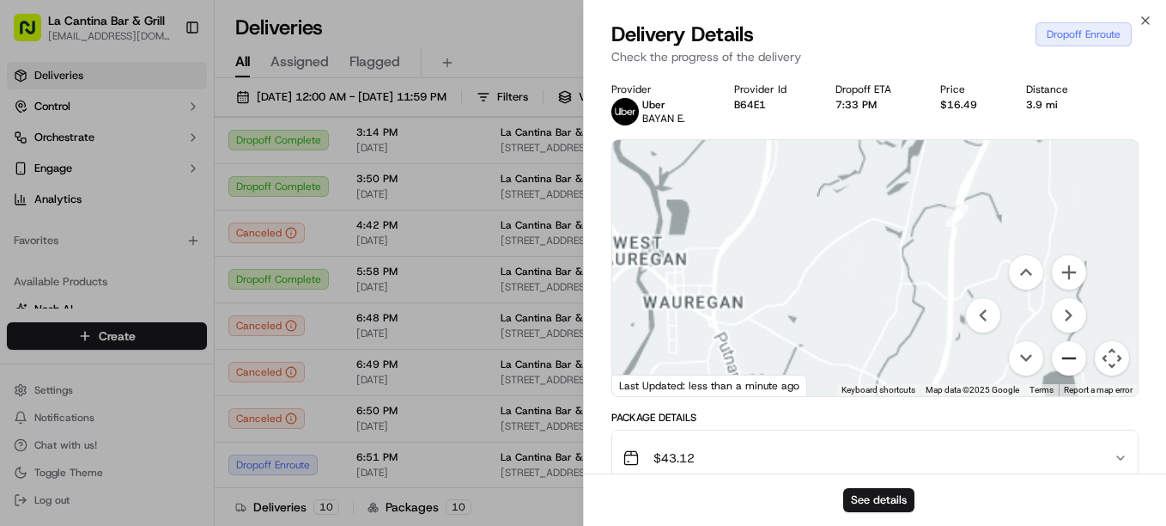
click at [1075, 356] on button "Zoom out" at bounding box center [1069, 358] width 34 height 34
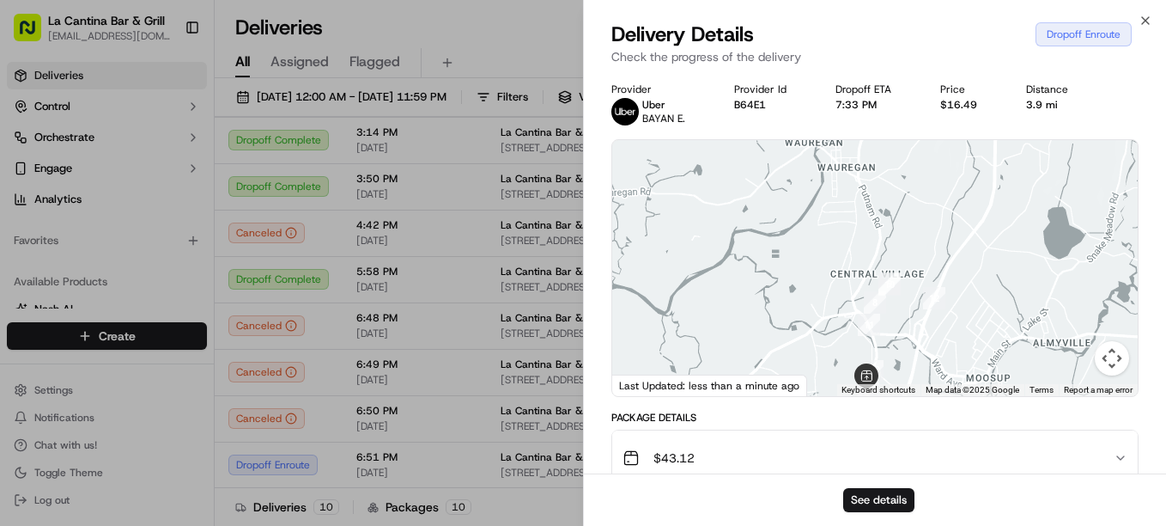
drag, startPoint x: 861, startPoint y: 235, endPoint x: 871, endPoint y: 210, distance: 27.0
click at [871, 210] on div at bounding box center [875, 268] width 526 height 256
click at [1145, 28] on div "Delivery Details Dropoff Enroute Check the progress of the delivery" at bounding box center [875, 47] width 582 height 52
click at [1151, 13] on div "Close Delivery Details Dropoff Enroute Check the progress of the delivery Provi…" at bounding box center [874, 263] width 583 height 526
click at [1147, 19] on icon "button" at bounding box center [1146, 21] width 14 height 14
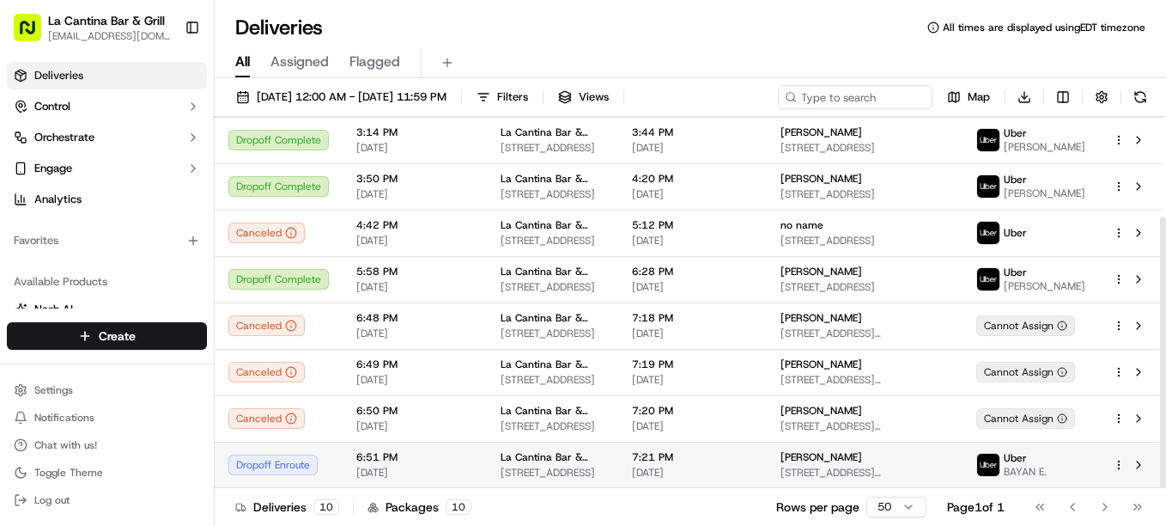
click at [963, 475] on td "[PERSON_NAME] [STREET_ADDRESS][PERSON_NAME]" at bounding box center [865, 464] width 196 height 46
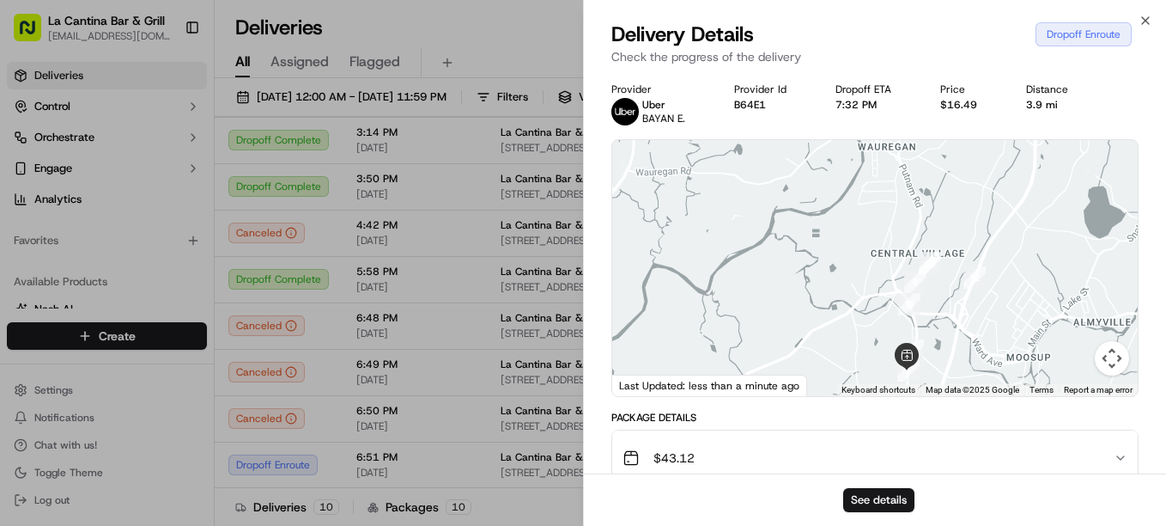
drag, startPoint x: 837, startPoint y: 303, endPoint x: 916, endPoint y: 219, distance: 116.0
click at [918, 218] on div at bounding box center [875, 268] width 526 height 256
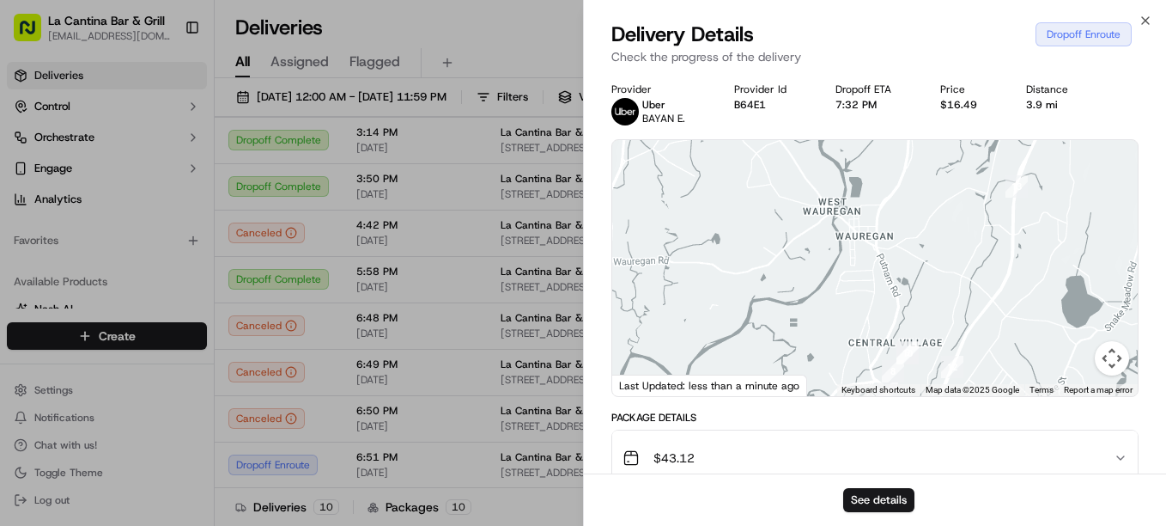
drag, startPoint x: 923, startPoint y: 319, endPoint x: 913, endPoint y: 320, distance: 10.4
click at [921, 331] on div at bounding box center [875, 268] width 526 height 256
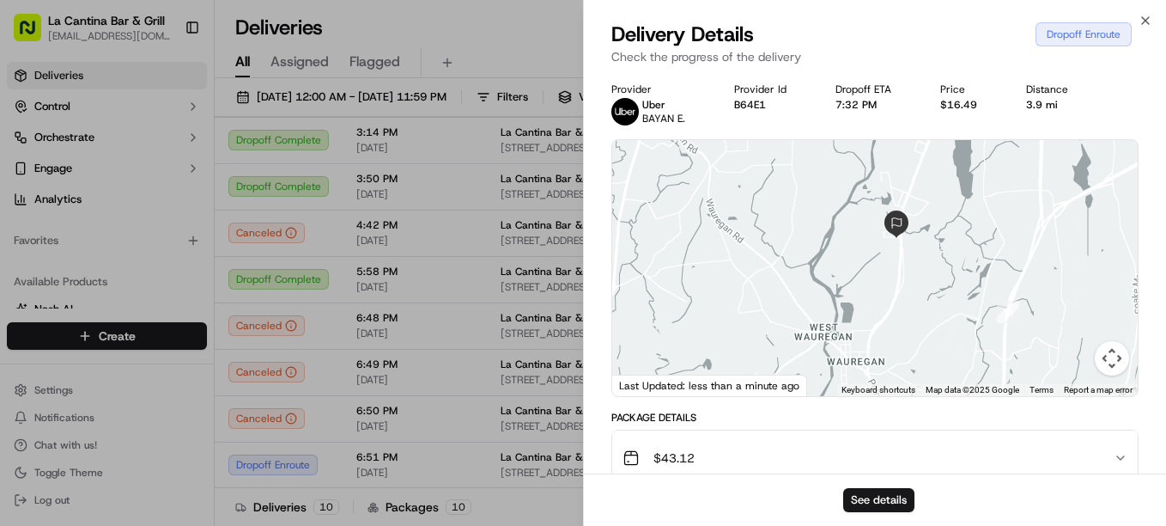
drag, startPoint x: 899, startPoint y: 251, endPoint x: 874, endPoint y: 271, distance: 33.0
click at [897, 330] on div at bounding box center [875, 268] width 526 height 256
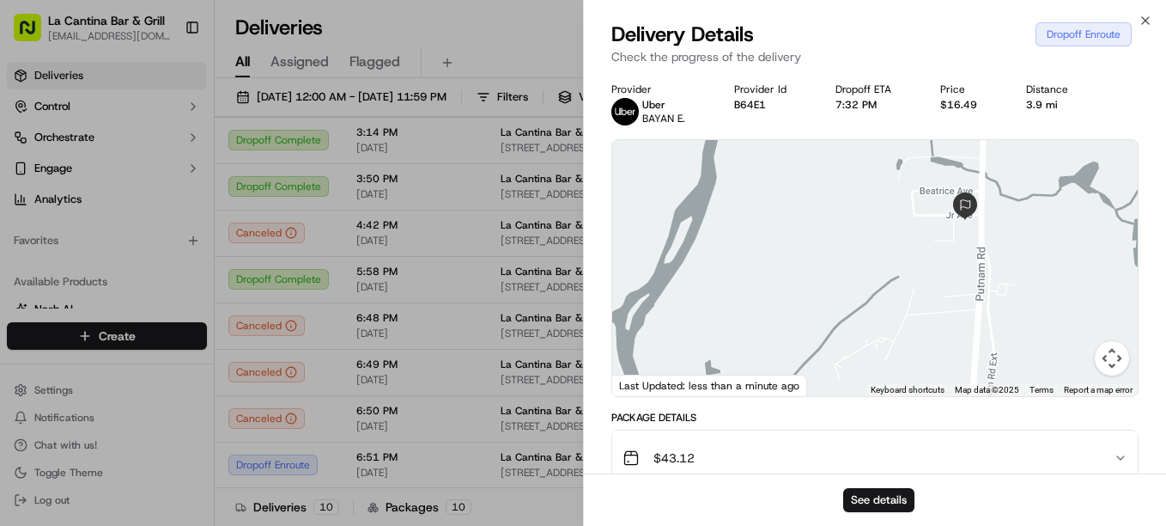
click at [1111, 364] on button "Map camera controls" at bounding box center [1112, 358] width 34 height 34
click at [1075, 367] on button "Zoom out" at bounding box center [1069, 358] width 34 height 34
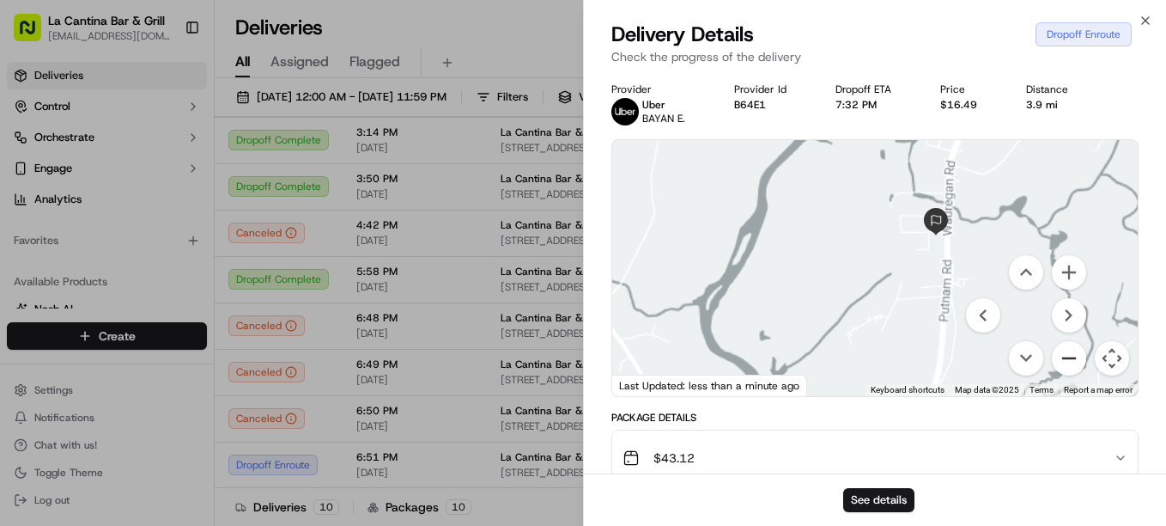
click at [1075, 367] on button "Zoom out" at bounding box center [1069, 358] width 34 height 34
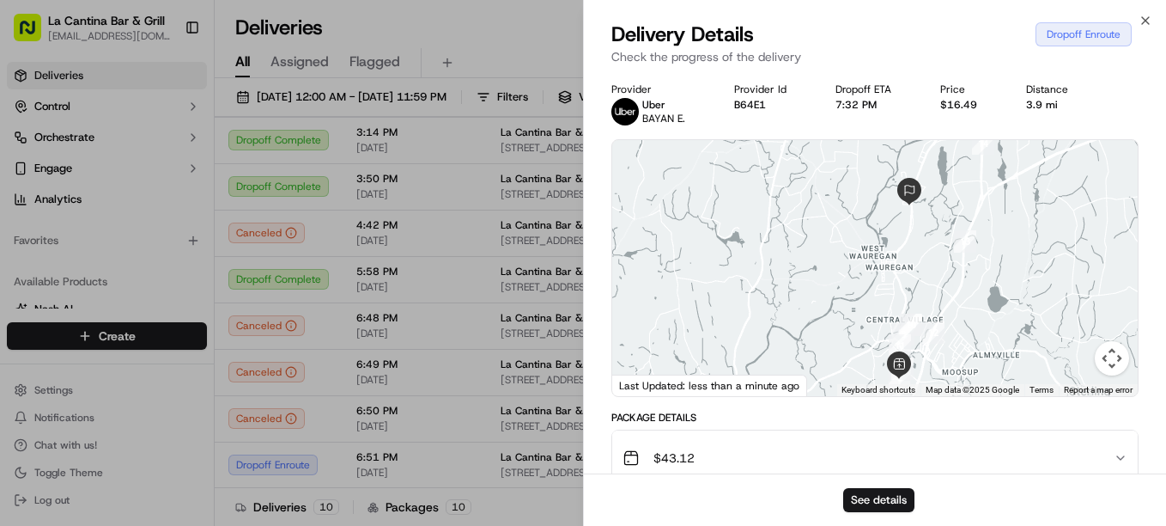
drag, startPoint x: 910, startPoint y: 326, endPoint x: 934, endPoint y: 267, distance: 62.8
click at [934, 267] on div at bounding box center [875, 268] width 526 height 256
click at [1116, 363] on button "Map camera controls" at bounding box center [1112, 358] width 34 height 34
drag, startPoint x: 895, startPoint y: 313, endPoint x: 904, endPoint y: 302, distance: 14.0
click at [904, 302] on div at bounding box center [875, 268] width 526 height 256
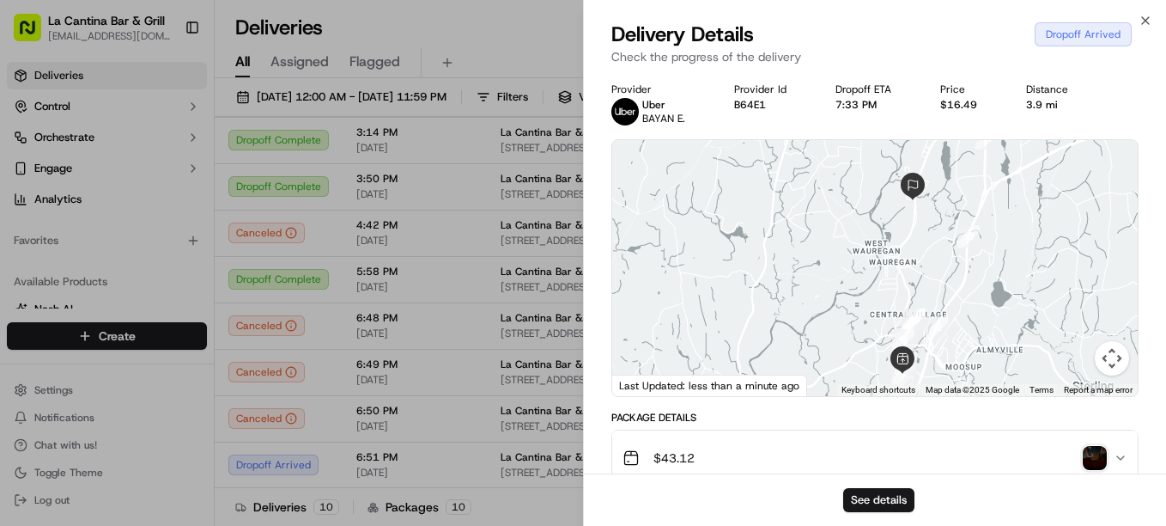
click at [1090, 456] on img "button" at bounding box center [1095, 458] width 24 height 24
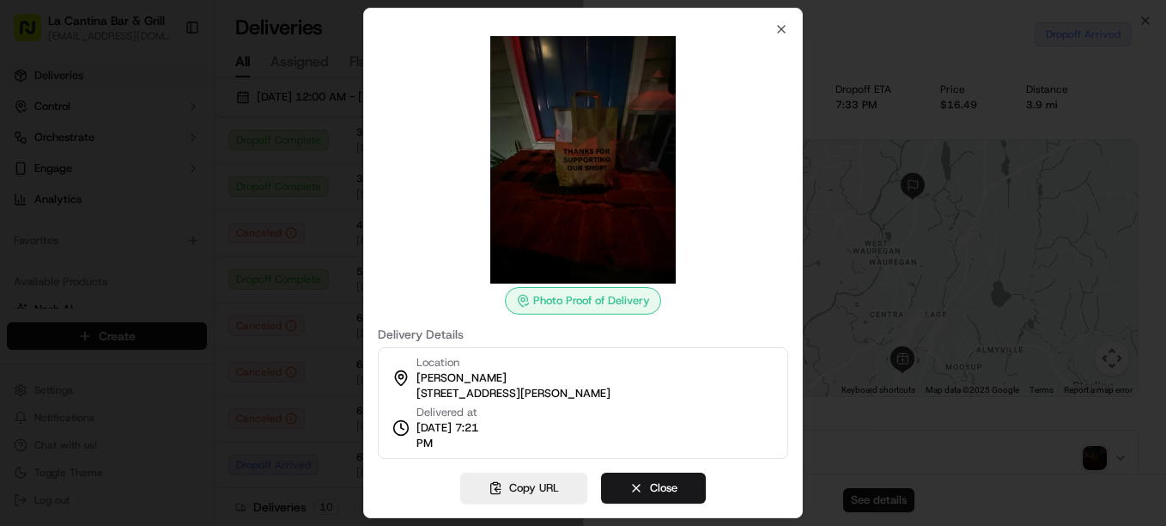
click at [585, 309] on div "Photo Proof of Delivery" at bounding box center [583, 300] width 156 height 27
click at [585, 298] on div "Photo Proof of Delivery" at bounding box center [583, 300] width 156 height 27
drag, startPoint x: 539, startPoint y: 306, endPoint x: 548, endPoint y: 289, distance: 19.2
click at [545, 295] on div "Photo Proof of Delivery" at bounding box center [583, 300] width 156 height 27
drag, startPoint x: 548, startPoint y: 289, endPoint x: 512, endPoint y: 187, distance: 107.6
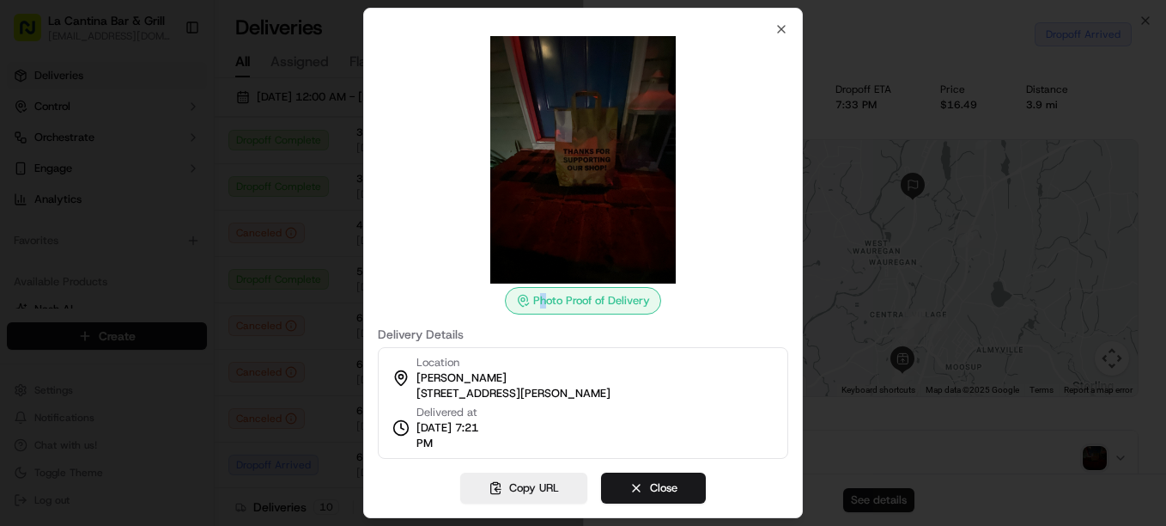
click at [512, 187] on img at bounding box center [583, 159] width 247 height 247
click at [776, 22] on icon "button" at bounding box center [782, 29] width 14 height 14
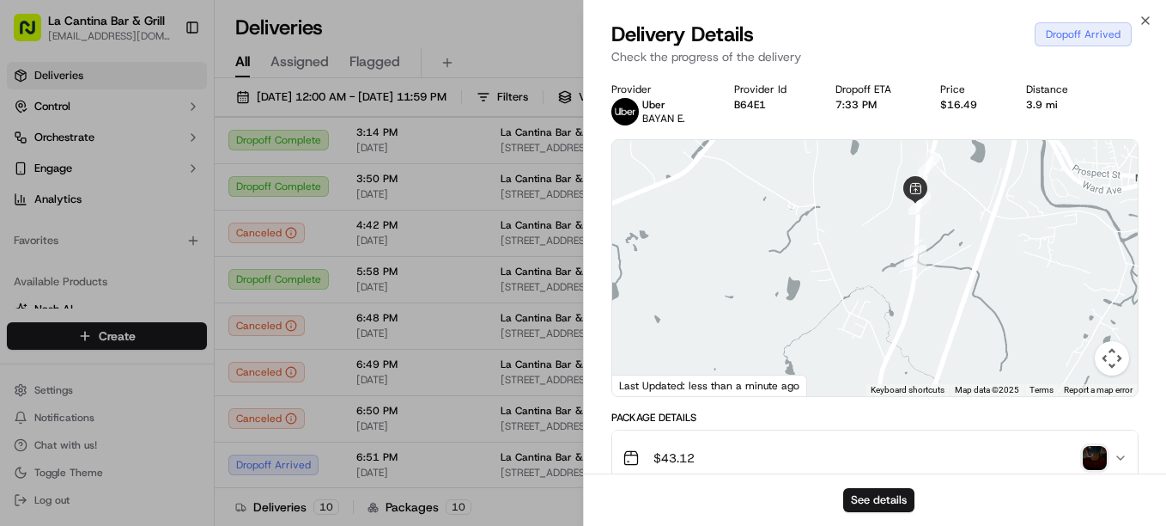
drag, startPoint x: 889, startPoint y: 134, endPoint x: 889, endPoint y: 58, distance: 76.4
click at [889, 58] on div "Delivery Details Dropoff Arrived Check the progress of the delivery Provider Ub…" at bounding box center [875, 273] width 582 height 505
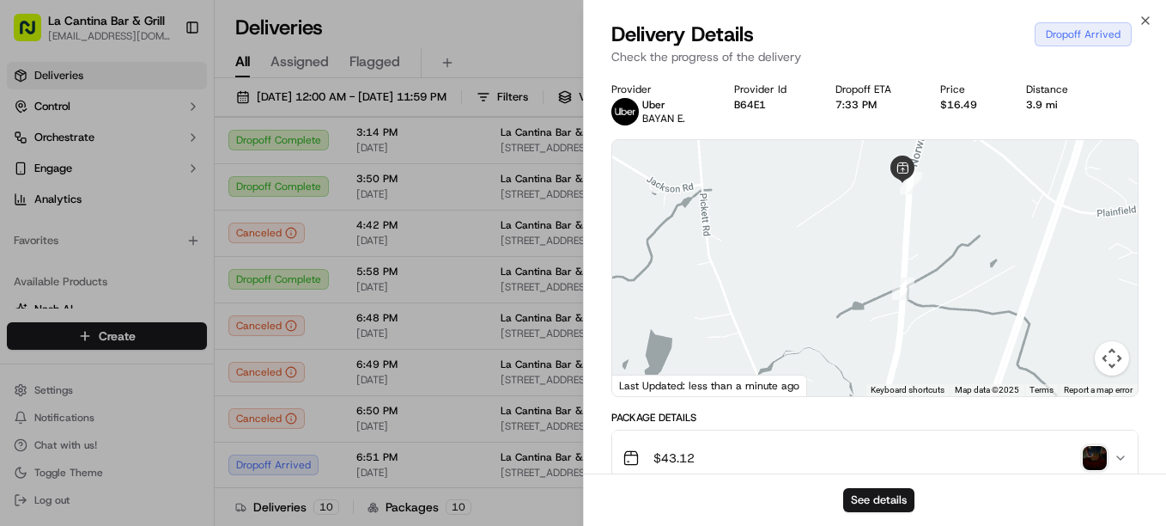
click at [1113, 375] on div at bounding box center [875, 268] width 526 height 256
click at [1117, 365] on button "Map camera controls" at bounding box center [1112, 358] width 34 height 34
click at [1066, 366] on button "Zoom out" at bounding box center [1069, 358] width 34 height 34
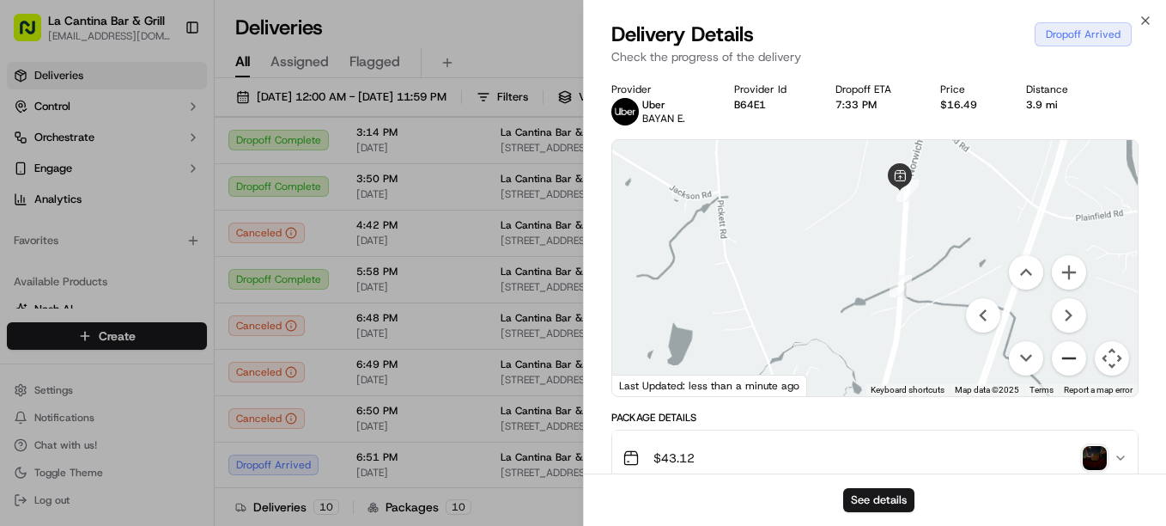
click at [1066, 366] on button "Zoom out" at bounding box center [1069, 358] width 34 height 34
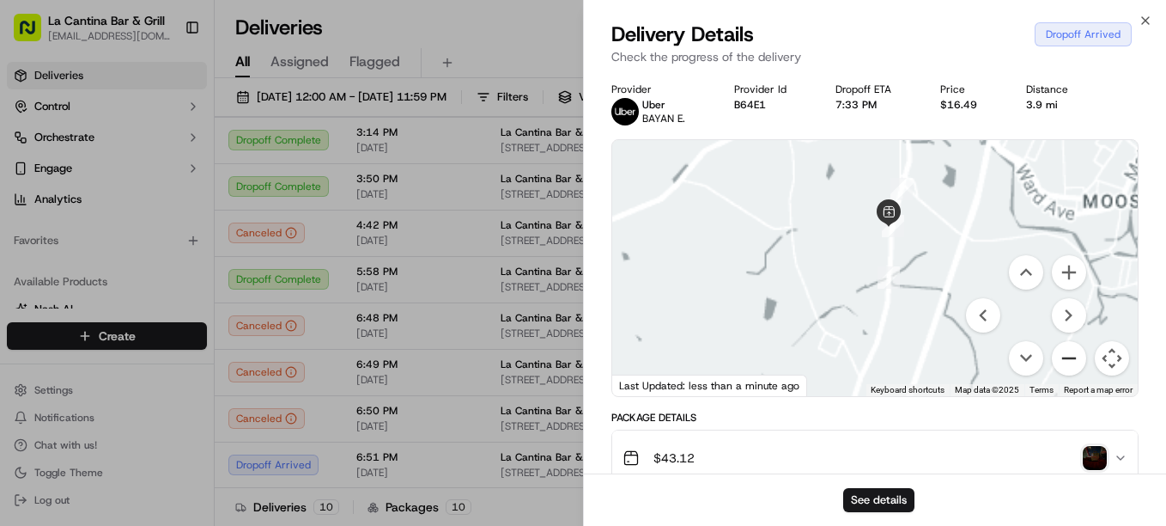
click at [1066, 366] on button "Zoom out" at bounding box center [1069, 358] width 34 height 34
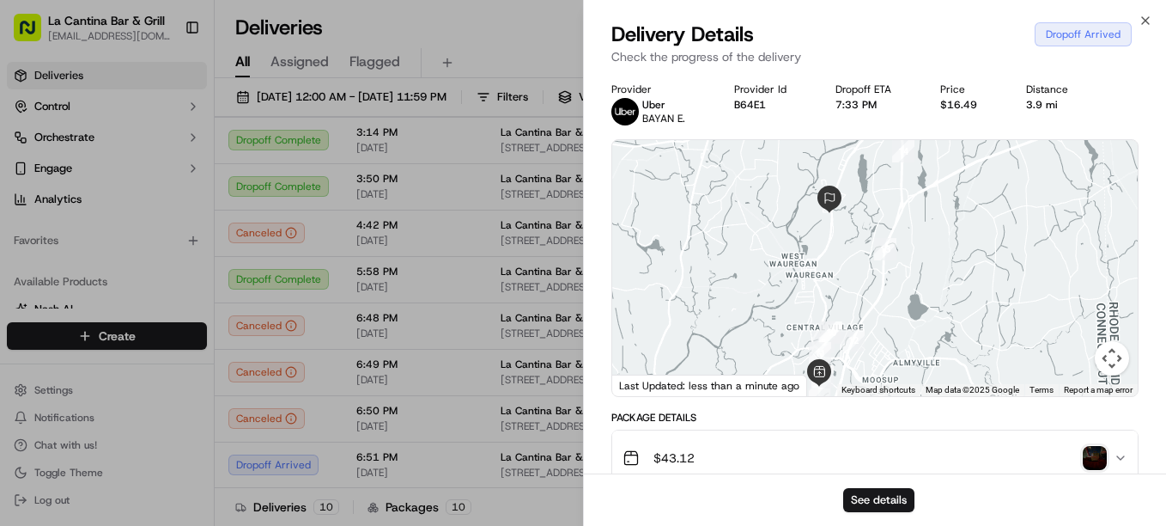
drag, startPoint x: 928, startPoint y: 292, endPoint x: 867, endPoint y: 424, distance: 146.0
click at [1110, 364] on button "Map camera controls" at bounding box center [1112, 358] width 34 height 34
click at [1110, 365] on button "Map camera controls" at bounding box center [1112, 358] width 34 height 34
click at [1110, 367] on button "Map camera controls" at bounding box center [1112, 358] width 34 height 34
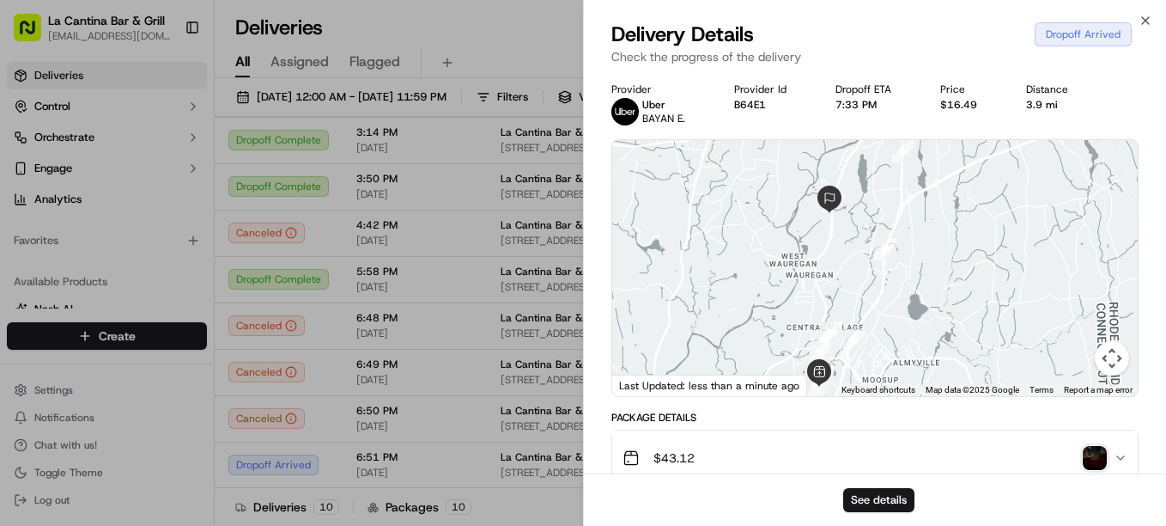
click at [1065, 359] on div at bounding box center [875, 268] width 526 height 256
click at [1111, 366] on button "Map camera controls" at bounding box center [1112, 358] width 34 height 34
click at [1074, 360] on button "Zoom out" at bounding box center [1069, 358] width 34 height 34
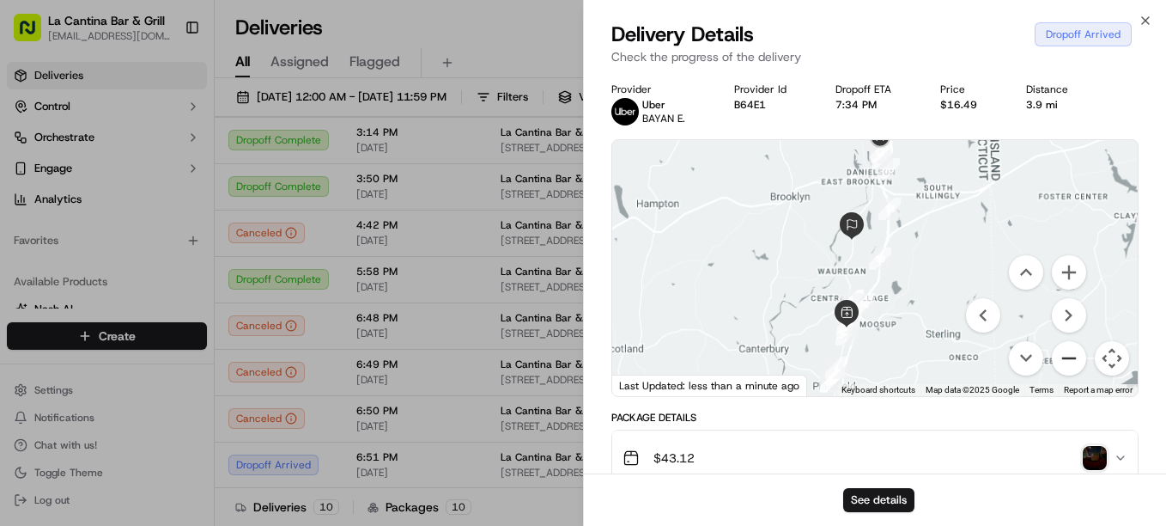
click at [1074, 360] on button "Zoom out" at bounding box center [1069, 358] width 34 height 34
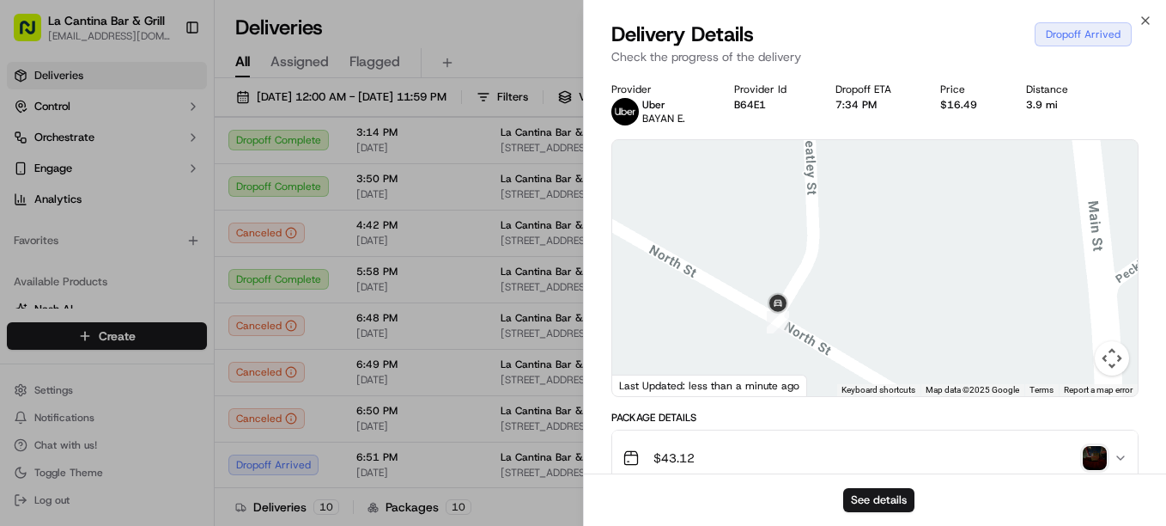
drag, startPoint x: 699, startPoint y: 238, endPoint x: 843, endPoint y: 306, distance: 159.5
click at [843, 306] on div at bounding box center [875, 268] width 526 height 256
click at [1115, 380] on div at bounding box center [875, 268] width 526 height 256
click at [1108, 370] on button "Map camera controls" at bounding box center [1112, 358] width 34 height 34
click at [1069, 366] on button "Zoom out" at bounding box center [1069, 358] width 34 height 34
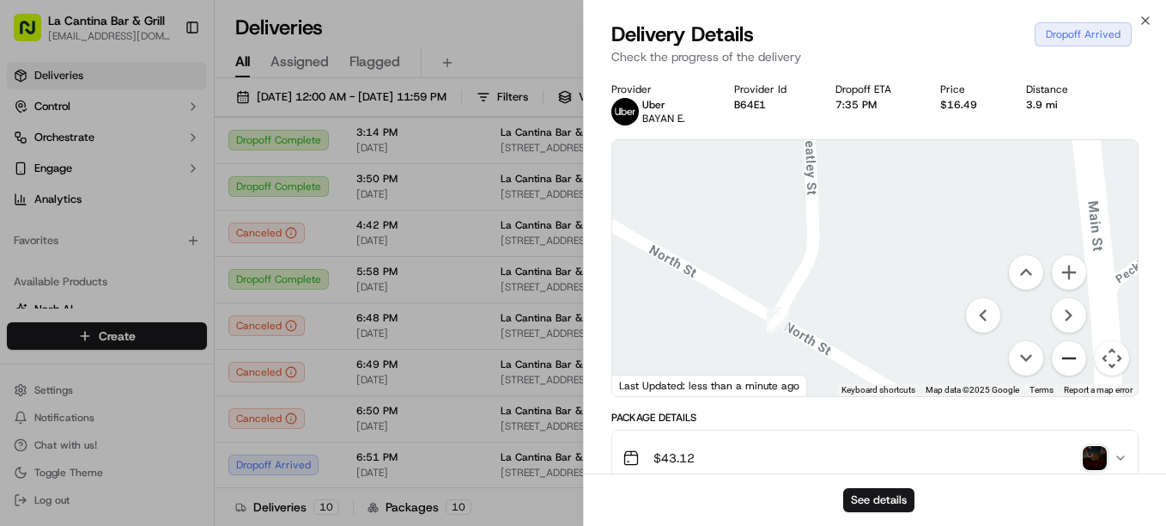
click at [1069, 366] on button "Zoom out" at bounding box center [1069, 358] width 34 height 34
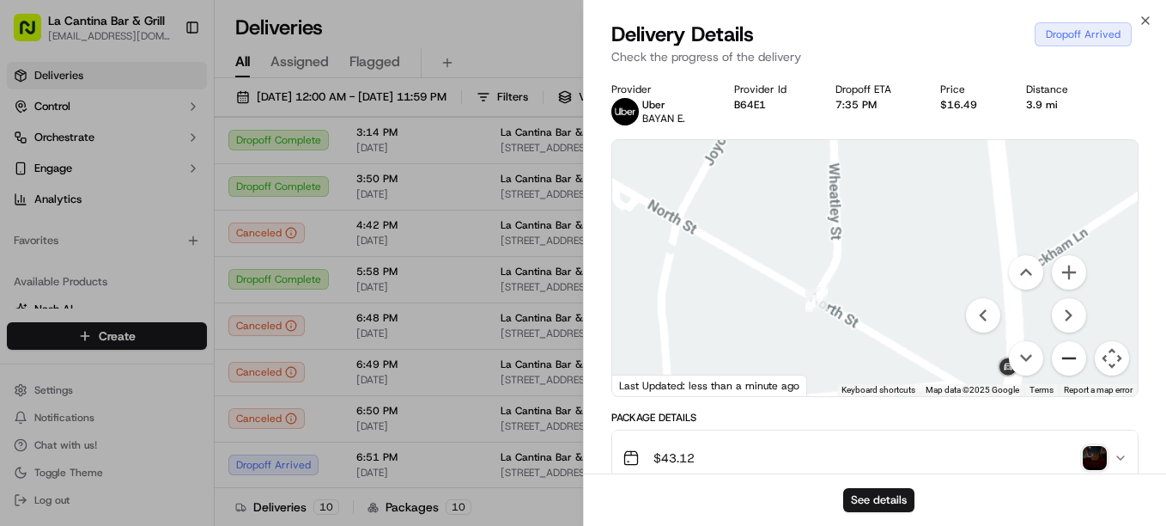
click at [1069, 366] on button "Zoom out" at bounding box center [1069, 358] width 34 height 34
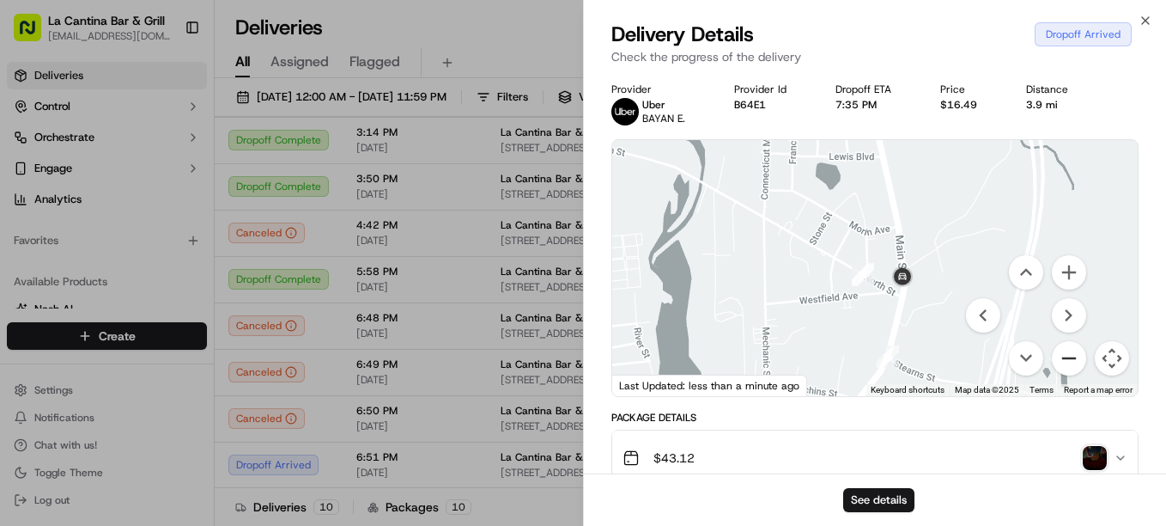
click at [1069, 366] on button "Zoom out" at bounding box center [1069, 358] width 34 height 34
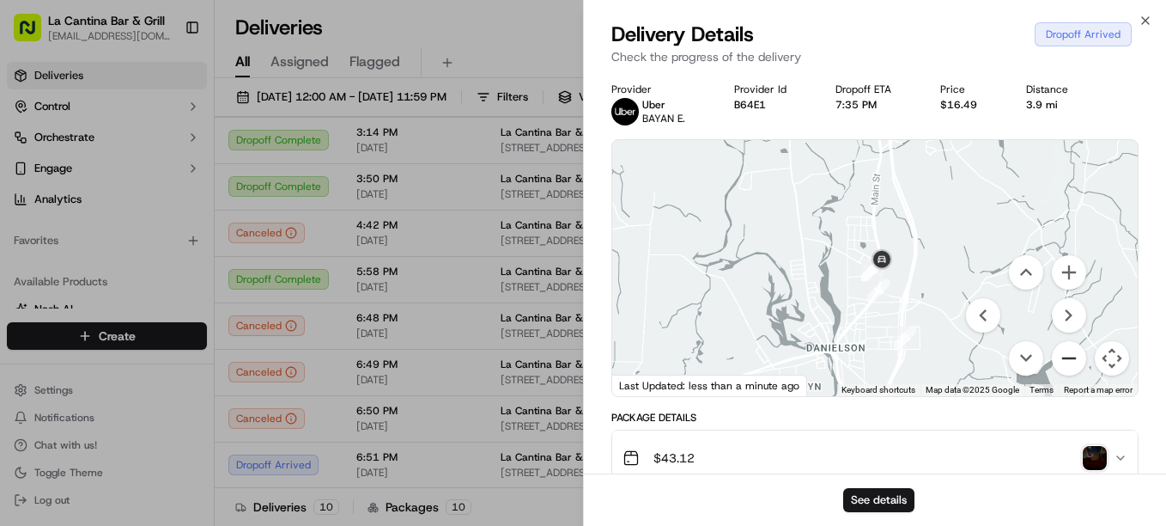
click at [1069, 366] on button "Zoom out" at bounding box center [1069, 358] width 34 height 34
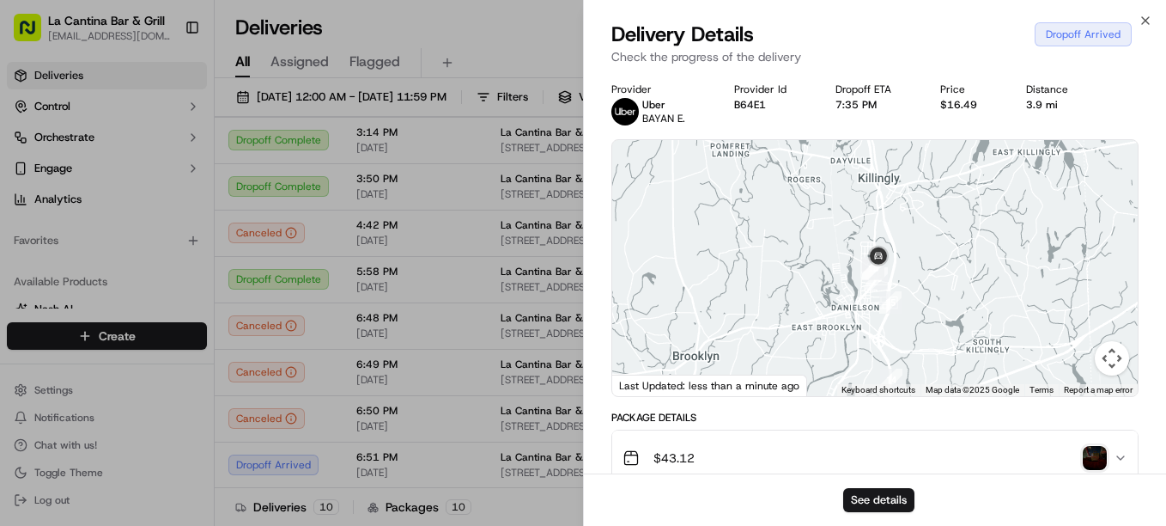
click at [1081, 461] on div "$43.12" at bounding box center [868, 458] width 491 height 34
click at [1088, 457] on img "button" at bounding box center [1095, 458] width 24 height 24
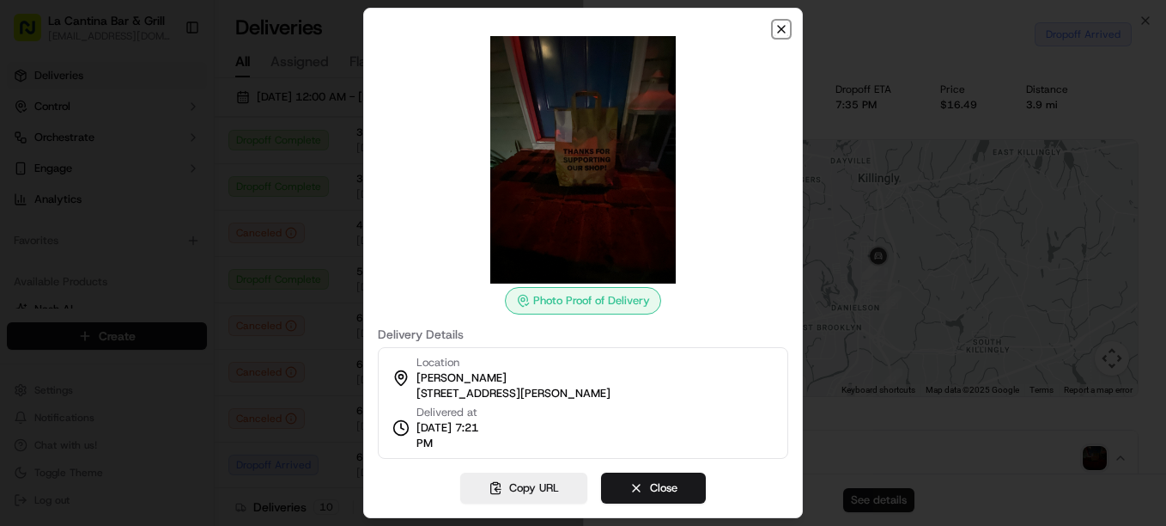
click at [782, 27] on icon "button" at bounding box center [782, 29] width 14 height 14
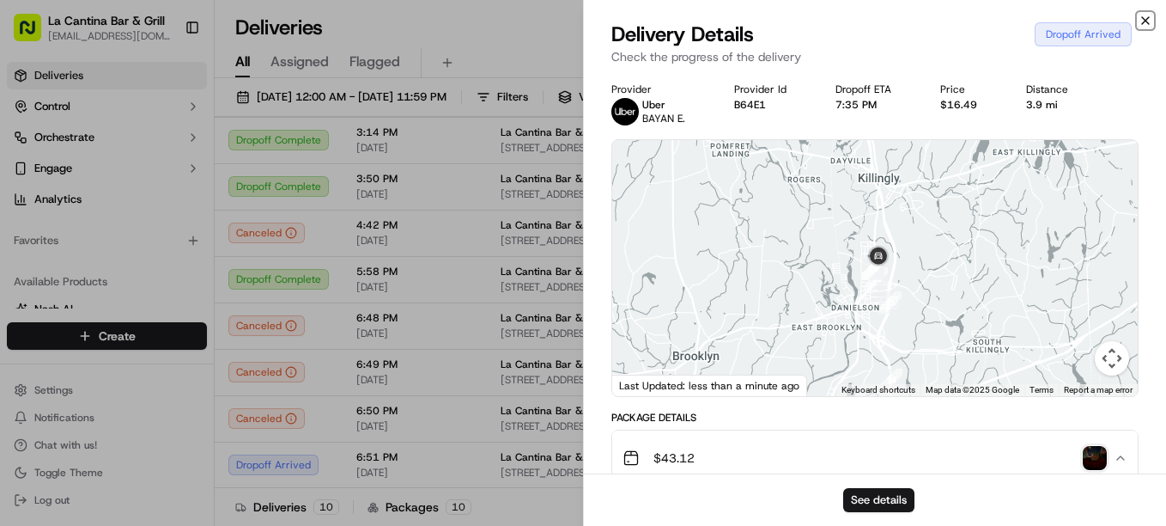
click at [1148, 18] on icon "button" at bounding box center [1146, 21] width 14 height 14
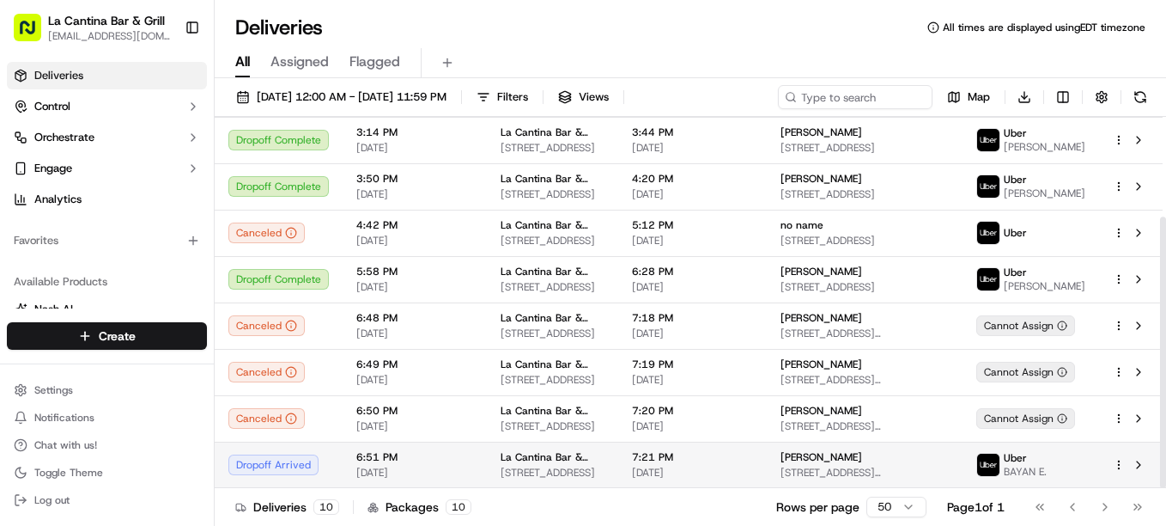
click at [767, 463] on td "7:21 PM [DATE]" at bounding box center [692, 464] width 149 height 46
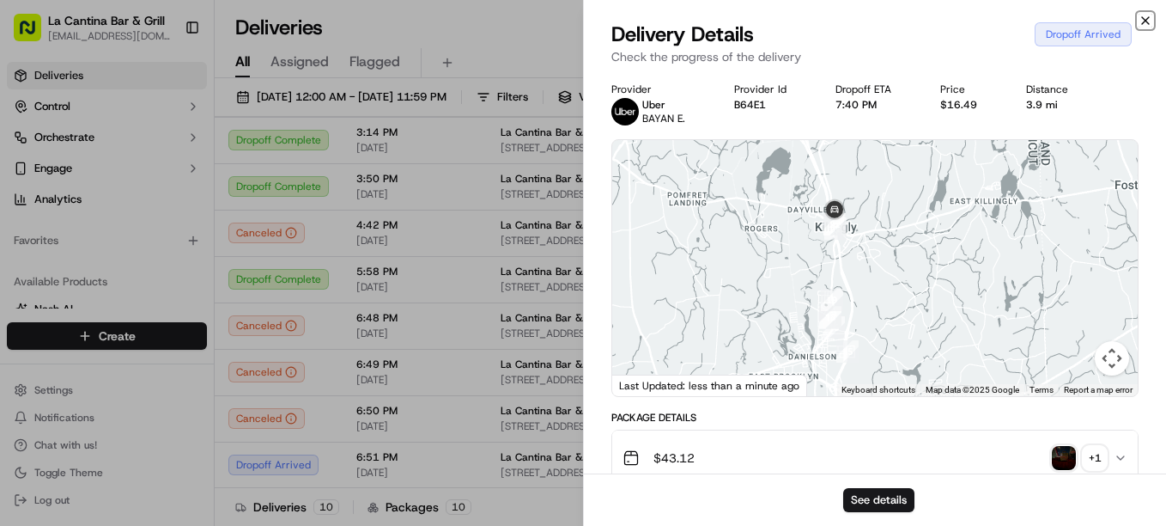
click at [1142, 21] on icon "button" at bounding box center [1146, 21] width 14 height 14
